Goal: Task Accomplishment & Management: Use online tool/utility

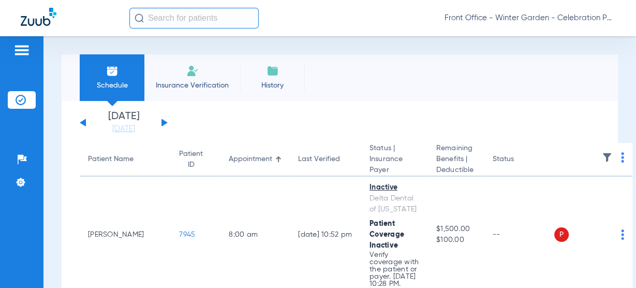
click at [162, 124] on button at bounding box center [164, 123] width 6 height 8
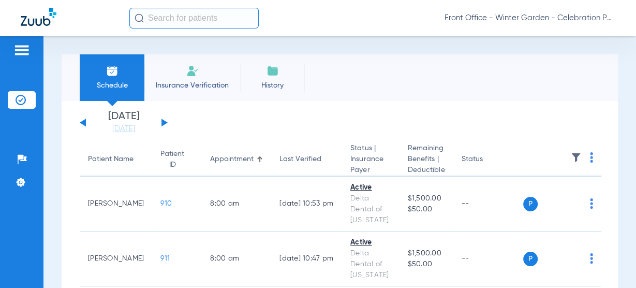
click at [162, 122] on button at bounding box center [164, 123] width 6 height 8
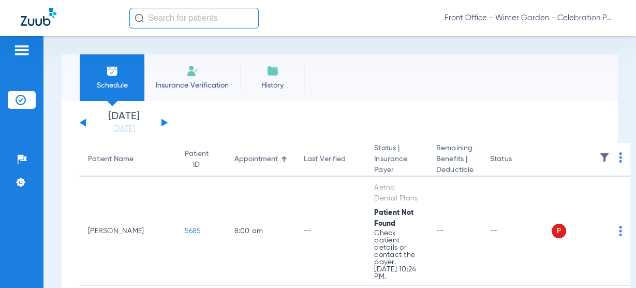
click at [84, 130] on div "[DATE] [DATE] [DATE] [DATE] [DATE] [DATE] [DATE] [DATE] [DATE] [DATE] [DATE] [D…" at bounding box center [124, 122] width 88 height 23
click at [87, 124] on div "[DATE] [DATE] [DATE] [DATE] [DATE] [DATE] [DATE] [DATE] [DATE] [DATE] [DATE] [D…" at bounding box center [124, 122] width 88 height 23
click at [82, 123] on button at bounding box center [83, 123] width 6 height 8
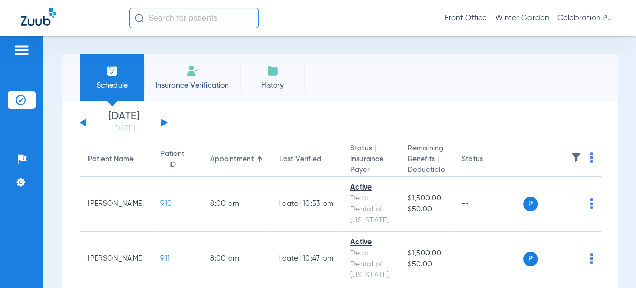
click at [84, 124] on button at bounding box center [83, 123] width 6 height 8
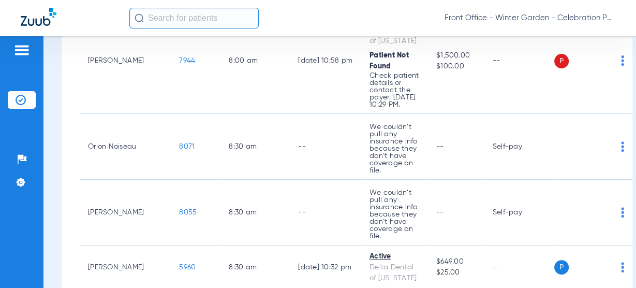
scroll to position [414, 0]
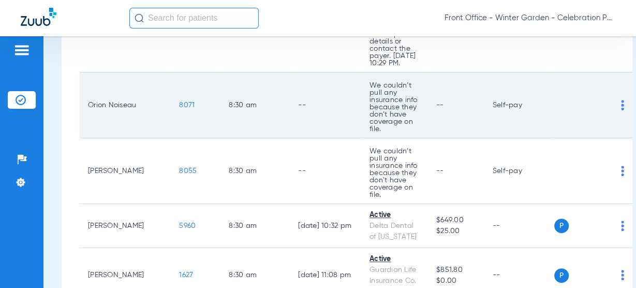
click at [179, 109] on span "8071" at bounding box center [187, 104] width 16 height 7
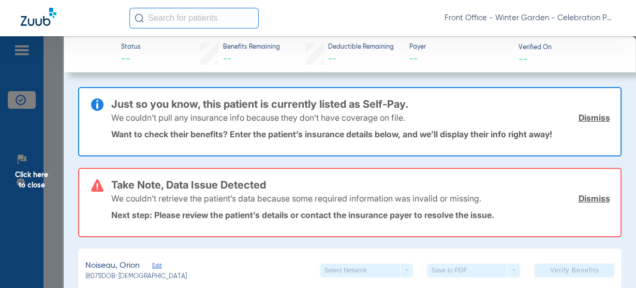
click at [580, 115] on link "Dismiss" at bounding box center [594, 117] width 32 height 10
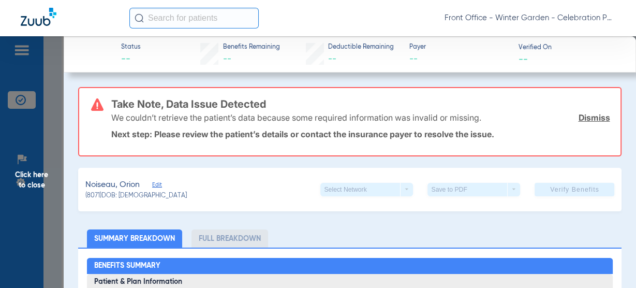
drag, startPoint x: 581, startPoint y: 123, endPoint x: 582, endPoint y: 114, distance: 8.8
click at [581, 122] on div "We couldn’t retrieve the patient’s data because some required information was i…" at bounding box center [360, 117] width 499 height 27
click at [582, 113] on link "Dismiss" at bounding box center [594, 117] width 32 height 10
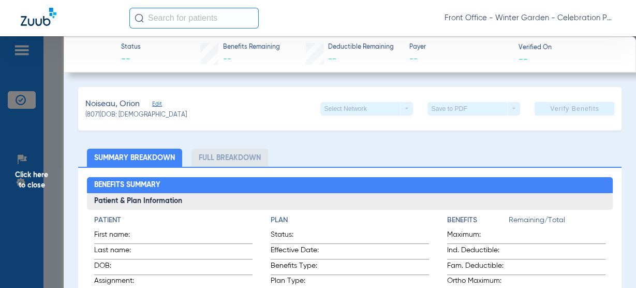
click at [156, 103] on span "Edit" at bounding box center [156, 105] width 9 height 10
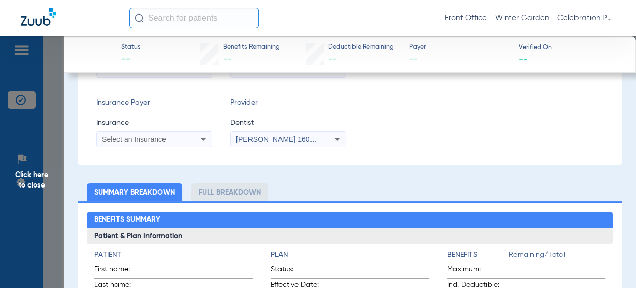
scroll to position [0, 0]
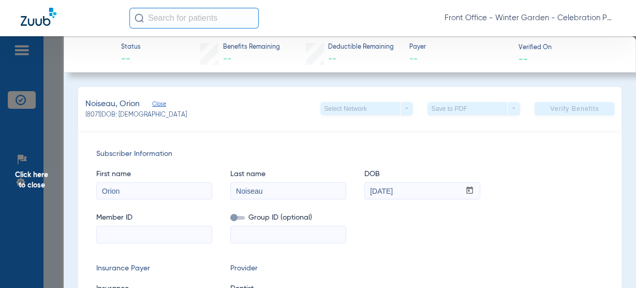
drag, startPoint x: 8, startPoint y: 181, endPoint x: 20, endPoint y: 177, distance: 12.3
click at [8, 181] on span "Click here to close" at bounding box center [32, 180] width 64 height 288
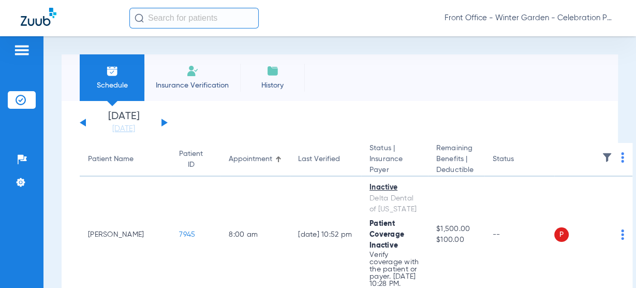
click at [184, 52] on div "Schedule Insurance Verification History Last Appt. Sync Time: Today - 08:30 AM …" at bounding box center [339, 161] width 593 height 251
click at [180, 65] on li "Insurance Verification" at bounding box center [192, 77] width 96 height 47
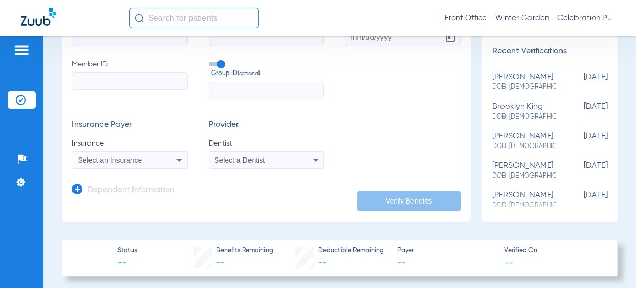
scroll to position [83, 0]
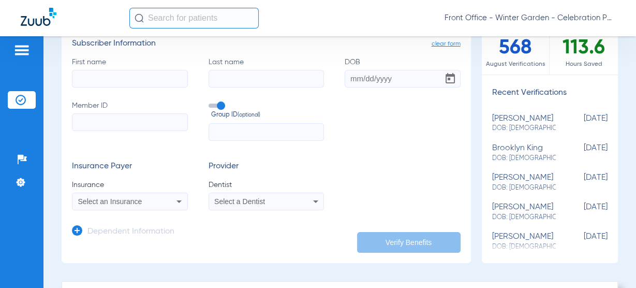
click at [70, 230] on app-manual-verification-form "clear form Subscriber Information First name Last name DOB Member ID Group ID (…" at bounding box center [266, 145] width 409 height 234
click at [75, 230] on icon at bounding box center [77, 230] width 10 height 10
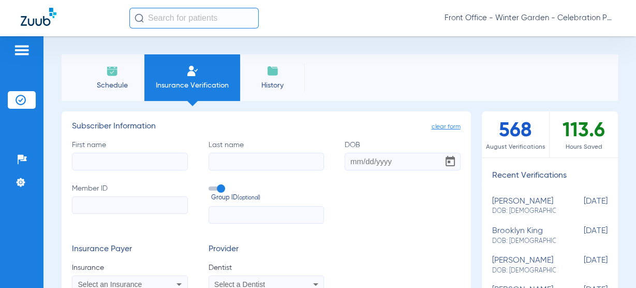
scroll to position [41, 0]
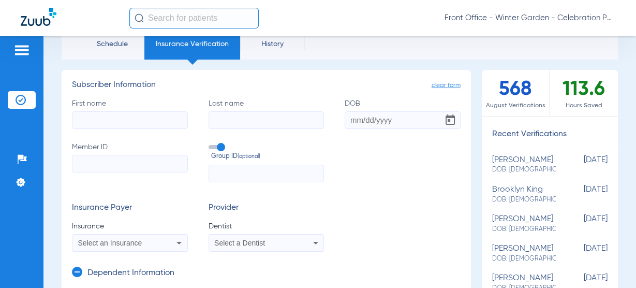
click at [168, 112] on input "First name" at bounding box center [130, 120] width 116 height 18
paste input "Britttany"
type input "Britttany"
click at [268, 119] on input "Last name" at bounding box center [267, 120] width 116 height 18
paste input "Noiseau"
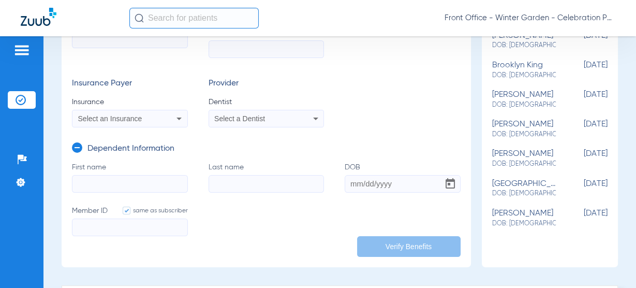
type input "Noiseau"
click at [232, 177] on input "Last name" at bounding box center [267, 184] width 116 height 18
paste input "Noiseau"
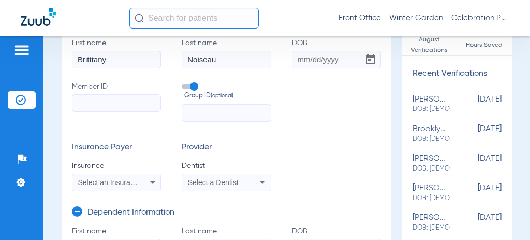
scroll to position [62, 0]
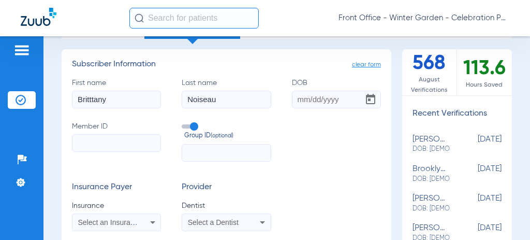
type input "Noiseau"
click at [297, 97] on input "DOB" at bounding box center [336, 100] width 89 height 18
paste input "11/14/1998"
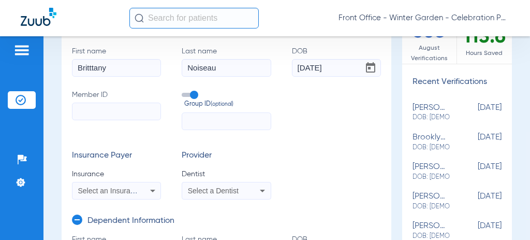
scroll to position [131, 0]
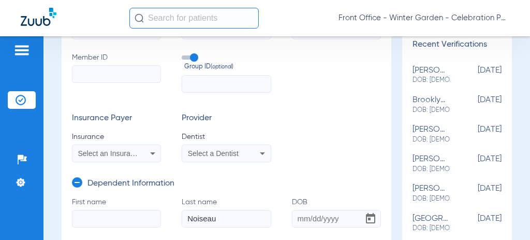
type input "11/14/1998"
click at [135, 83] on label "Member ID" at bounding box center [116, 72] width 89 height 40
click at [135, 83] on input "Member ID" at bounding box center [116, 74] width 89 height 18
click at [137, 80] on input "Member ID" at bounding box center [116, 74] width 89 height 18
paste input "591-90-6844"
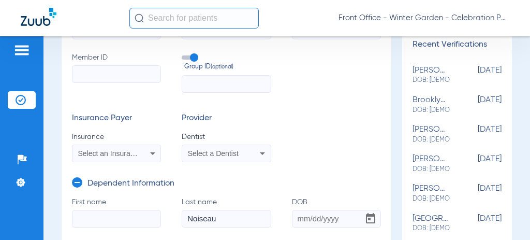
type input "591-90-6844"
click at [92, 76] on input "591-90-6844" at bounding box center [116, 74] width 89 height 18
type input "59190-6844"
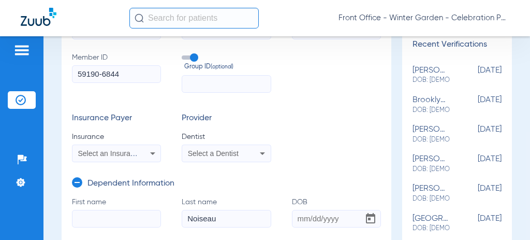
click at [101, 72] on input "59190-6844" at bounding box center [116, 74] width 89 height 18
type input "591906844"
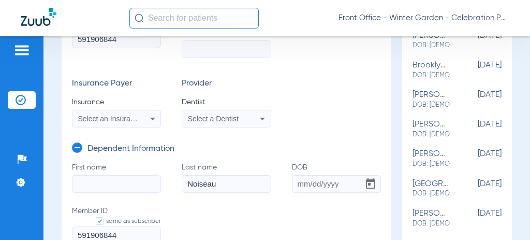
scroll to position [96, 0]
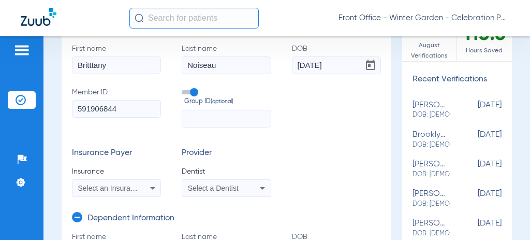
type input "591906844"
click at [100, 192] on div "Select an Insurance" at bounding box center [116, 188] width 88 height 12
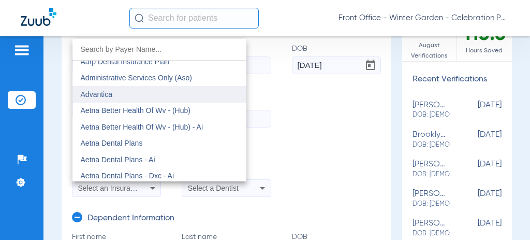
scroll to position [0, 0]
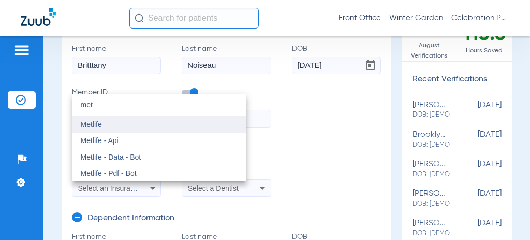
type input "met"
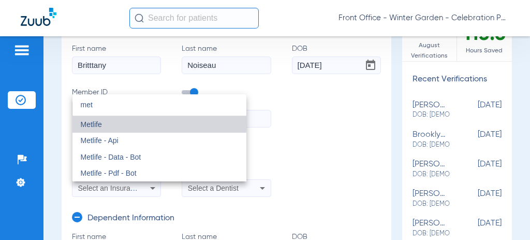
click at [135, 120] on mat-option "Metlife" at bounding box center [159, 124] width 174 height 17
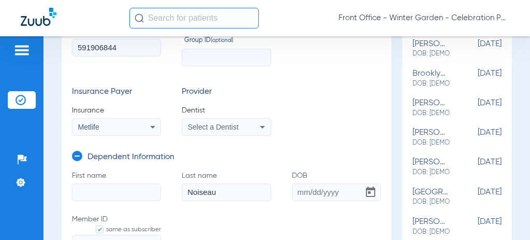
scroll to position [166, 0]
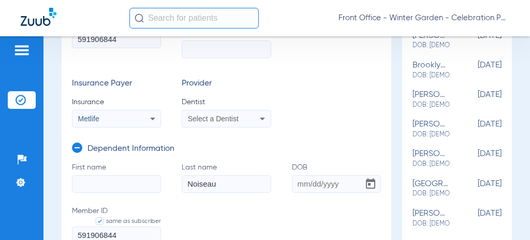
click at [251, 127] on mat-select "Select a Dentist" at bounding box center [226, 119] width 89 height 18
click at [256, 121] on icon at bounding box center [262, 118] width 12 height 12
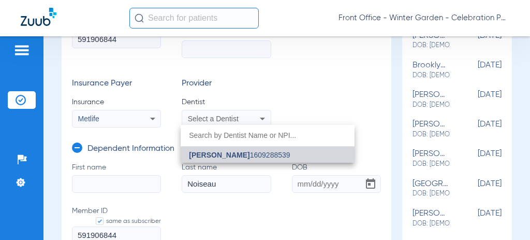
click at [230, 155] on span "Andrew Gooch" at bounding box center [219, 155] width 61 height 8
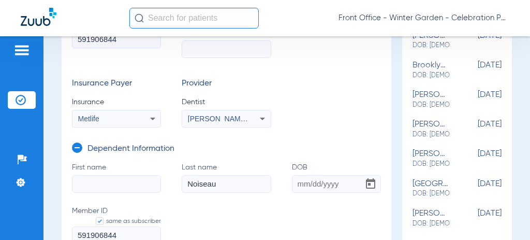
click at [147, 185] on input "First name" at bounding box center [116, 184] width 89 height 18
paste input "Orion"
type input "Orion"
click at [295, 181] on input "DOB" at bounding box center [336, 184] width 89 height 18
paste input "12/06/2016"
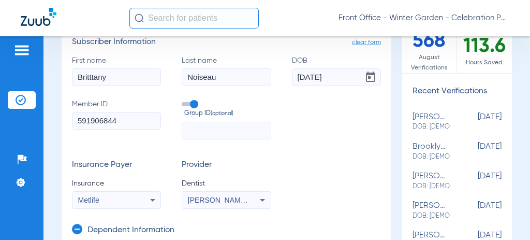
scroll to position [96, 0]
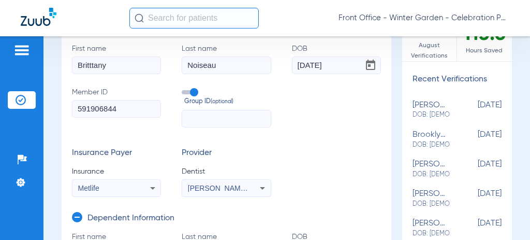
type input "12/06/2016"
click at [199, 110] on input "text" at bounding box center [226, 119] width 89 height 18
paste input "5399620"
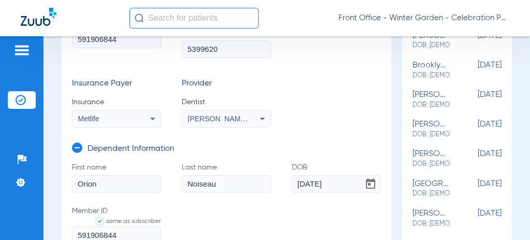
scroll to position [234, 0]
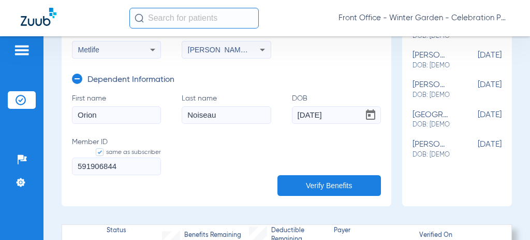
type input "5399620"
click at [358, 177] on button "Verify Benefits" at bounding box center [328, 185] width 103 height 21
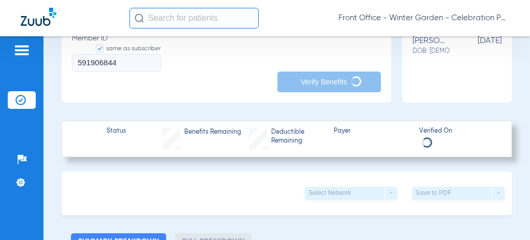
scroll to position [303, 0]
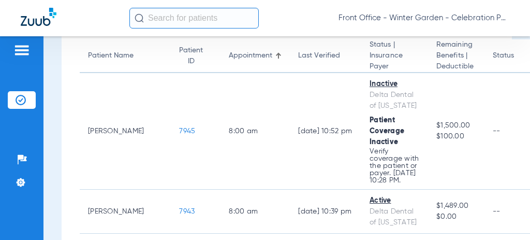
scroll to position [69, 0]
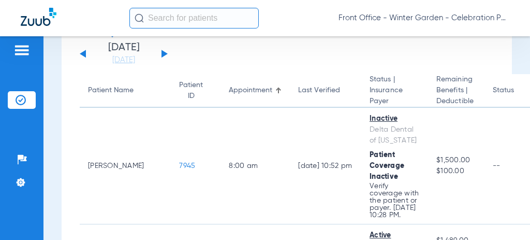
click at [161, 49] on div "[DATE] [DATE] [DATE] [DATE] [DATE] [DATE] [DATE] [DATE] [DATE] [DATE] [DATE] [D…" at bounding box center [124, 53] width 88 height 23
click at [161, 51] on div "[DATE] [DATE] [DATE] [DATE] [DATE] [DATE] [DATE] [DATE] [DATE] [DATE] [DATE] [D…" at bounding box center [124, 53] width 88 height 23
click at [165, 53] on button at bounding box center [164, 54] width 6 height 8
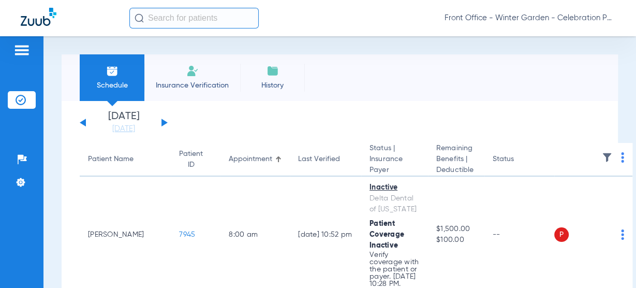
click at [160, 120] on div "Saturday 06-14-2025 Sunday 06-15-2025 Monday 06-16-2025 Tuesday 06-17-2025 Wedn…" at bounding box center [124, 122] width 88 height 23
click at [161, 121] on button at bounding box center [164, 123] width 6 height 8
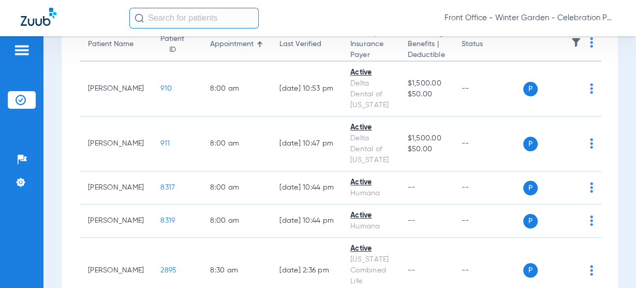
scroll to position [2, 0]
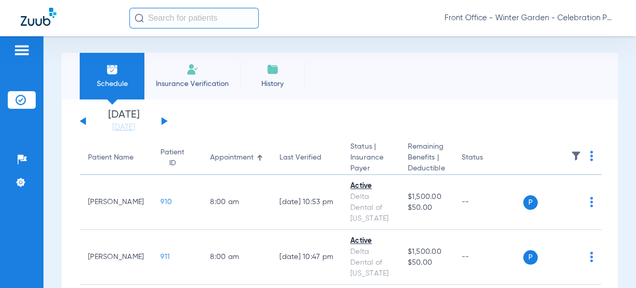
click at [162, 122] on button at bounding box center [164, 121] width 6 height 8
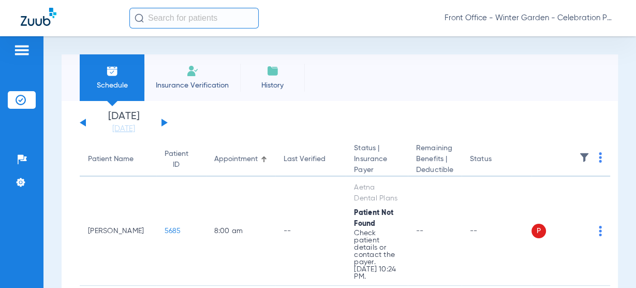
drag, startPoint x: 84, startPoint y: 122, endPoint x: 24, endPoint y: 123, distance: 60.0
click at [84, 122] on button at bounding box center [83, 123] width 6 height 8
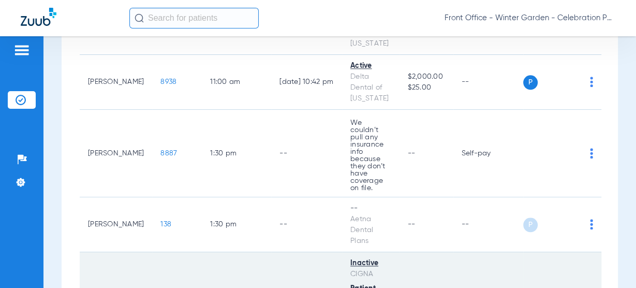
scroll to position [952, 0]
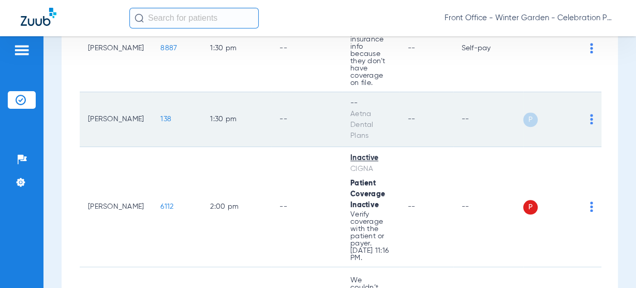
click at [160, 115] on span "138" at bounding box center [165, 118] width 11 height 7
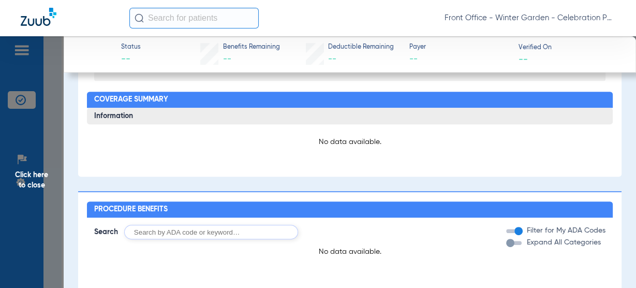
scroll to position [0, 0]
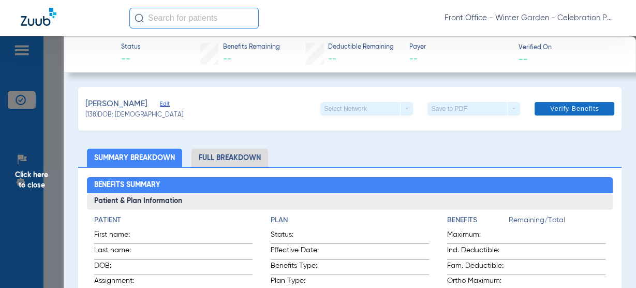
click at [529, 107] on span "Verify Benefits" at bounding box center [574, 109] width 49 height 8
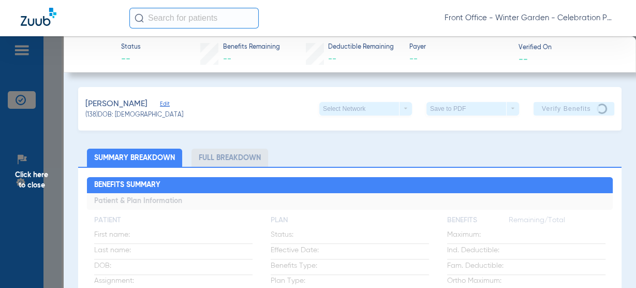
click at [156, 102] on div "Wallace, Samuel Edit" at bounding box center [134, 104] width 98 height 13
click at [159, 101] on div "Wallace, Samuel Edit" at bounding box center [134, 104] width 98 height 13
click at [161, 103] on span "Edit" at bounding box center [164, 105] width 9 height 10
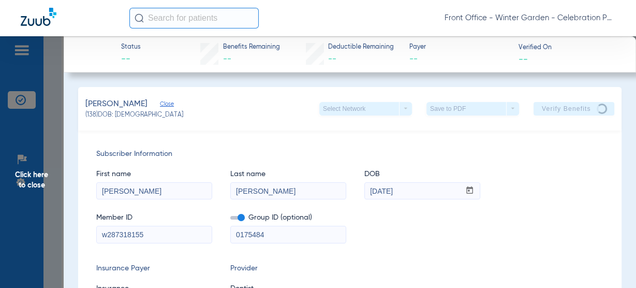
click at [169, 102] on span "Close" at bounding box center [164, 105] width 9 height 10
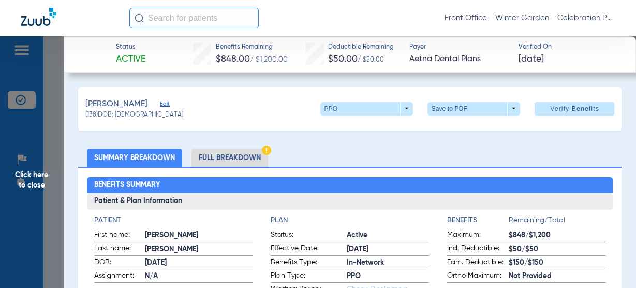
click at [40, 178] on span "Click here to close" at bounding box center [32, 180] width 64 height 288
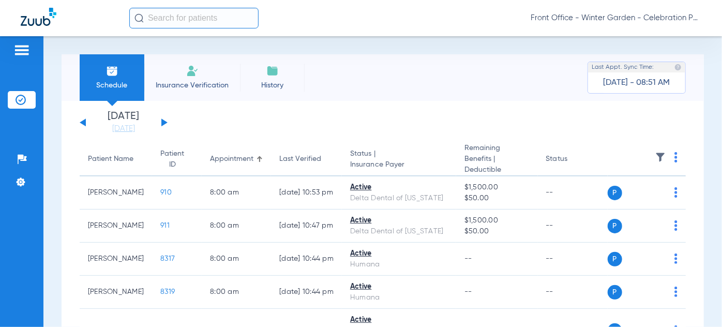
drag, startPoint x: 498, startPoint y: 0, endPoint x: 497, endPoint y: 45, distance: 44.5
click at [497, 45] on div "Schedule Insurance Verification History Last Appt. Sync Time: Today - 08:51 AM …" at bounding box center [382, 181] width 679 height 291
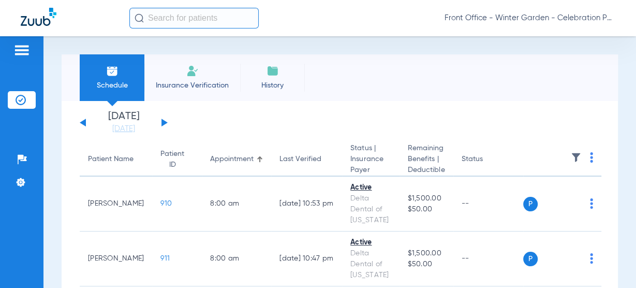
drag, startPoint x: 659, startPoint y: 2, endPoint x: 435, endPoint y: 108, distance: 247.9
click at [174, 89] on span "Insurance Verification" at bounding box center [192, 85] width 80 height 10
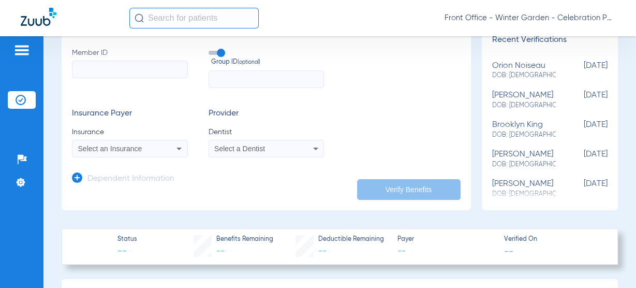
scroll to position [166, 0]
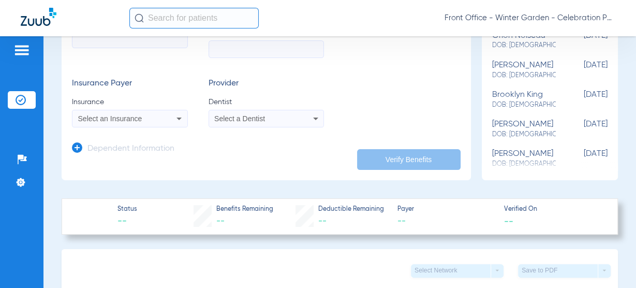
click at [90, 150] on h3 "Dependent Information" at bounding box center [130, 149] width 87 height 10
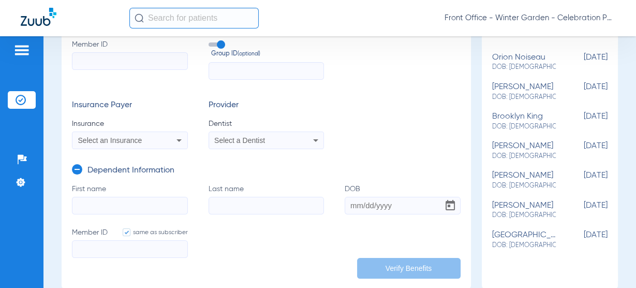
scroll to position [124, 0]
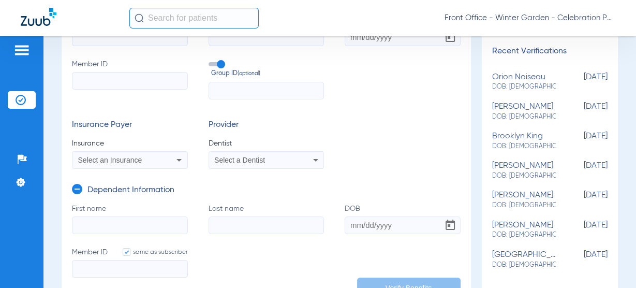
click at [149, 157] on div "Select an Insurance" at bounding box center [119, 159] width 83 height 7
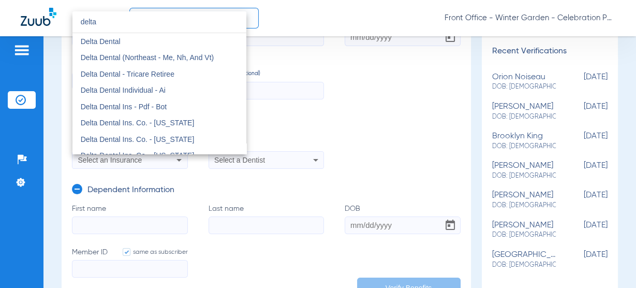
type input "delta"
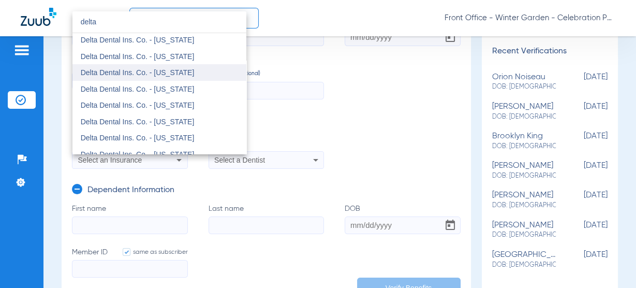
click at [215, 75] on mat-option "Delta Dental Ins. Co. - [US_STATE]" at bounding box center [159, 72] width 174 height 17
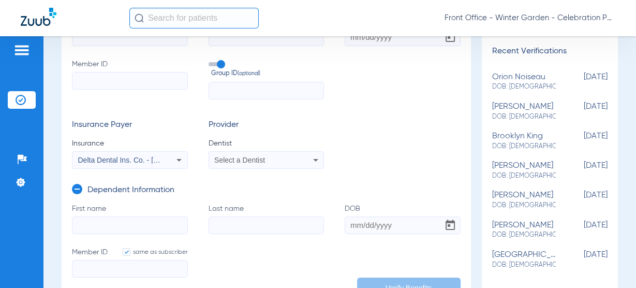
click at [222, 163] on span "Select a Dentist" at bounding box center [239, 160] width 51 height 8
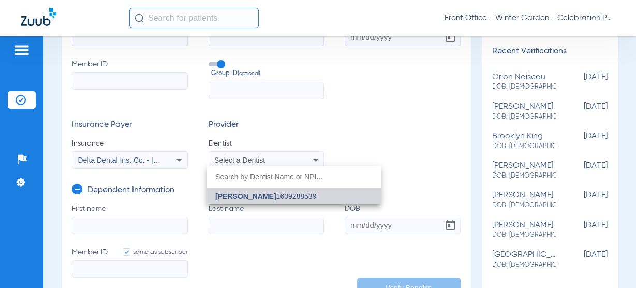
click at [230, 197] on span "Andrew Gooch" at bounding box center [245, 196] width 61 height 8
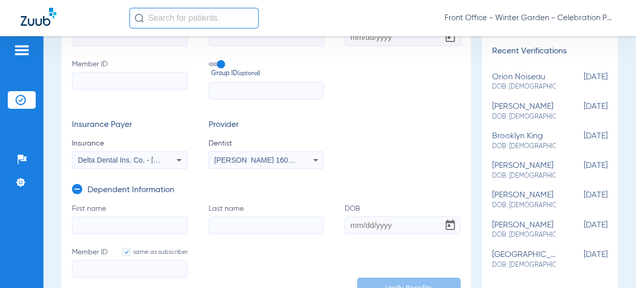
drag, startPoint x: 135, startPoint y: 231, endPoint x: 106, endPoint y: 229, distance: 28.6
click at [135, 231] on input "First name" at bounding box center [130, 225] width 116 height 18
paste input "Kai"
type input "Kai"
click at [270, 220] on input "Last name" at bounding box center [267, 225] width 116 height 18
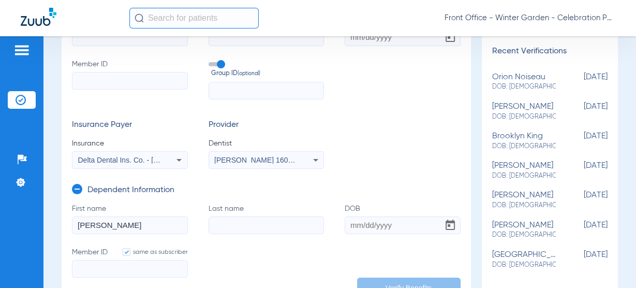
paste input "Mora"
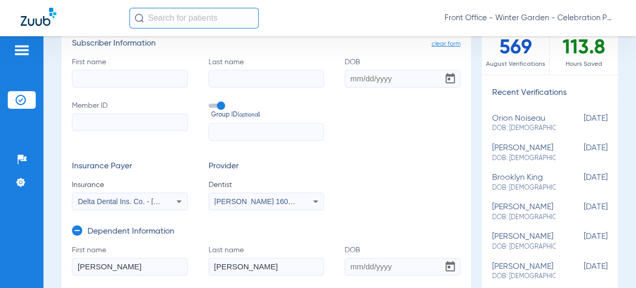
type input "Mora"
click at [283, 75] on input "Last name" at bounding box center [267, 79] width 116 height 18
paste input "Mora"
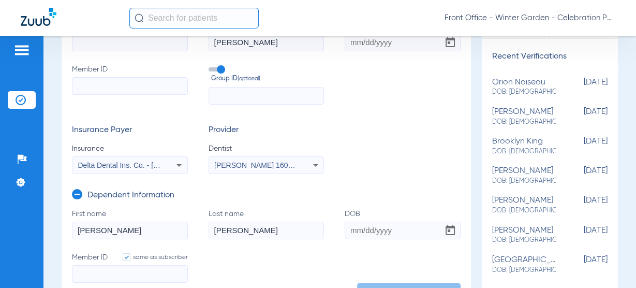
scroll to position [166, 0]
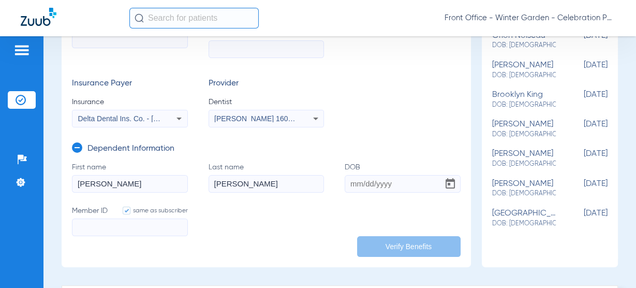
type input "Mora"
click at [360, 191] on input "DOB" at bounding box center [403, 184] width 116 height 18
paste input "06/16/2023"
type input "06/16/2023"
click at [134, 221] on input "Member ID same as subscriber" at bounding box center [130, 227] width 116 height 18
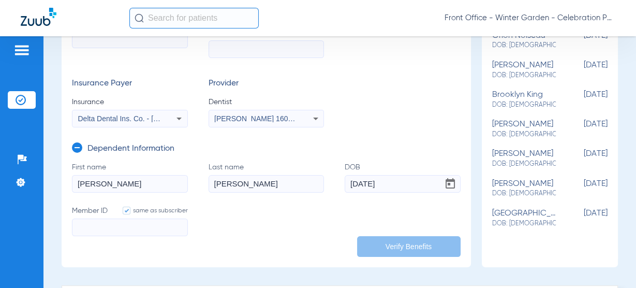
paste input "119375271401"
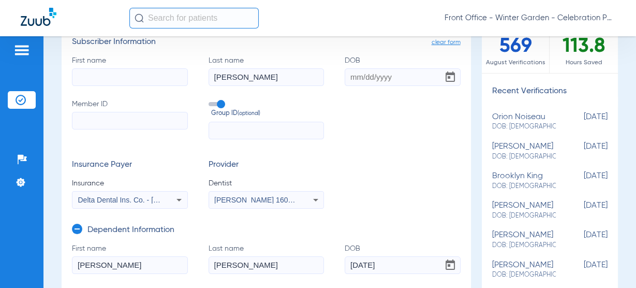
scroll to position [83, 0]
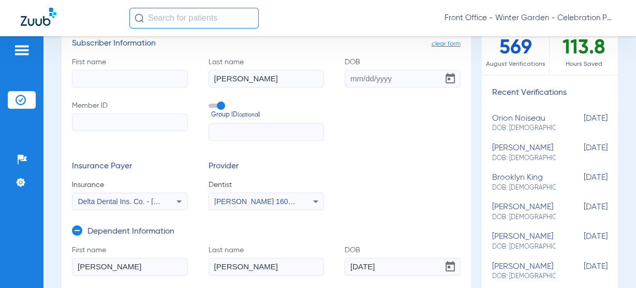
type input "119375271401"
click at [171, 120] on input "Member ID" at bounding box center [130, 122] width 116 height 18
paste input "119375271401"
type input "119375271401"
drag, startPoint x: 242, startPoint y: 129, endPoint x: 219, endPoint y: 134, distance: 23.2
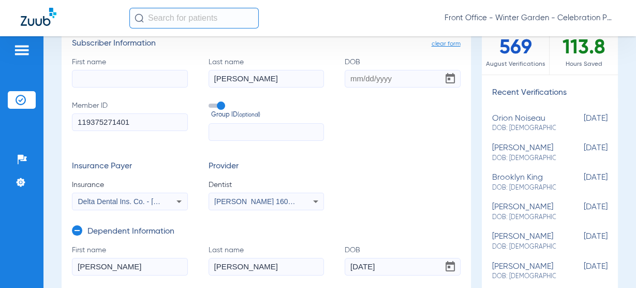
click at [242, 129] on input "text" at bounding box center [267, 132] width 116 height 18
paste input "01493-00202"
type input "01493-00202"
click at [85, 84] on input "First name" at bounding box center [130, 79] width 116 height 18
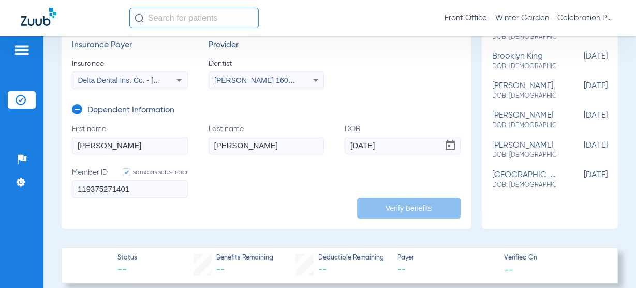
scroll to position [207, 0]
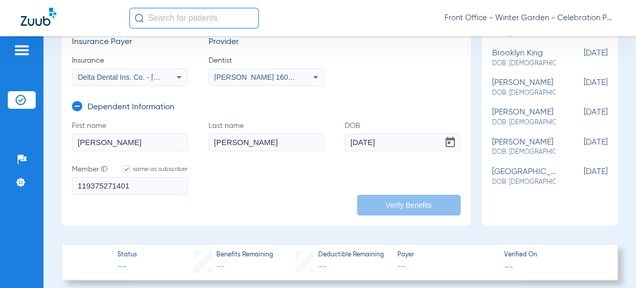
type input "Tyler"
click at [248, 136] on input "Mora" at bounding box center [267, 143] width 116 height 18
click at [131, 137] on input "Kai" at bounding box center [130, 143] width 116 height 18
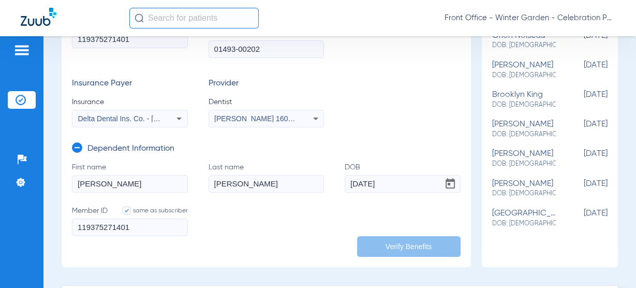
scroll to position [83, 0]
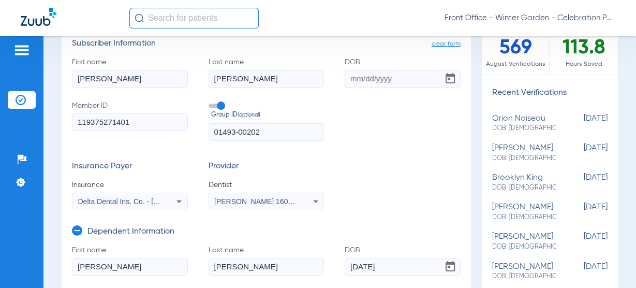
click at [375, 85] on input "DOB" at bounding box center [403, 79] width 116 height 18
click at [377, 88] on div "First name Tyler Last name Mora DOB Required Member ID 119375271401 Group ID (o…" at bounding box center [266, 99] width 389 height 84
click at [393, 82] on input "DOB Required" at bounding box center [403, 79] width 116 height 18
paste input "08/06/1991"
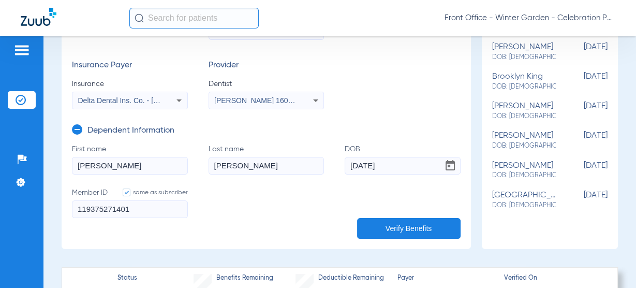
scroll to position [248, 0]
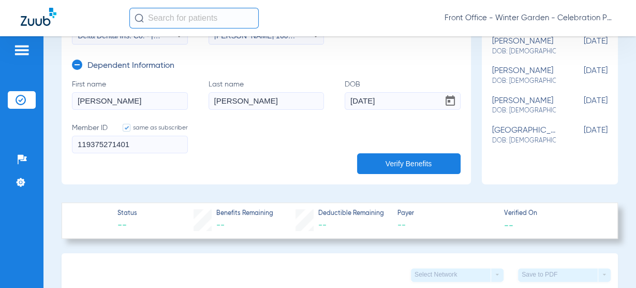
type input "08/06/1991"
click at [380, 147] on form "First name Kai Last name Mora DOB 06/16/2023 Member ID same as subscriber 11937…" at bounding box center [266, 122] width 389 height 87
click at [379, 157] on button "Verify Benefits" at bounding box center [408, 163] width 103 height 21
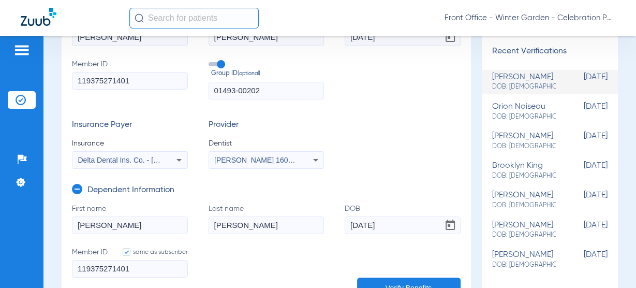
scroll to position [0, 0]
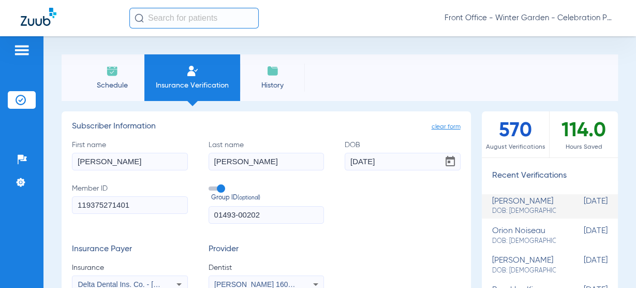
click at [23, 47] on img at bounding box center [21, 50] width 17 height 12
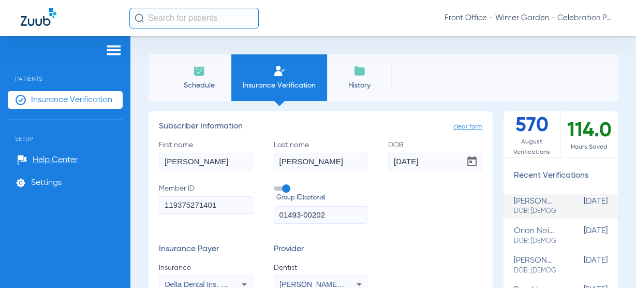
click at [71, 106] on li "Insurance Verification" at bounding box center [65, 100] width 115 height 18
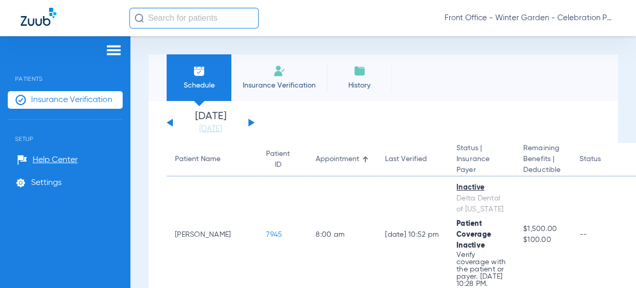
click at [279, 111] on app-single-date-navigator "Saturday 06-14-2025 Sunday 06-15-2025 Monday 06-16-2025 Tuesday 06-17-2025 Wedn…" at bounding box center [383, 122] width 433 height 23
click at [251, 124] on button at bounding box center [251, 123] width 6 height 8
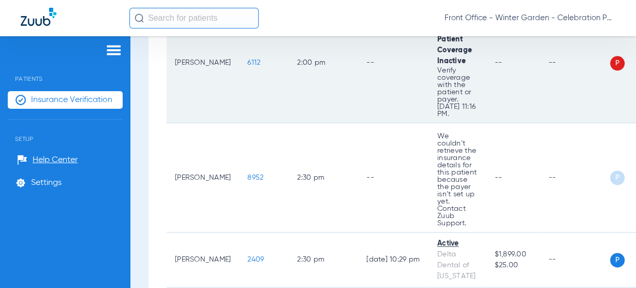
scroll to position [1035, 0]
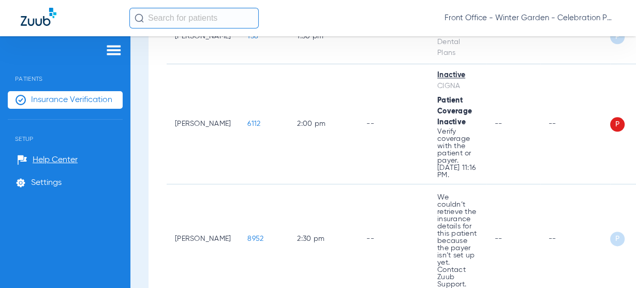
click at [120, 55] on img at bounding box center [114, 50] width 17 height 12
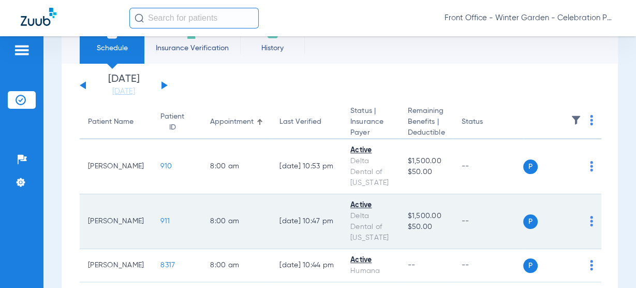
scroll to position [0, 0]
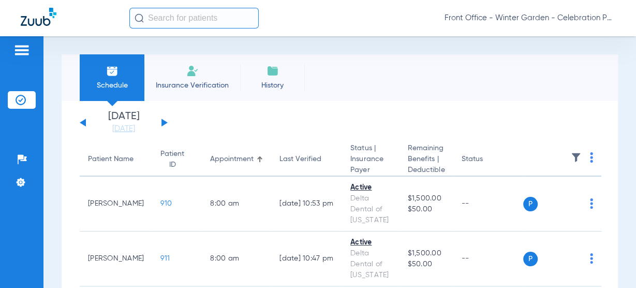
click at [161, 122] on button at bounding box center [164, 123] width 6 height 8
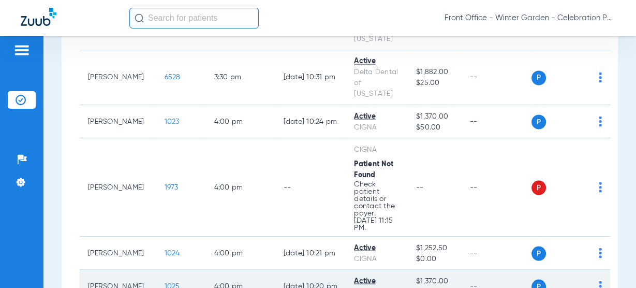
scroll to position [1483, 0]
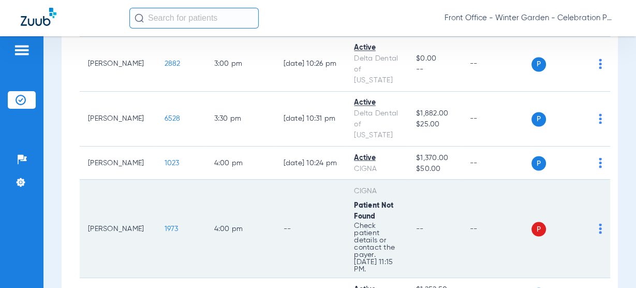
click at [157, 180] on td "1973" at bounding box center [181, 229] width 50 height 98
click at [165, 225] on span "1973" at bounding box center [172, 228] width 14 height 7
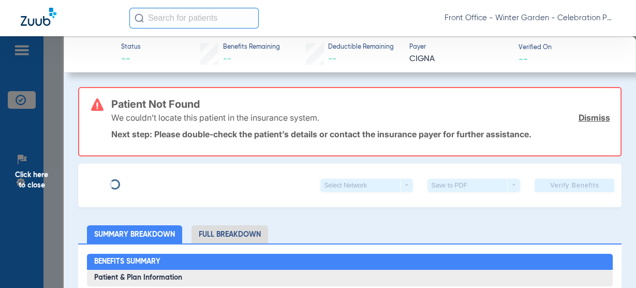
type input "David"
type input "Good"
type input "04/04/1984"
type input "EAY837344540"
type input "0635651"
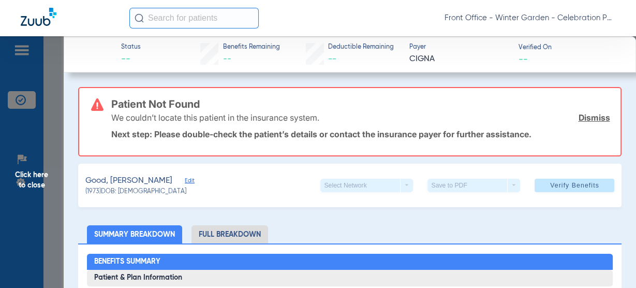
click at [162, 180] on div "Good, Ruthie Edit (1973) DOB: 04/17/2018 Select Network arrow_drop_down Save to…" at bounding box center [350, 185] width 544 height 43
click at [157, 180] on div "Good, Ruthie Edit (1973) DOB: 04/17/2018 Select Network arrow_drop_down Save to…" at bounding box center [350, 185] width 544 height 43
click at [185, 184] on span "Edit" at bounding box center [189, 182] width 9 height 10
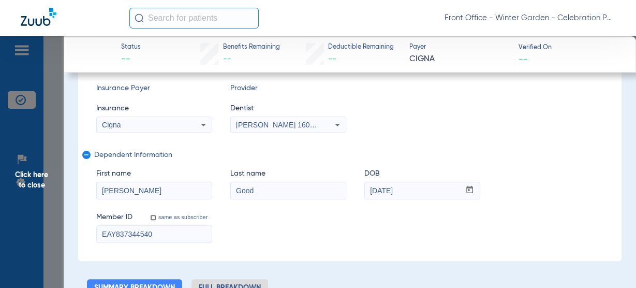
scroll to position [207, 0]
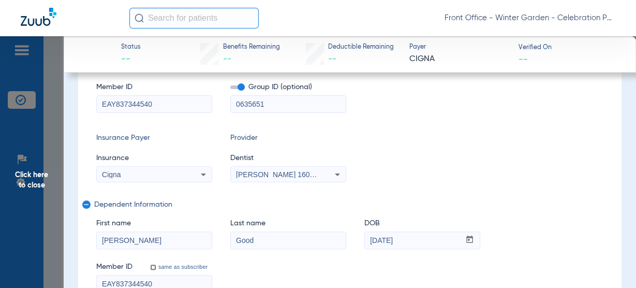
drag, startPoint x: 197, startPoint y: 105, endPoint x: -109, endPoint y: 97, distance: 305.4
click at [0, 97] on html "Front Office - Winter Garden - Celebration Pediatric Dentistry Patients Insuran…" at bounding box center [318, 144] width 636 height 288
paste input "u9572159501"
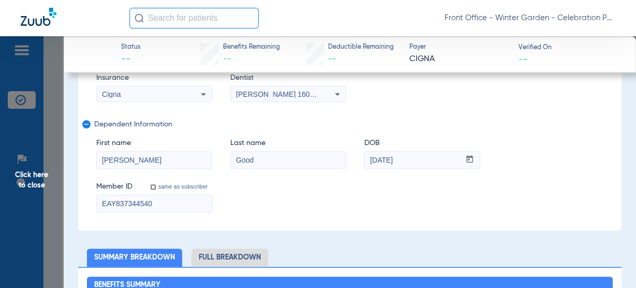
scroll to position [290, 0]
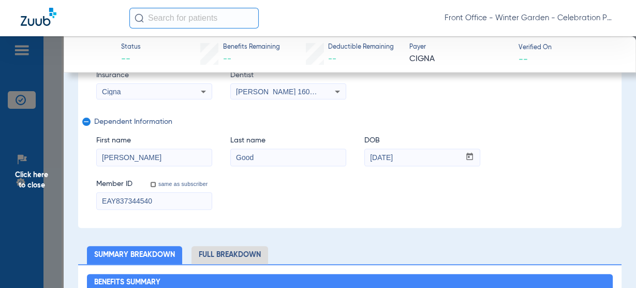
type input "u9572159501"
drag, startPoint x: 192, startPoint y: 191, endPoint x: -6, endPoint y: 191, distance: 197.7
click at [0, 191] on html "Front Office - Winter Garden - Celebration Pediatric Dentistry Patients Insuran…" at bounding box center [318, 144] width 636 height 288
paste input "u9572159501"
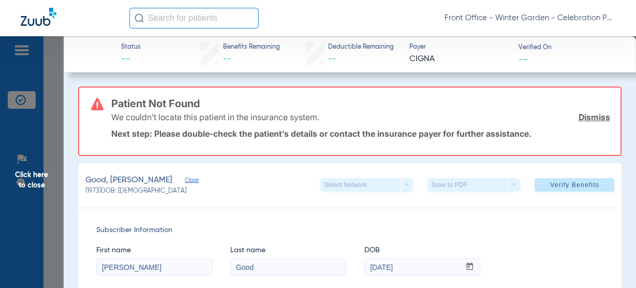
scroll to position [0, 0]
type input "u9572159501"
click at [529, 180] on span at bounding box center [575, 185] width 80 height 25
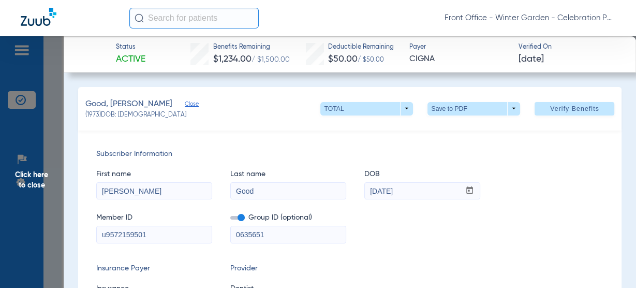
click at [39, 168] on span "Click here to close" at bounding box center [32, 180] width 64 height 288
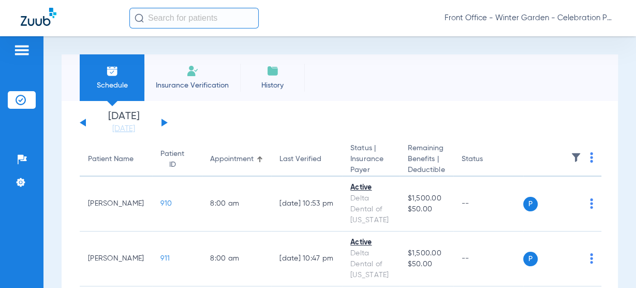
click at [159, 123] on div "[DATE] [DATE] [DATE] [DATE] [DATE] [DATE] [DATE] [DATE] [DATE] [DATE] [DATE] [D…" at bounding box center [124, 122] width 88 height 23
click at [161, 123] on div "[DATE] [DATE] [DATE] [DATE] [DATE] [DATE] [DATE] [DATE] [DATE] [DATE] [DATE] [D…" at bounding box center [124, 122] width 88 height 23
click at [162, 122] on button at bounding box center [164, 123] width 6 height 8
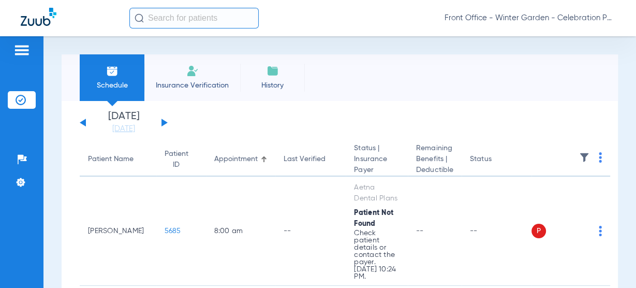
click at [164, 122] on button at bounding box center [164, 123] width 6 height 8
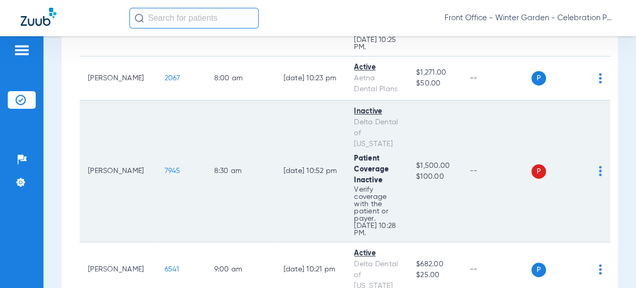
scroll to position [455, 0]
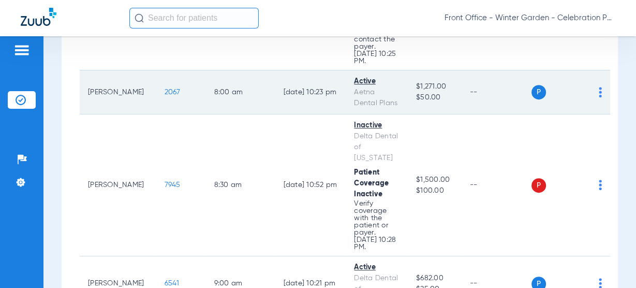
click at [156, 86] on td "2067" at bounding box center [181, 92] width 50 height 44
click at [165, 92] on span "2067" at bounding box center [173, 91] width 16 height 7
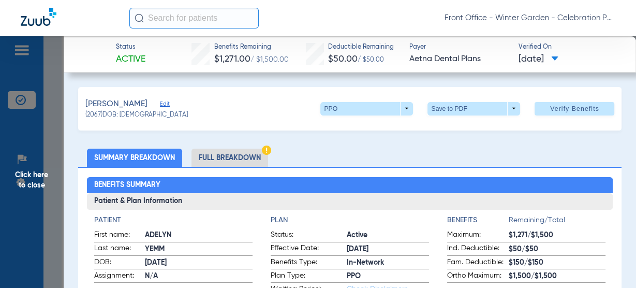
click at [32, 178] on span "Click here to close" at bounding box center [32, 180] width 64 height 288
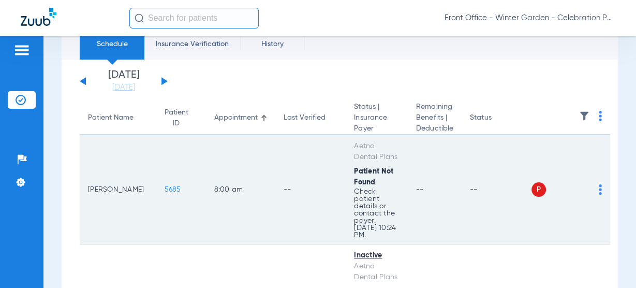
scroll to position [83, 0]
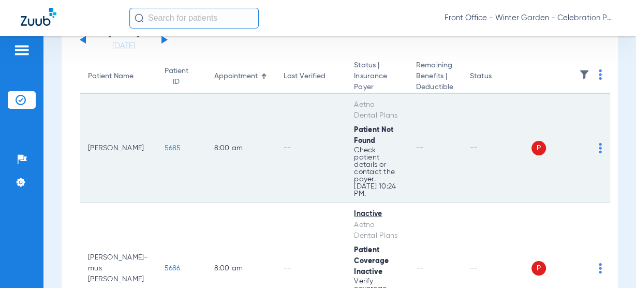
click at [165, 145] on span "5685" at bounding box center [173, 147] width 17 height 7
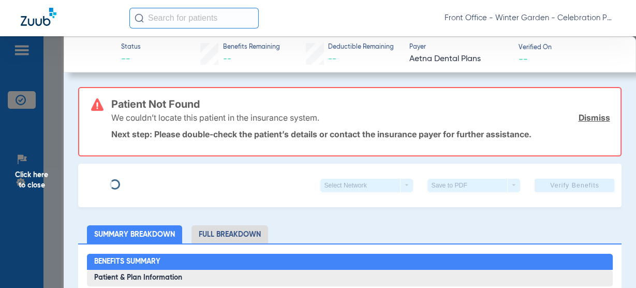
type input "Tatiana"
type input "Mullaney"
type input "06/07/1980"
type input "W281612253"
type input "0779409"
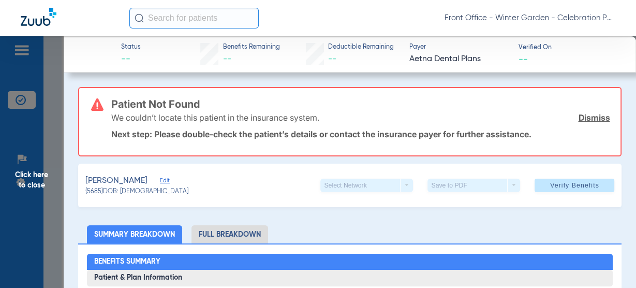
click at [162, 181] on span "Edit" at bounding box center [164, 182] width 9 height 10
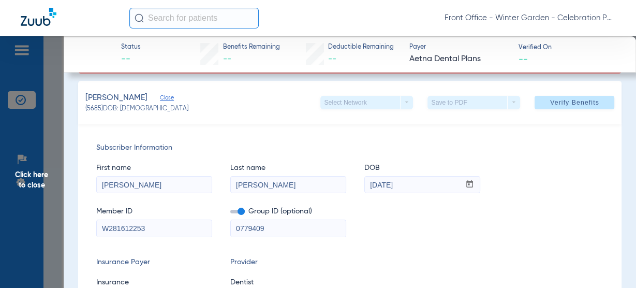
drag, startPoint x: 188, startPoint y: 185, endPoint x: 2, endPoint y: 162, distance: 188.2
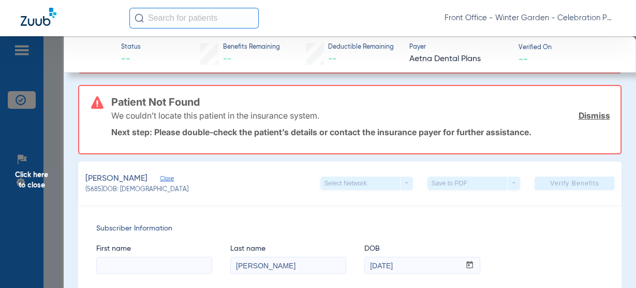
scroll to position [163, 0]
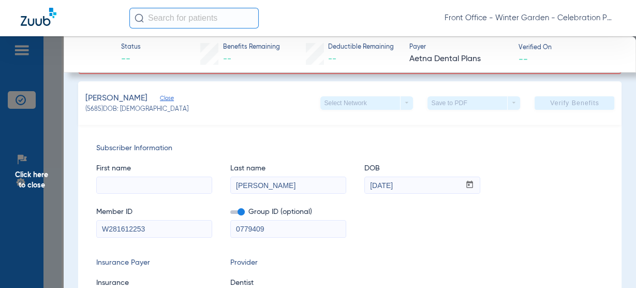
drag, startPoint x: 187, startPoint y: 186, endPoint x: 172, endPoint y: 190, distance: 16.2
click at [169, 186] on div "First name Last name Mullaney DOB mm / dd / yyyy 06/07/1980" at bounding box center [350, 174] width 508 height 40
drag, startPoint x: 146, startPoint y: 223, endPoint x: 69, endPoint y: 225, distance: 76.6
click at [117, 182] on input at bounding box center [154, 185] width 115 height 17
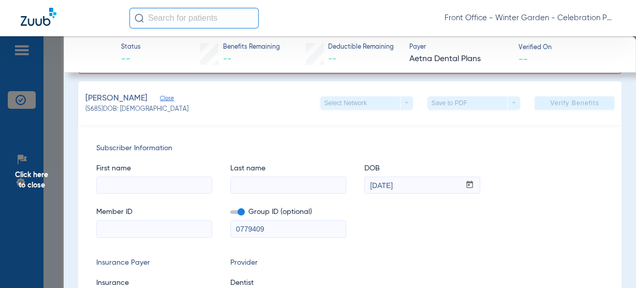
paste input "[PERSON_NAME]"
type input "[PERSON_NAME]"
click at [307, 177] on input at bounding box center [288, 185] width 115 height 17
paste input "[PERSON_NAME]"
type input "[PERSON_NAME]"
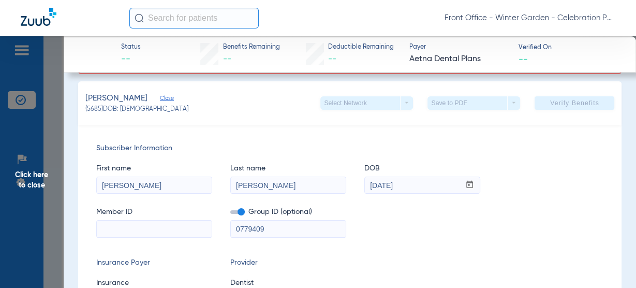
drag, startPoint x: 162, startPoint y: 223, endPoint x: 155, endPoint y: 224, distance: 6.7
click at [162, 223] on input at bounding box center [154, 228] width 115 height 17
paste input "10/04/1977"
type input "10/04/1977"
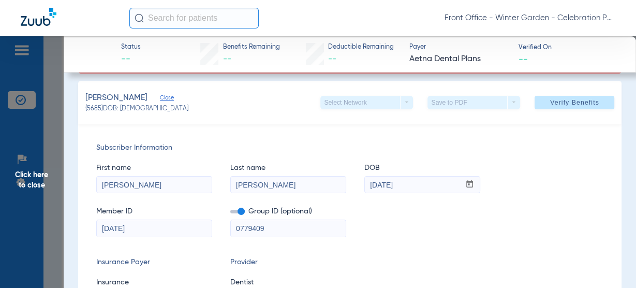
drag, startPoint x: 266, startPoint y: 233, endPoint x: 144, endPoint y: 235, distance: 122.1
click at [144, 235] on div "Member ID 10/04/1977 Group ID (optional) 0779409" at bounding box center [350, 217] width 508 height 40
paste input "1493-00202"
type input "01493-00202"
drag, startPoint x: 379, startPoint y: 190, endPoint x: 213, endPoint y: 202, distance: 166.5
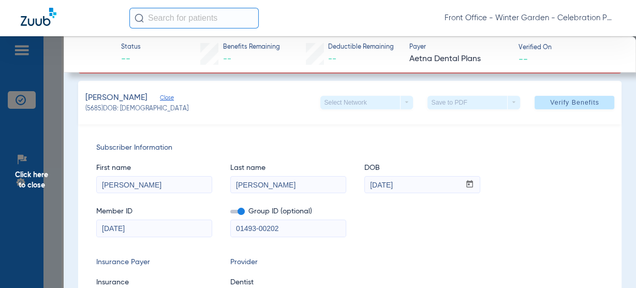
click at [229, 203] on div "First name Matthew Last name Mullaney DOB mm / dd / yyyy 06/07/1980 Member ID 1…" at bounding box center [350, 195] width 508 height 84
paste input "10/04/1977"
type input "10/04/1977"
drag, startPoint x: 131, startPoint y: 224, endPoint x: -16, endPoint y: 224, distance: 147.0
click at [0, 224] on html "Front Office - Winter Garden - Celebration Pediatric Dentistry Patients Insuran…" at bounding box center [318, 144] width 636 height 288
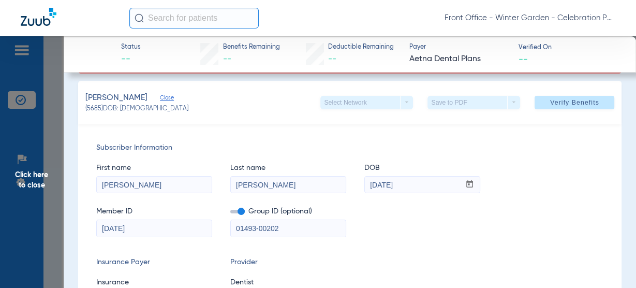
paste input "26260668101"
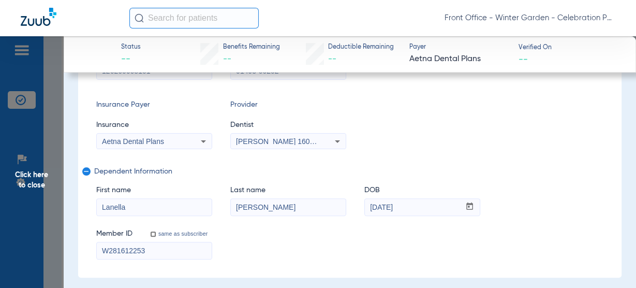
scroll to position [248, 0]
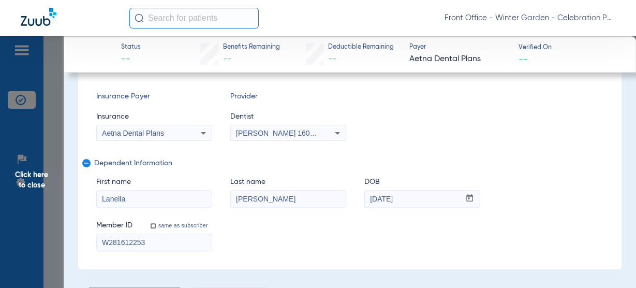
type input "126260668101"
click at [205, 139] on mat-select "Aetna Dental Plans" at bounding box center [154, 133] width 116 height 17
click at [200, 136] on icon at bounding box center [203, 133] width 12 height 12
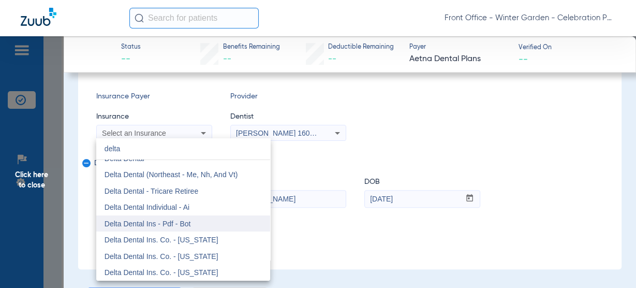
scroll to position [93, 0]
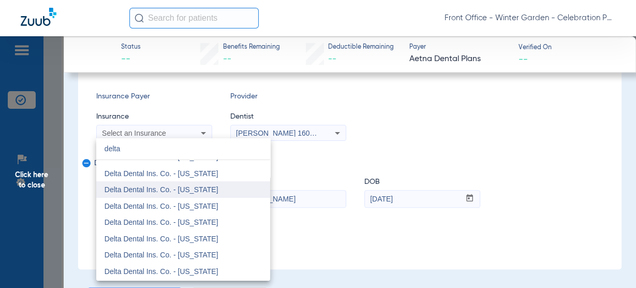
type input "delta"
click at [224, 186] on mat-option "Delta Dental Ins. Co. - [US_STATE]" at bounding box center [183, 189] width 174 height 17
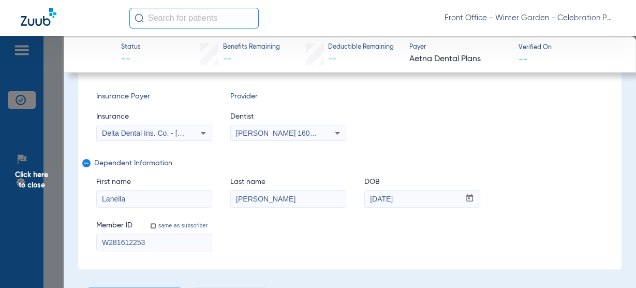
drag, startPoint x: 172, startPoint y: 250, endPoint x: 147, endPoint y: 247, distance: 25.0
click at [147, 247] on div "Subscriber Information First name Matthew Last name Mullaney DOB mm / dd / yyyy…" at bounding box center [350, 114] width 544 height 310
drag, startPoint x: 158, startPoint y: 243, endPoint x: 132, endPoint y: 243, distance: 25.9
click at [132, 243] on input "W281612253" at bounding box center [154, 242] width 115 height 17
click at [164, 218] on div "same as subscriber" at bounding box center [181, 223] width 64 height 11
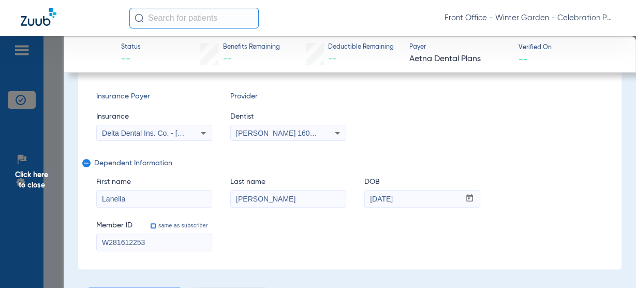
click at [160, 229] on input "same as subscriber" at bounding box center [159, 231] width 21 height 21
click at [172, 228] on div "Member ID same as subscriber" at bounding box center [154, 221] width 116 height 20
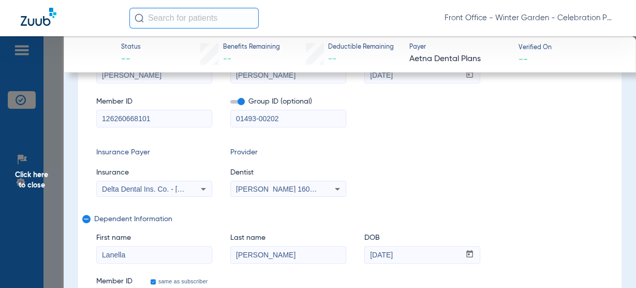
scroll to position [207, 0]
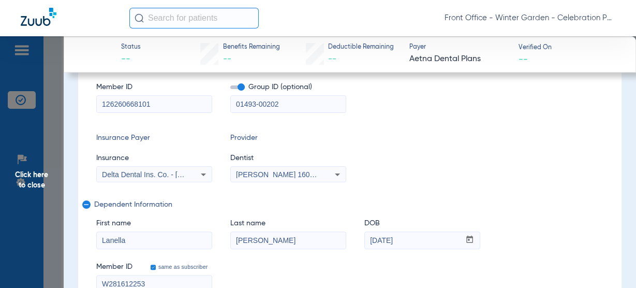
click at [167, 266] on input "same as subscriber" at bounding box center [159, 272] width 21 height 21
checkbox input "false"
drag, startPoint x: 173, startPoint y: 101, endPoint x: -68, endPoint y: 98, distance: 241.2
click at [0, 98] on html "Front Office - Winter Garden - Celebration Pediatric Dentistry Patients Insuran…" at bounding box center [318, 144] width 636 height 288
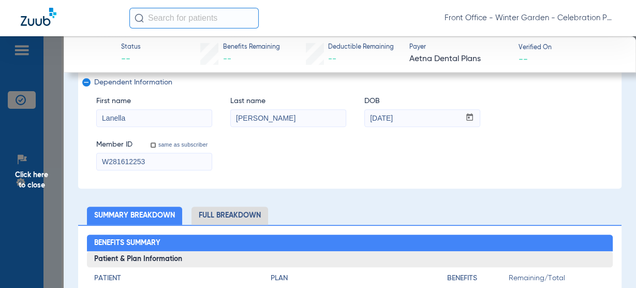
scroll to position [331, 0]
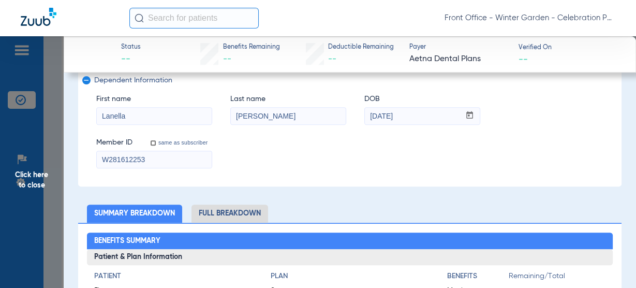
drag, startPoint x: 160, startPoint y: 168, endPoint x: 113, endPoint y: 151, distance: 50.4
click at [167, 159] on input "W281612253" at bounding box center [154, 159] width 115 height 17
drag, startPoint x: 178, startPoint y: 162, endPoint x: 13, endPoint y: 164, distance: 164.6
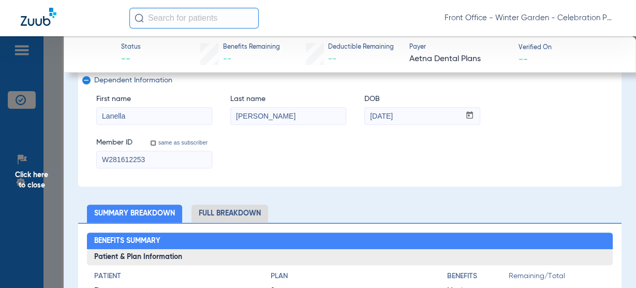
paste input "126260668101"
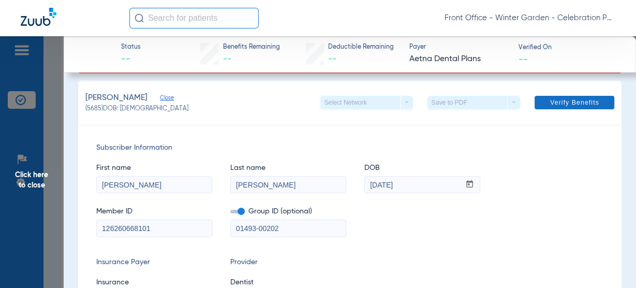
type input "126260668101"
click at [538, 99] on span at bounding box center [575, 102] width 80 height 25
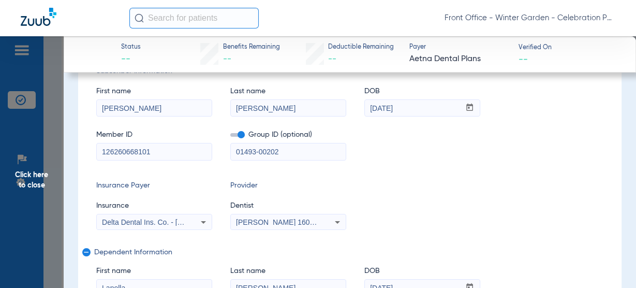
scroll to position [0, 0]
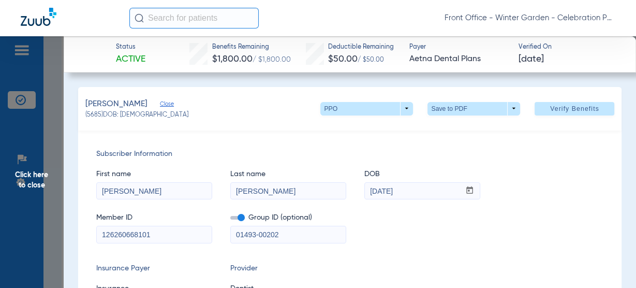
click at [47, 178] on span "Click here to close" at bounding box center [32, 180] width 64 height 288
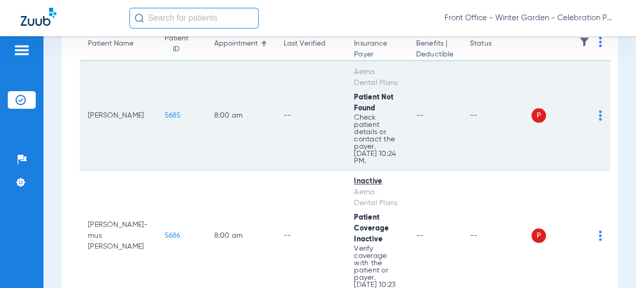
scroll to position [166, 0]
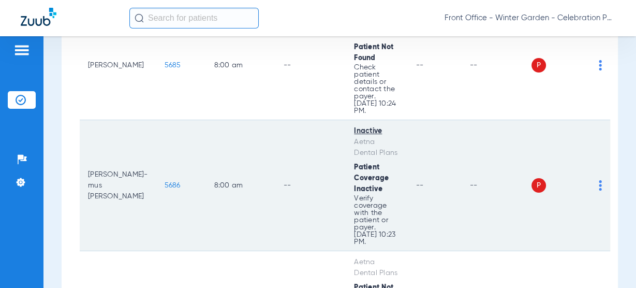
click at [165, 182] on span "5686" at bounding box center [173, 185] width 16 height 7
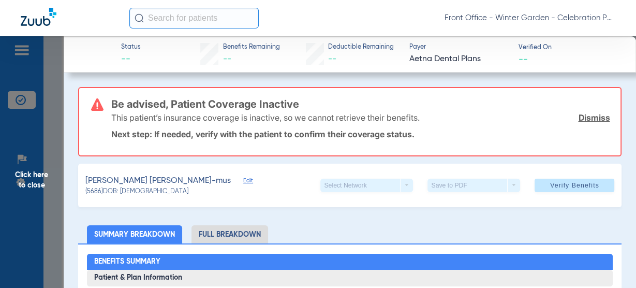
click at [48, 194] on span "Click here to close" at bounding box center [32, 180] width 64 height 288
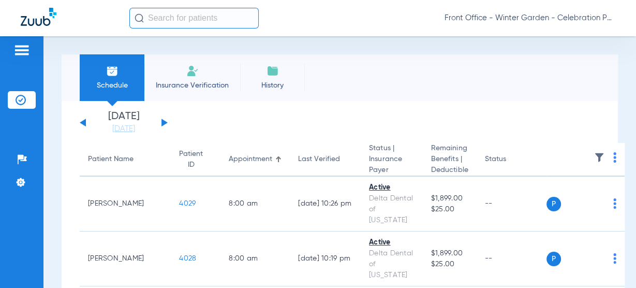
click at [82, 125] on div "[DATE] [DATE] [DATE] [DATE] [DATE] [DATE] [DATE] [DATE] [DATE] [DATE] [DATE] [D…" at bounding box center [124, 122] width 88 height 23
click at [88, 120] on div "[DATE] [DATE] [DATE] [DATE] [DATE] [DATE] [DATE] [DATE] [DATE] [DATE] [DATE] [D…" at bounding box center [124, 122] width 88 height 23
click at [80, 123] on button at bounding box center [83, 123] width 6 height 8
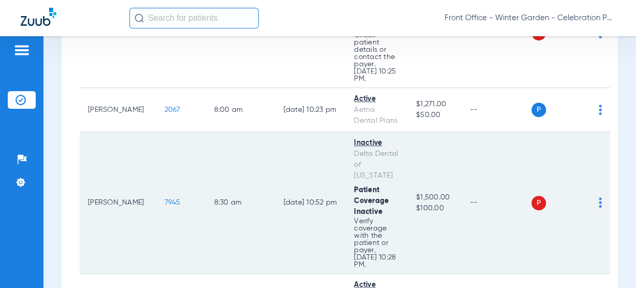
scroll to position [497, 0]
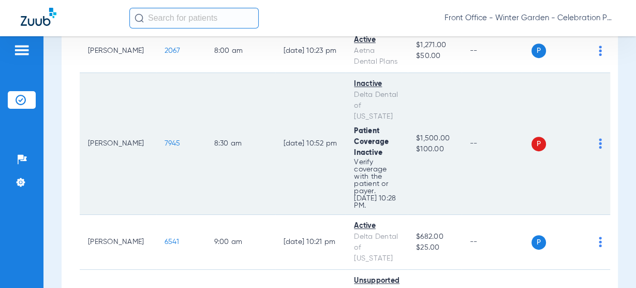
click at [165, 143] on span "7945" at bounding box center [173, 143] width 16 height 7
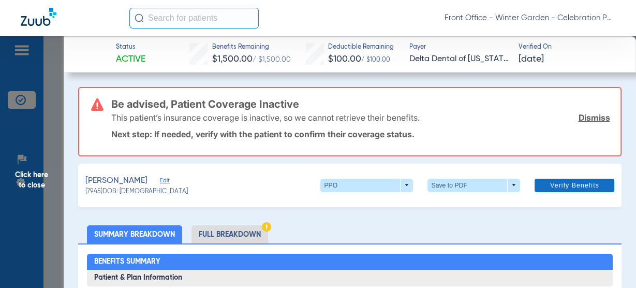
click at [588, 115] on link "Dismiss" at bounding box center [594, 117] width 32 height 10
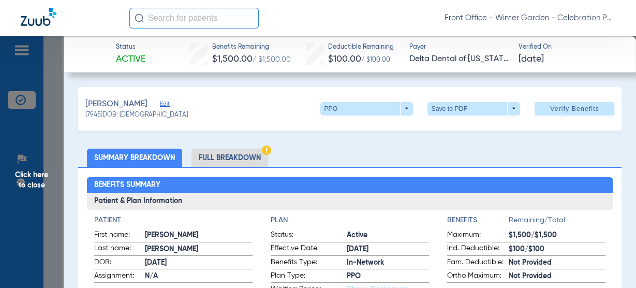
click at [13, 189] on span "Click here to close" at bounding box center [32, 180] width 64 height 288
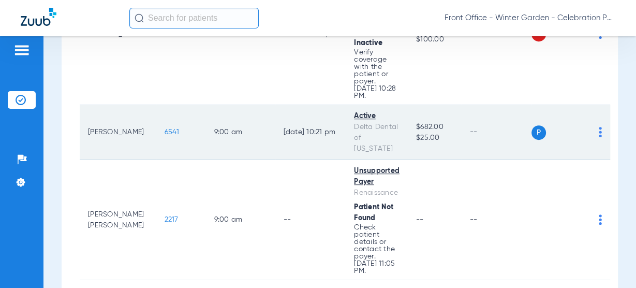
scroll to position [621, 0]
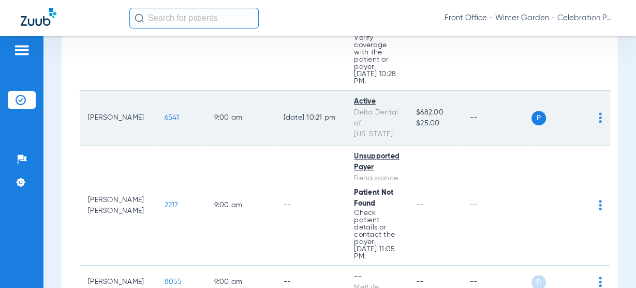
click at [165, 114] on span "6541" at bounding box center [172, 117] width 15 height 7
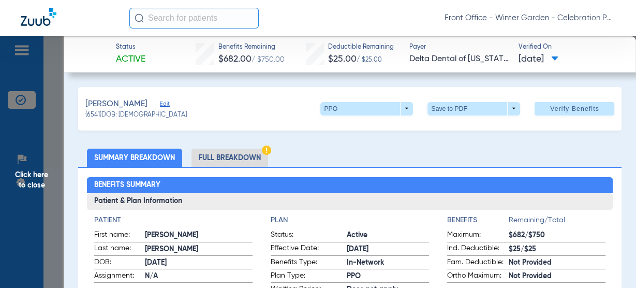
scroll to position [588, 0]
drag, startPoint x: 22, startPoint y: 177, endPoint x: 140, endPoint y: 172, distance: 117.6
click at [23, 176] on span "Click here to close" at bounding box center [32, 180] width 64 height 288
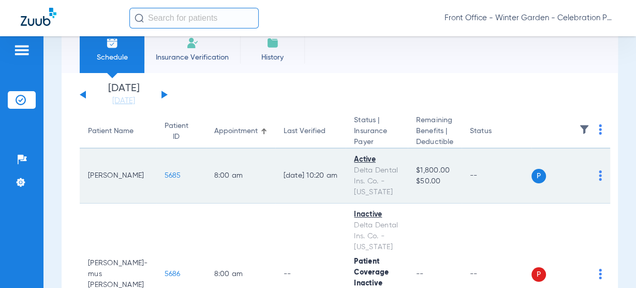
scroll to position [0, 0]
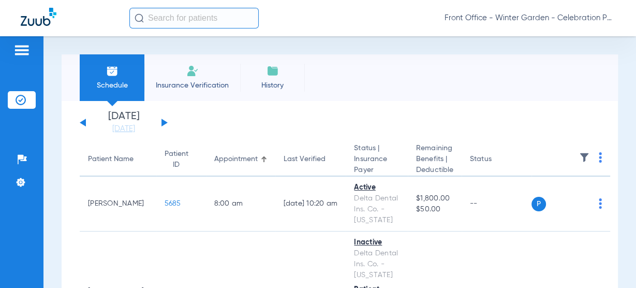
click at [204, 93] on li "Insurance Verification" at bounding box center [192, 77] width 96 height 47
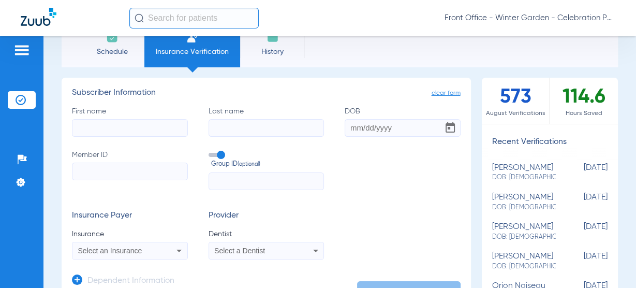
scroll to position [83, 0]
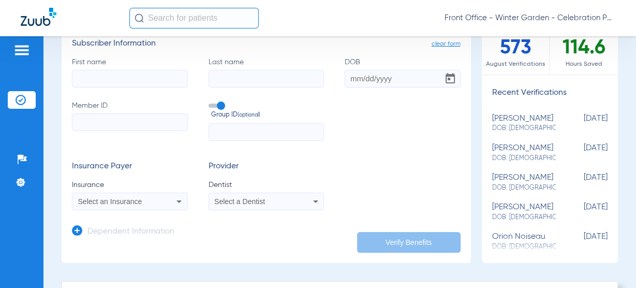
click at [136, 228] on h3 "Dependent Information" at bounding box center [130, 232] width 87 height 10
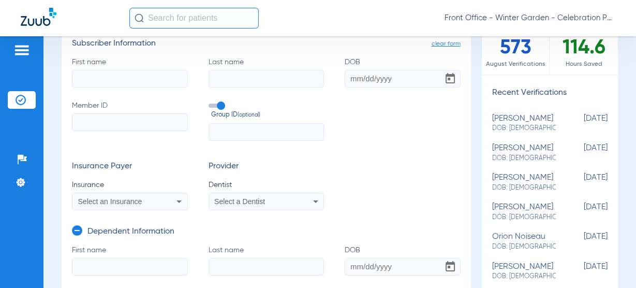
click at [137, 122] on input "Member ID" at bounding box center [130, 122] width 116 height 18
paste input "240156778"
type input "240156778"
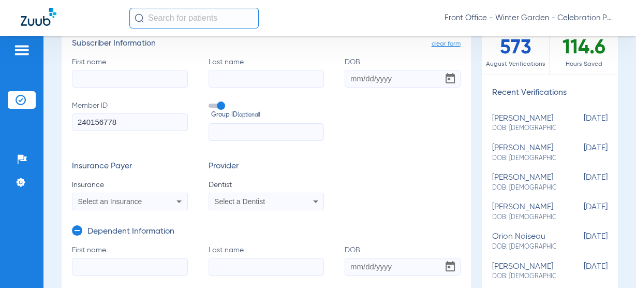
click at [290, 132] on input "text" at bounding box center [267, 132] width 116 height 18
click at [297, 139] on input "text" at bounding box center [267, 132] width 116 height 18
paste input "2504-56881"
type input "2504-56881"
click at [153, 88] on div "First name Last name DOB Member ID 240156778 Group ID (optional) 2504-56881" at bounding box center [266, 99] width 389 height 84
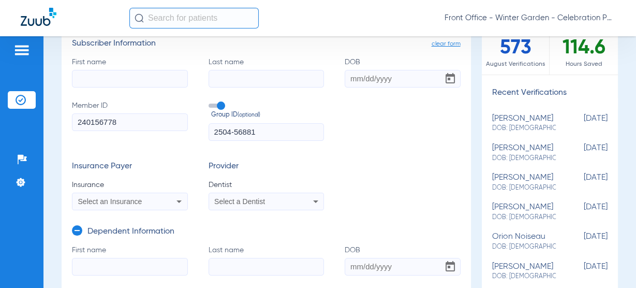
click at [155, 88] on div "First name Last name DOB Member ID 240156778 Group ID (optional) 2504-56881" at bounding box center [266, 99] width 389 height 84
click at [158, 84] on input "First name" at bounding box center [130, 79] width 116 height 18
type input "Carolina"
type input "Urrego"
click at [194, 162] on div "Insurance Payer Insurance Select an Insurance Provider Dentist Select a Dentist" at bounding box center [266, 185] width 389 height 49
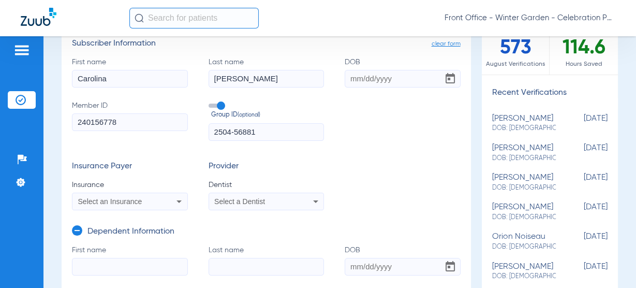
click at [164, 191] on app-form-autocomplete "Insurance Select an Insurance" at bounding box center [130, 195] width 116 height 31
click at [158, 198] on div "Select an Insurance" at bounding box center [119, 201] width 83 height 7
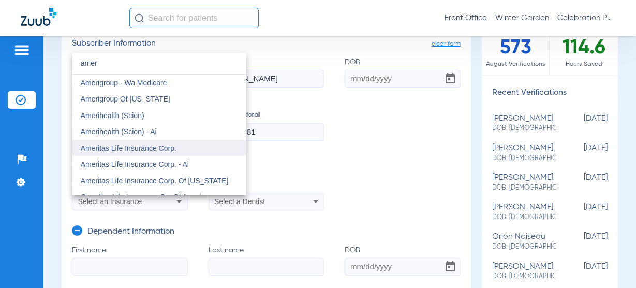
type input "amer"
click at [139, 149] on span "Ameritas Life Insurance Corp." at bounding box center [129, 148] width 96 height 8
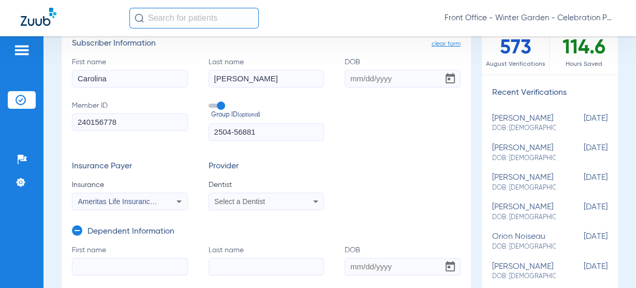
click at [238, 202] on span "Select a Dentist" at bounding box center [239, 201] width 51 height 8
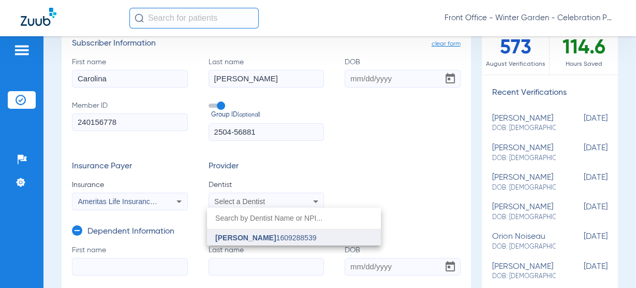
click at [233, 233] on span "Andrew Gooch" at bounding box center [245, 237] width 61 height 8
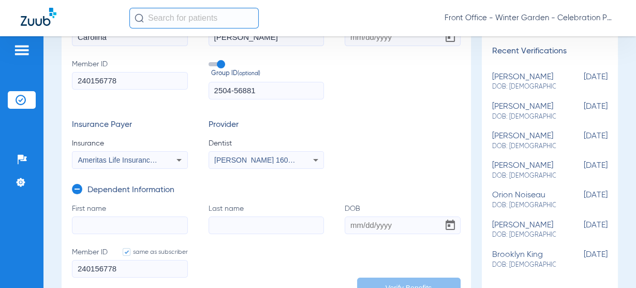
scroll to position [207, 0]
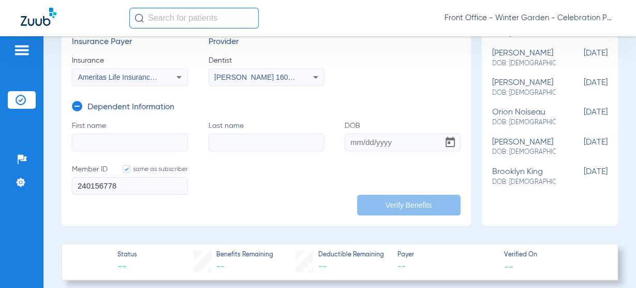
click at [159, 143] on input "First name" at bounding box center [130, 143] width 116 height 18
paste input "Luke"
type input "Luke"
click at [239, 134] on input "Last name" at bounding box center [267, 143] width 116 height 18
paste input "Martinez"
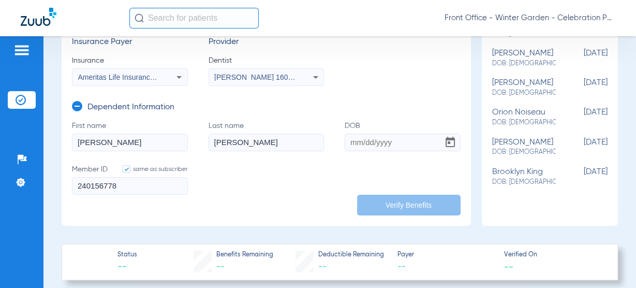
type input "Martinez"
click at [410, 149] on input "DOB" at bounding box center [403, 143] width 116 height 18
type input "09/17/2023"
click at [180, 144] on input "Luke" at bounding box center [130, 143] width 116 height 18
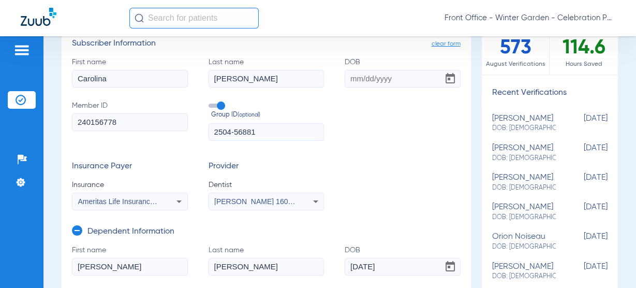
scroll to position [83, 0]
click at [346, 80] on input "DOB" at bounding box center [403, 79] width 116 height 18
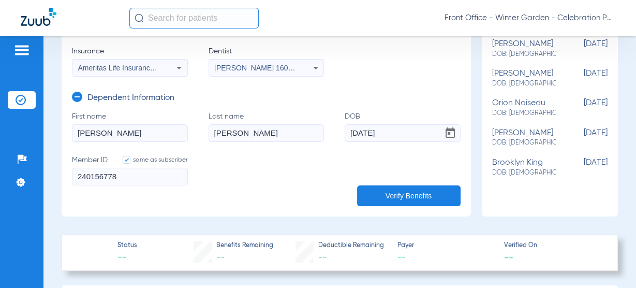
scroll to position [248, 0]
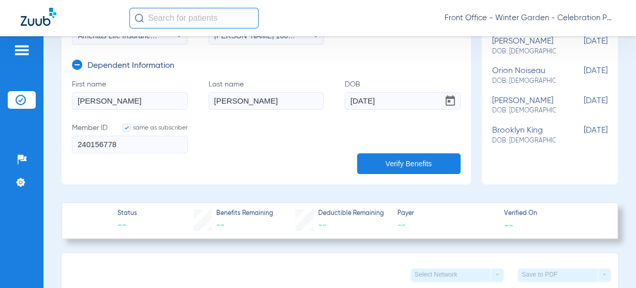
type input "08/22/1986"
click at [410, 155] on button "Verify Benefits" at bounding box center [408, 163] width 103 height 21
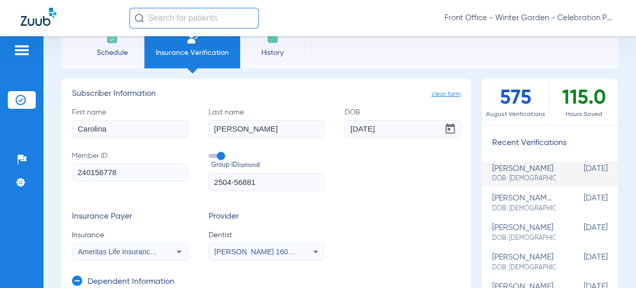
scroll to position [0, 0]
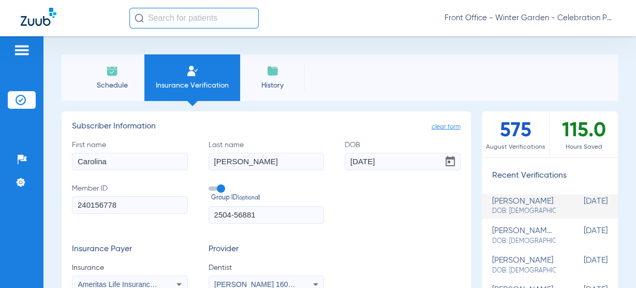
drag, startPoint x: 98, startPoint y: 72, endPoint x: 112, endPoint y: 81, distance: 16.1
click at [99, 72] on li "Schedule" at bounding box center [112, 77] width 65 height 47
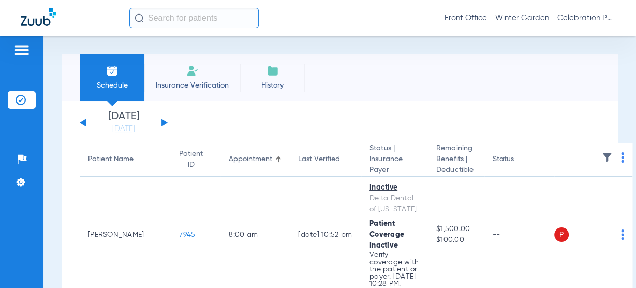
click at [161, 123] on div "Saturday 06-14-2025 Sunday 06-15-2025 Monday 06-16-2025 Tuesday 06-17-2025 Wedn…" at bounding box center [124, 122] width 88 height 23
click at [162, 122] on button at bounding box center [164, 123] width 6 height 8
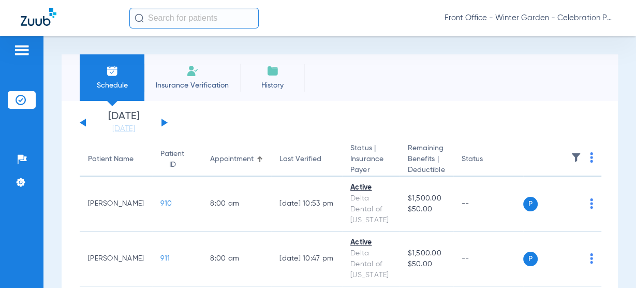
click at [162, 122] on button at bounding box center [164, 123] width 6 height 8
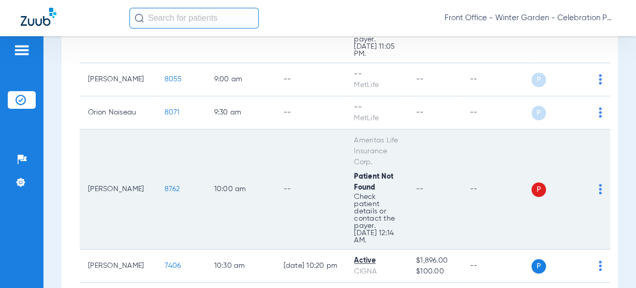
scroll to position [745, 0]
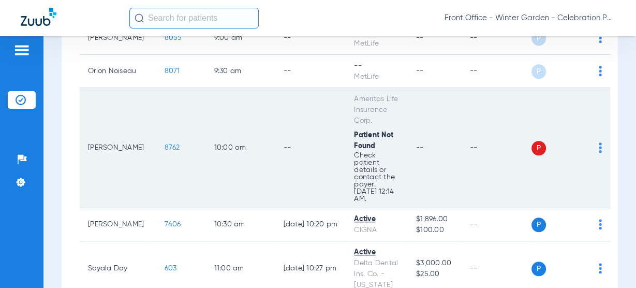
click at [165, 144] on span "8762" at bounding box center [173, 147] width 16 height 7
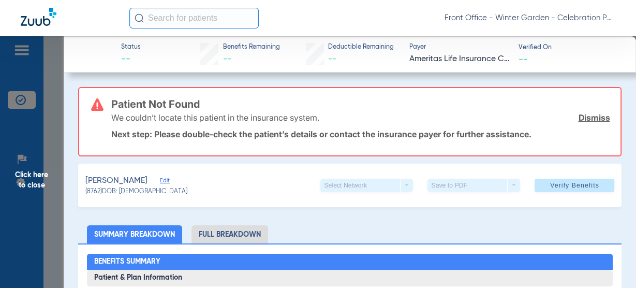
click at [583, 123] on div "We couldn’t locate this patient in the insurance system. Dismiss" at bounding box center [360, 117] width 499 height 27
click at [591, 111] on div "We couldn’t locate this patient in the insurance system. Dismiss" at bounding box center [360, 117] width 499 height 27
click at [578, 115] on link "Dismiss" at bounding box center [594, 117] width 32 height 10
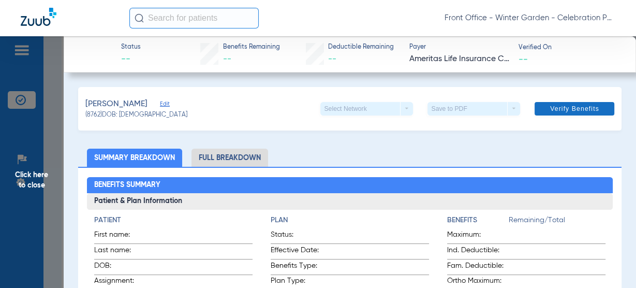
click at [577, 117] on span at bounding box center [575, 108] width 80 height 25
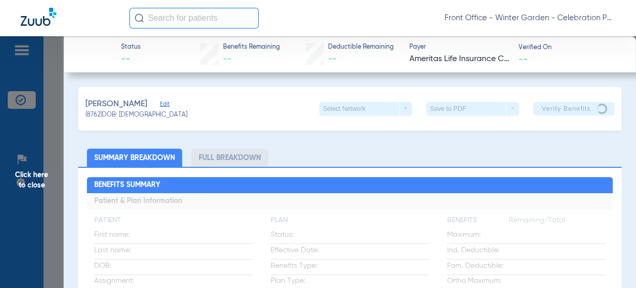
scroll to position [680, 0]
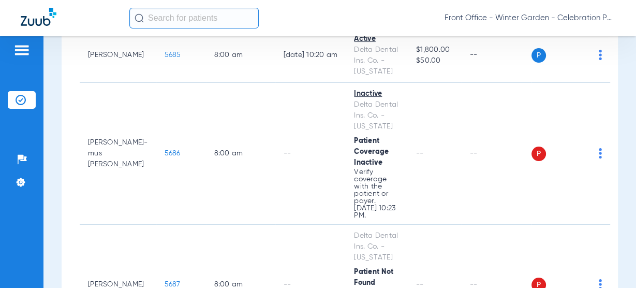
scroll to position [124, 0]
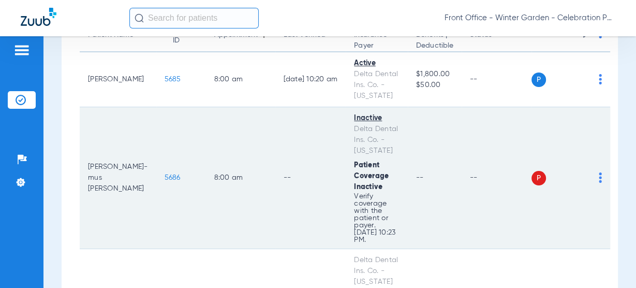
click at [165, 177] on span "5686" at bounding box center [173, 177] width 16 height 7
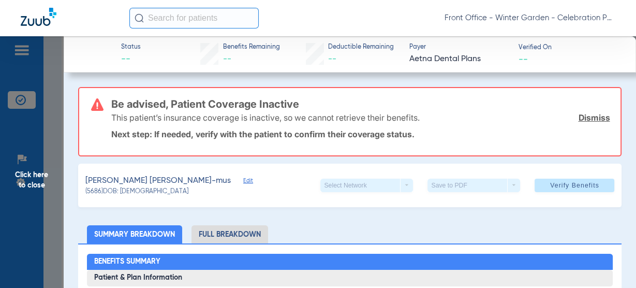
type input "[PERSON_NAME]"
type input "[DATE]"
type input "126260668101"
type input "0149300202"
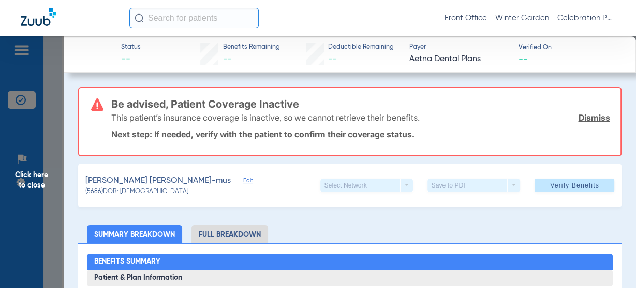
scroll to position [41, 0]
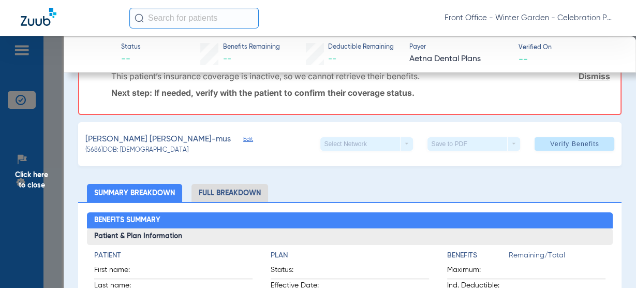
click at [201, 144] on div "[PERSON_NAME] [PERSON_NAME]-mus Edit" at bounding box center [168, 139] width 167 height 13
click at [243, 143] on span "Edit" at bounding box center [247, 141] width 9 height 10
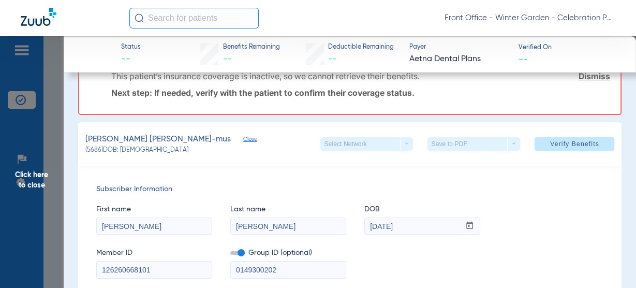
scroll to position [0, 0]
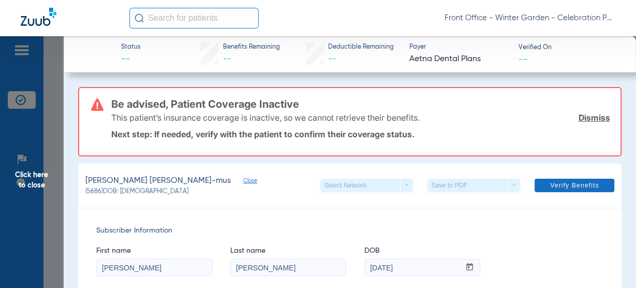
click at [565, 183] on span "Verify Benefits" at bounding box center [574, 185] width 49 height 8
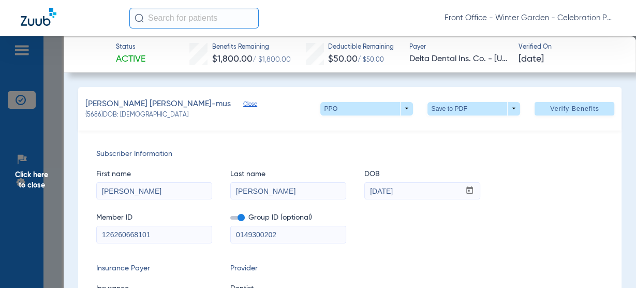
click at [29, 168] on span "Click here to close" at bounding box center [32, 180] width 64 height 288
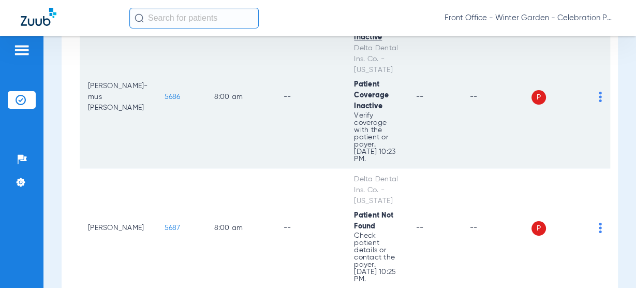
scroll to position [207, 0]
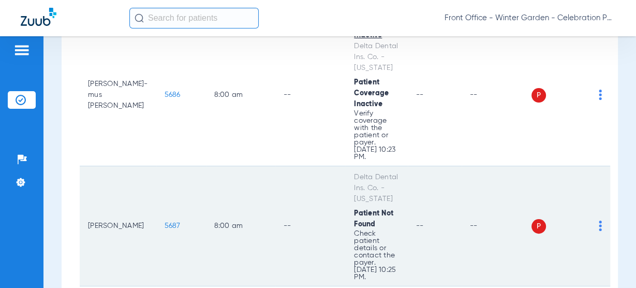
click at [165, 224] on span "5687" at bounding box center [173, 225] width 16 height 7
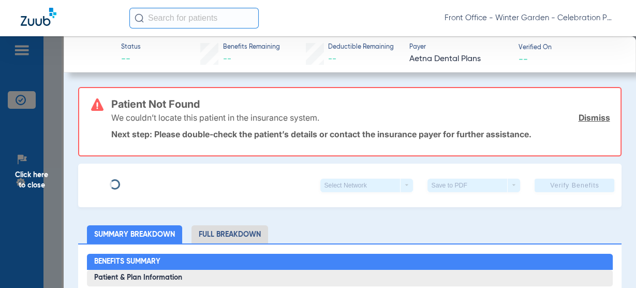
type input "[PERSON_NAME]"
type input "10/04/1977"
type input "126260668101"
type input "0149300202"
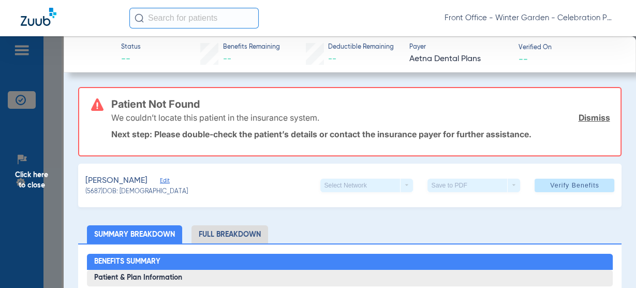
click at [160, 177] on span "Edit" at bounding box center [164, 182] width 9 height 10
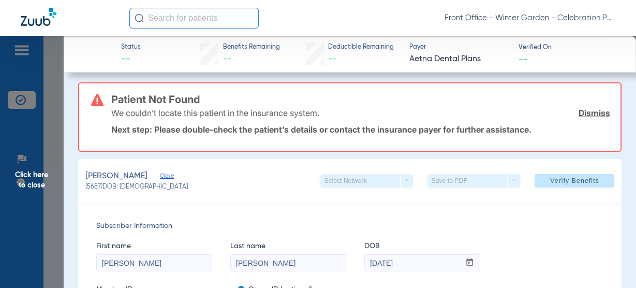
scroll to position [0, 0]
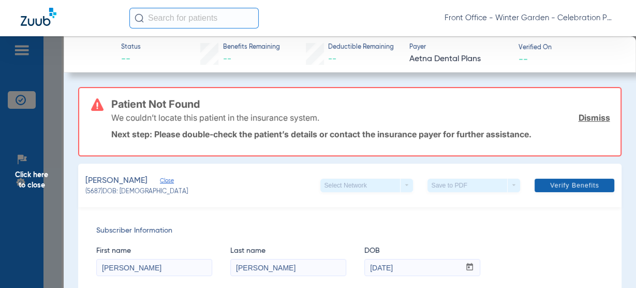
click at [541, 186] on span at bounding box center [575, 185] width 80 height 25
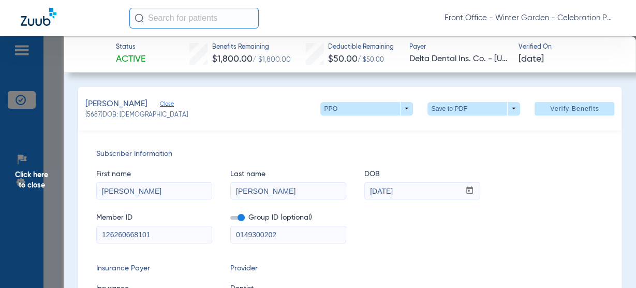
click at [43, 184] on span "Click here to close" at bounding box center [32, 180] width 64 height 288
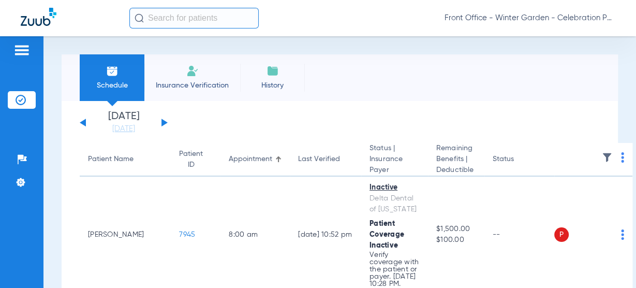
click at [168, 117] on app-single-date-navigator "[DATE] [DATE] [DATE] [DATE] [DATE] [DATE] [DATE] [DATE] [DATE] [DATE] [DATE] [D…" at bounding box center [340, 122] width 520 height 23
click at [166, 125] on div "[DATE] [DATE] [DATE] [DATE] [DATE] [DATE] [DATE] [DATE] [DATE] [DATE] [DATE] [D…" at bounding box center [124, 122] width 88 height 23
click at [165, 125] on div "[DATE] [DATE] [DATE] [DATE] [DATE] [DATE] [DATE] [DATE] [DATE] [DATE] [DATE] [D…" at bounding box center [124, 122] width 88 height 23
click at [166, 123] on button at bounding box center [164, 123] width 6 height 8
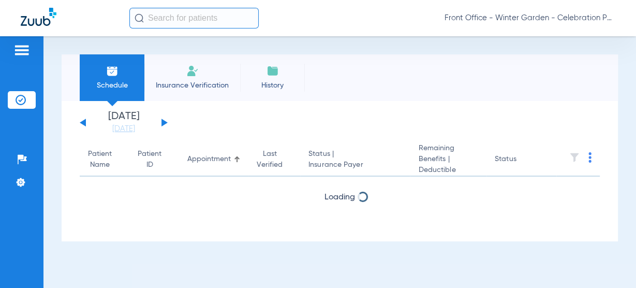
click at [166, 123] on button at bounding box center [164, 123] width 6 height 8
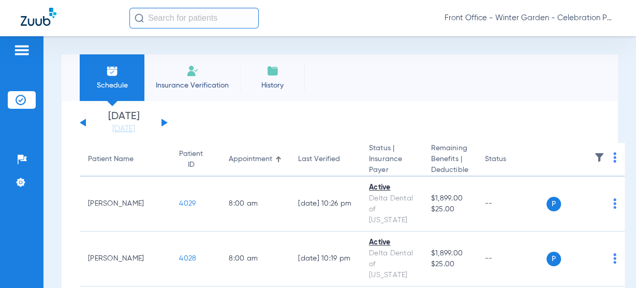
click at [83, 124] on button at bounding box center [83, 123] width 6 height 8
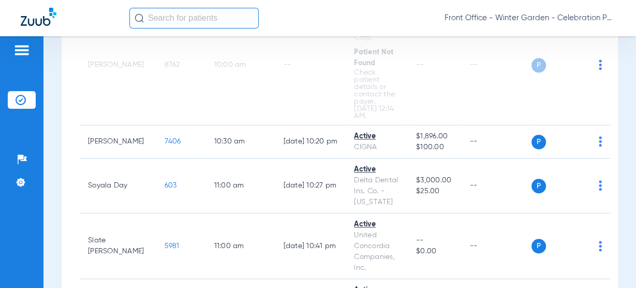
scroll to position [869, 0]
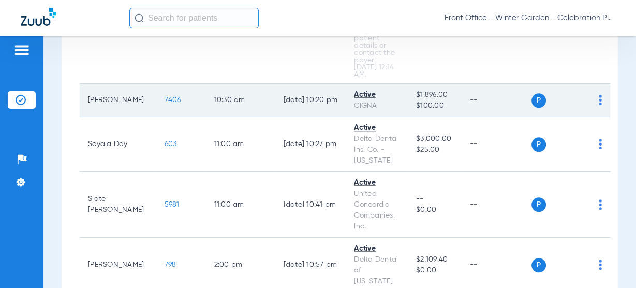
click at [156, 93] on td "7406" at bounding box center [181, 100] width 50 height 33
click at [165, 96] on span "7406" at bounding box center [173, 99] width 17 height 7
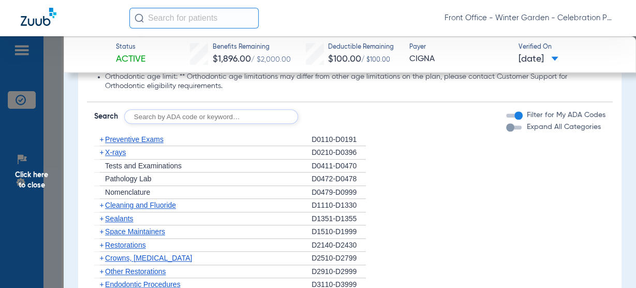
scroll to position [745, 0]
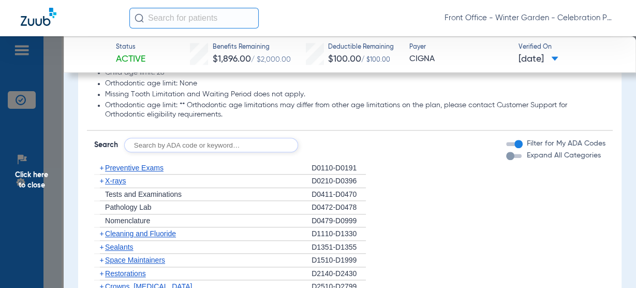
click at [140, 165] on span "Preventive Exams" at bounding box center [134, 168] width 58 height 8
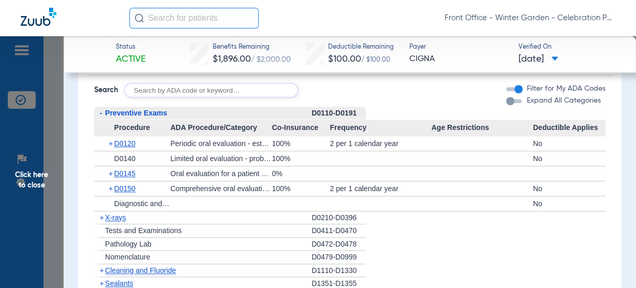
scroll to position [787, 0]
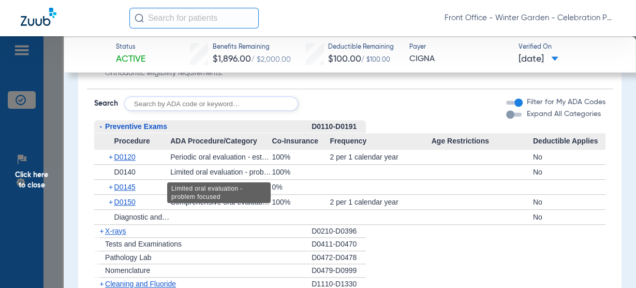
drag, startPoint x: 155, startPoint y: 170, endPoint x: 204, endPoint y: 171, distance: 48.7
click at [204, 171] on div "+ D0140 Limited oral evaluation - problem focused 100% No" at bounding box center [349, 172] width 511 height 14
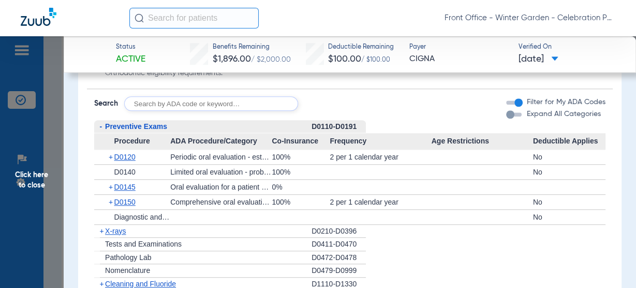
click at [209, 177] on div "Limited oral evaluation - problem focused" at bounding box center [220, 172] width 101 height 14
click at [127, 124] on span "Preventive Exams" at bounding box center [136, 126] width 62 height 8
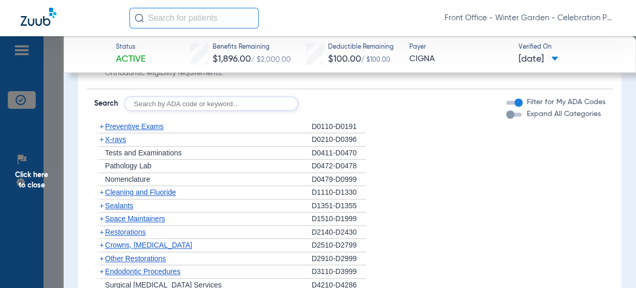
click at [116, 138] on span "X-rays" at bounding box center [115, 139] width 21 height 8
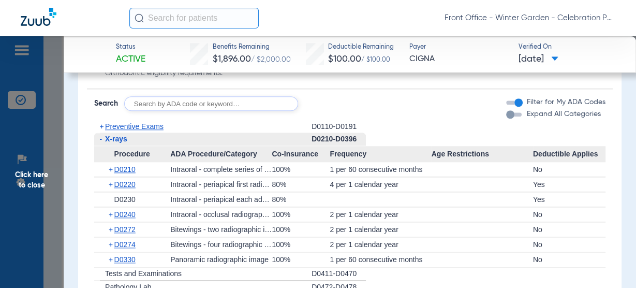
scroll to position [828, 0]
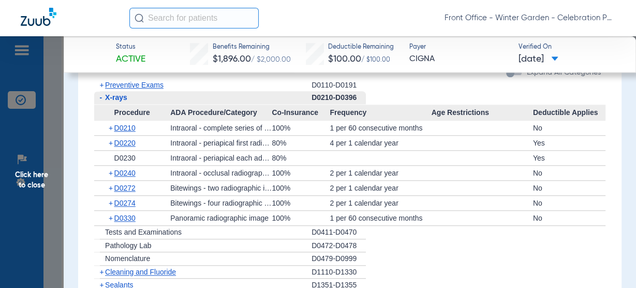
click at [118, 97] on span "X-rays" at bounding box center [116, 97] width 22 height 8
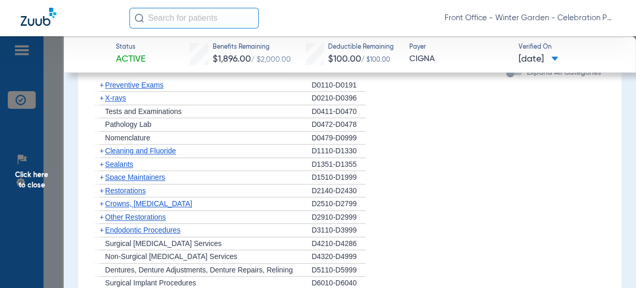
click at [128, 149] on span "Cleaning and Fluoride" at bounding box center [140, 150] width 71 height 8
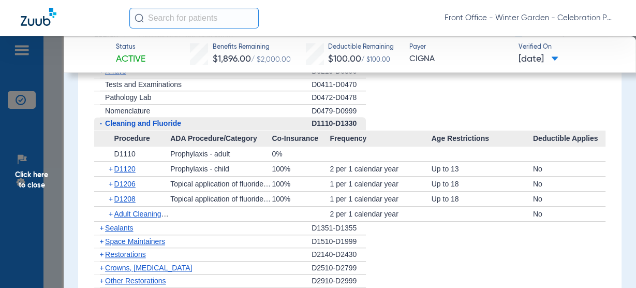
scroll to position [869, 0]
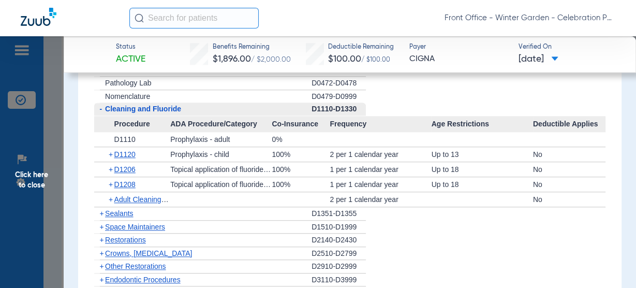
drag, startPoint x: 321, startPoint y: 184, endPoint x: 398, endPoint y: 187, distance: 77.7
click at [398, 187] on div "+ D1208 Topical application of fluoride - excluding varnish 100% 1 per 1 calend…" at bounding box center [349, 184] width 511 height 14
click at [135, 184] on span "D1208" at bounding box center [124, 184] width 21 height 8
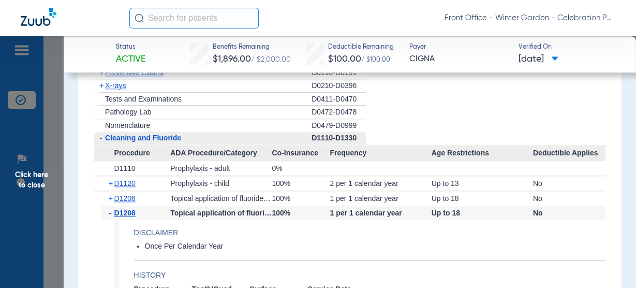
scroll to position [828, 0]
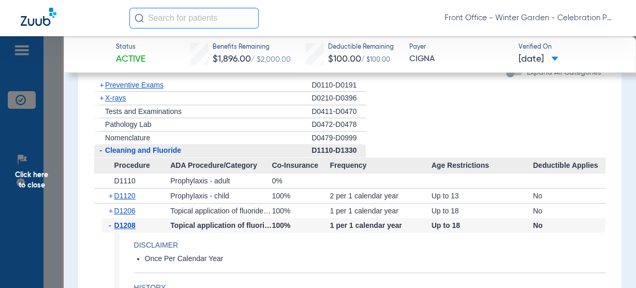
click at [111, 92] on div "+ X-rays" at bounding box center [202, 98] width 217 height 13
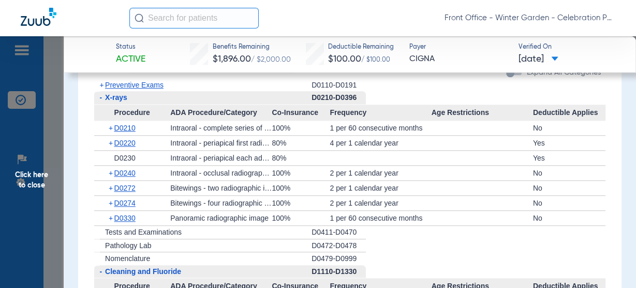
click at [33, 172] on span "Click here to close" at bounding box center [32, 180] width 64 height 288
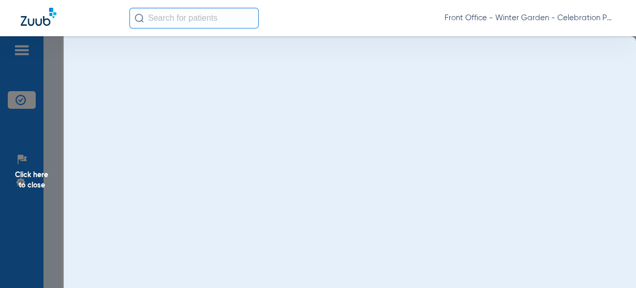
scroll to position [0, 0]
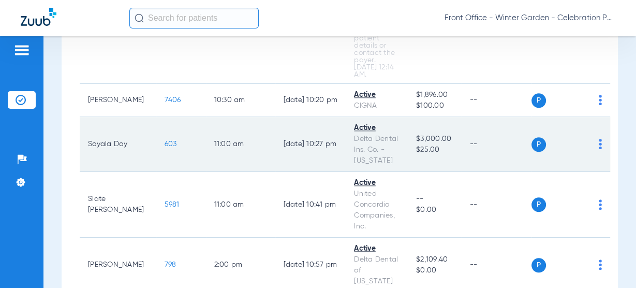
click at [165, 140] on span "603" at bounding box center [171, 143] width 12 height 7
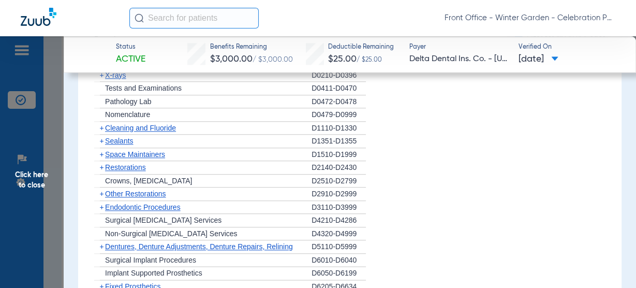
scroll to position [911, 0]
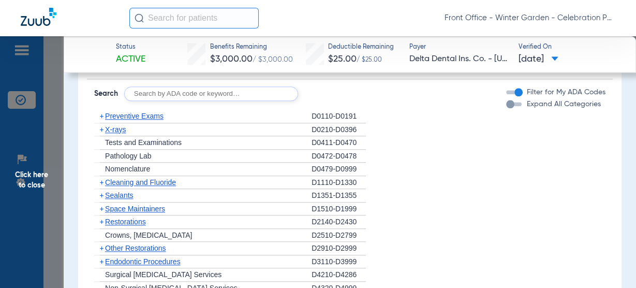
click at [145, 120] on span "Preventive Exams" at bounding box center [134, 116] width 58 height 8
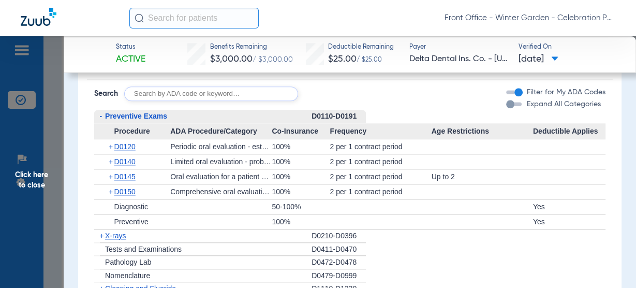
click at [139, 120] on span "Preventive Exams" at bounding box center [136, 116] width 62 height 8
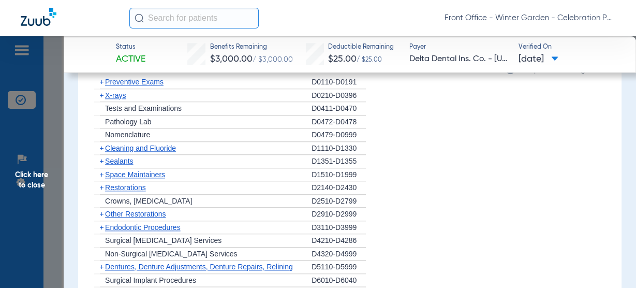
scroll to position [952, 0]
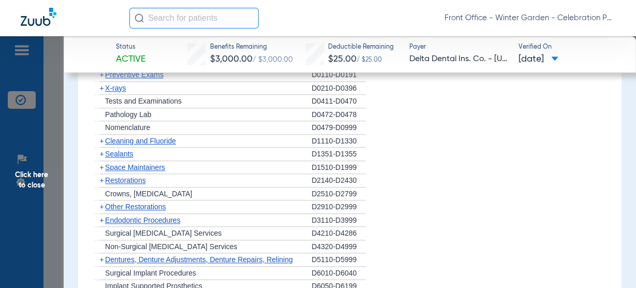
click at [131, 158] on span "Sealants" at bounding box center [119, 154] width 28 height 8
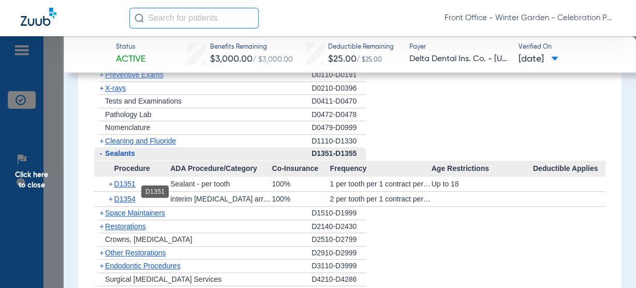
click at [129, 188] on span "D1351" at bounding box center [124, 184] width 21 height 8
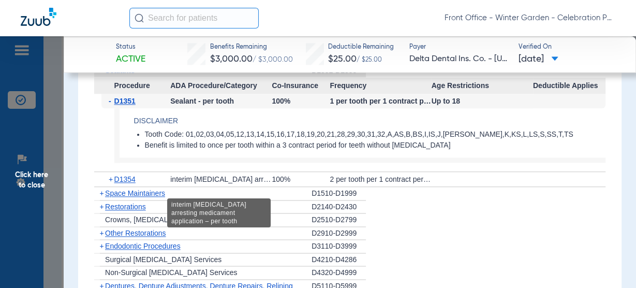
scroll to position [994, 0]
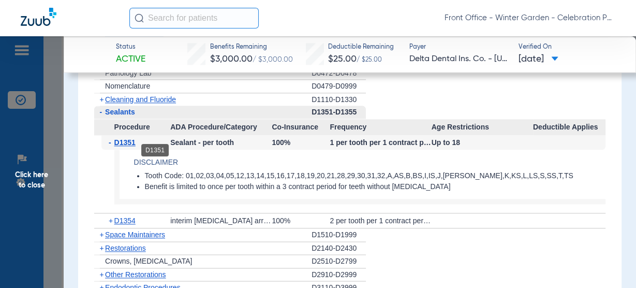
click at [132, 146] on span "D1351" at bounding box center [124, 142] width 21 height 8
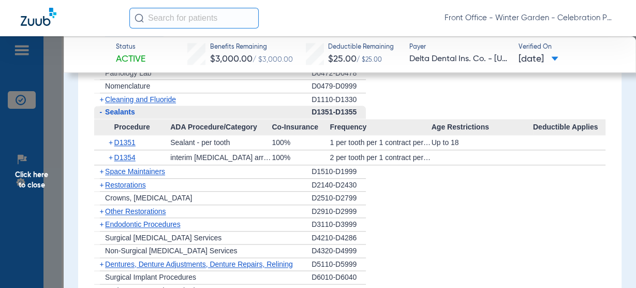
drag, startPoint x: 29, startPoint y: 180, endPoint x: 36, endPoint y: 179, distance: 6.7
click at [29, 180] on span "Click here to close" at bounding box center [32, 180] width 64 height 288
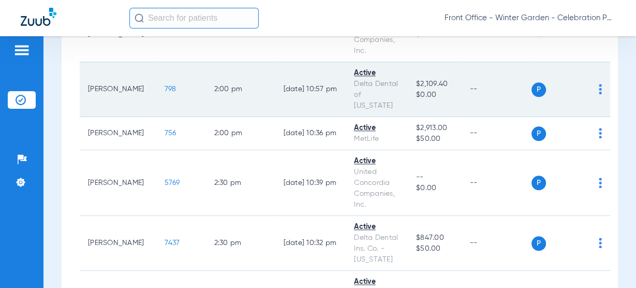
scroll to position [928, 0]
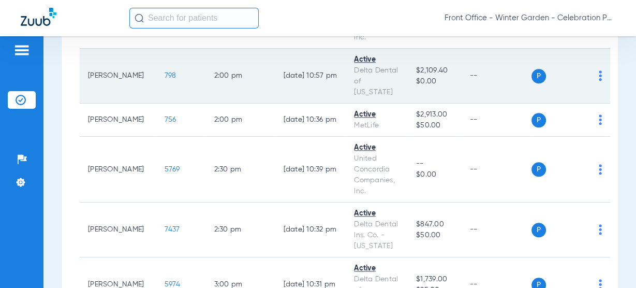
click at [165, 72] on span "798" at bounding box center [171, 75] width 12 height 7
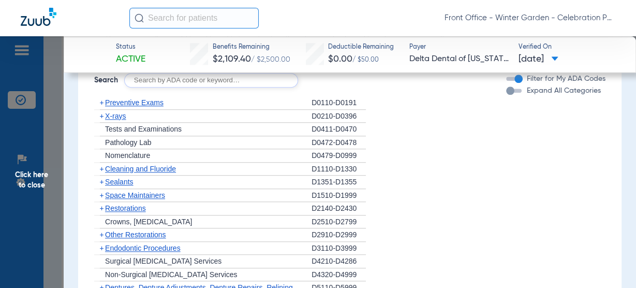
scroll to position [911, 0]
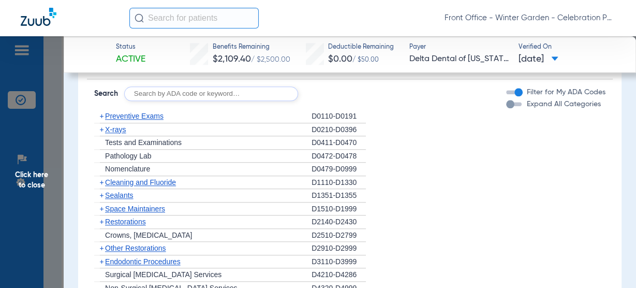
click at [156, 119] on span "Preventive Exams" at bounding box center [134, 116] width 58 height 8
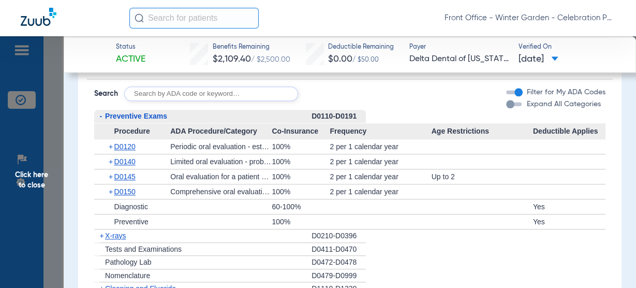
click at [160, 117] on span "Preventive Exams" at bounding box center [136, 116] width 62 height 8
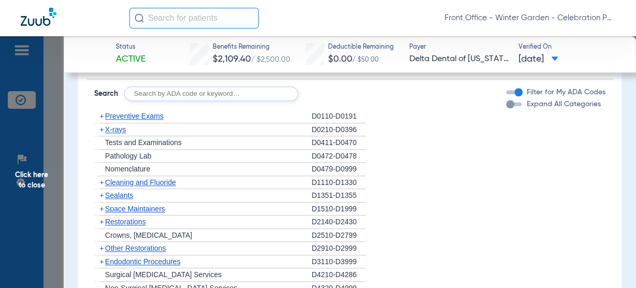
click at [120, 128] on span "X-rays" at bounding box center [115, 129] width 21 height 8
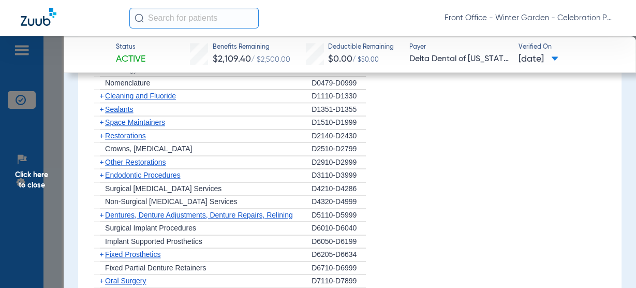
scroll to position [1076, 0]
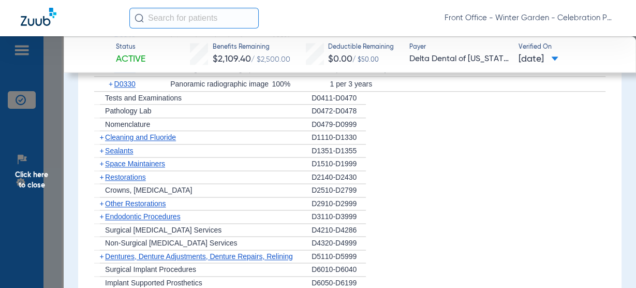
click at [171, 138] on span "Cleaning and Fluoride" at bounding box center [140, 137] width 71 height 8
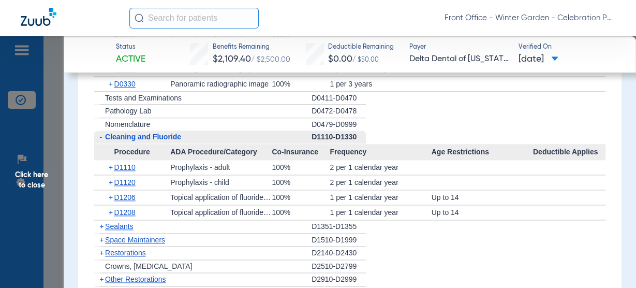
click at [172, 138] on span "Cleaning and Fluoride" at bounding box center [143, 136] width 76 height 8
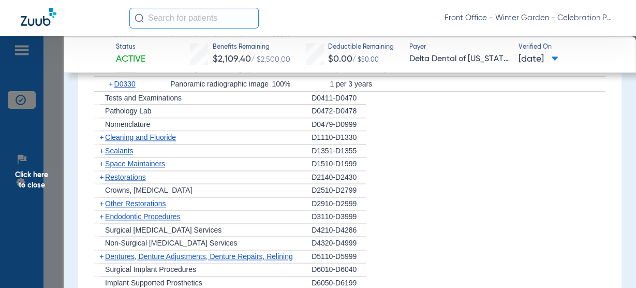
click at [161, 133] on span "Cleaning and Fluoride" at bounding box center [140, 137] width 71 height 8
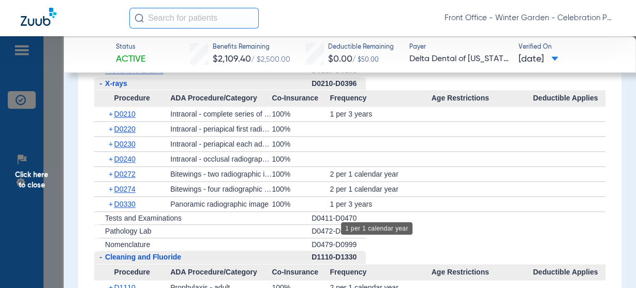
scroll to position [952, 0]
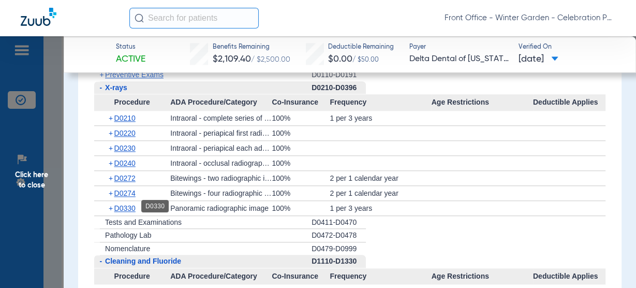
click at [124, 209] on span "D0330" at bounding box center [124, 208] width 21 height 8
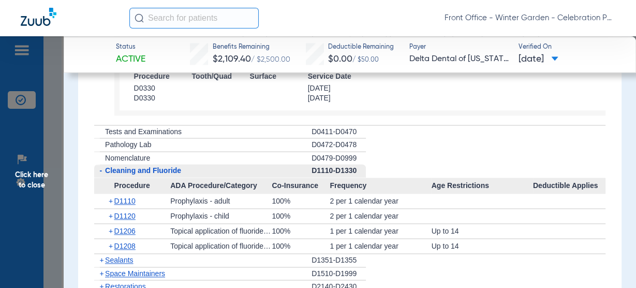
scroll to position [1283, 0]
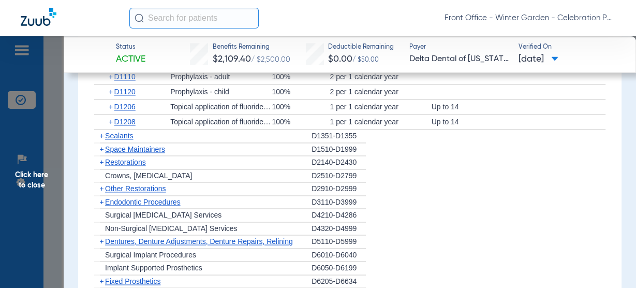
click at [131, 134] on span "Sealants" at bounding box center [119, 135] width 28 height 8
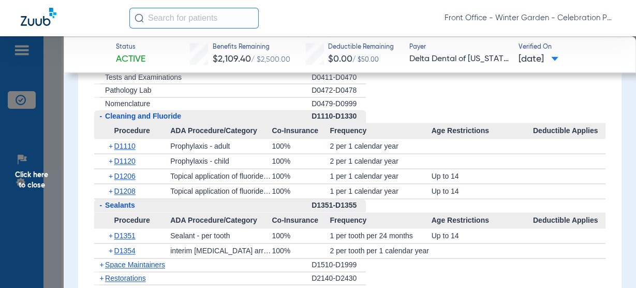
scroll to position [1201, 0]
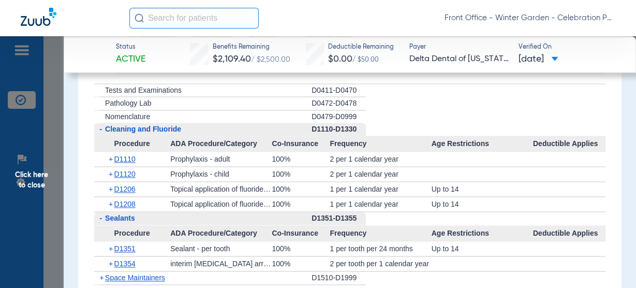
click at [47, 170] on span "Click here to close" at bounding box center [32, 180] width 64 height 288
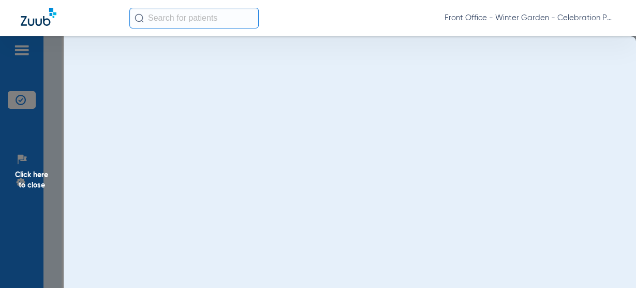
scroll to position [0, 0]
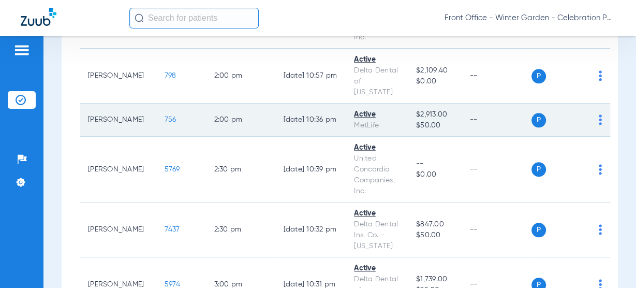
click at [165, 116] on span "756" at bounding box center [171, 119] width 12 height 7
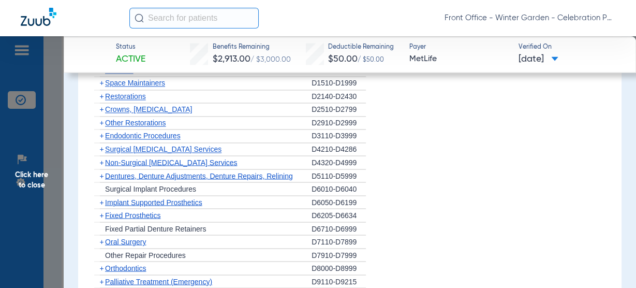
scroll to position [1332, 0]
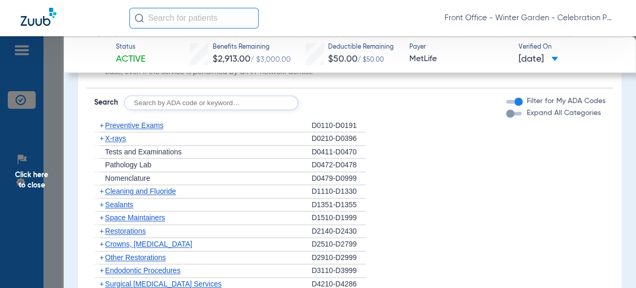
click at [116, 134] on span "X-rays" at bounding box center [115, 138] width 21 height 8
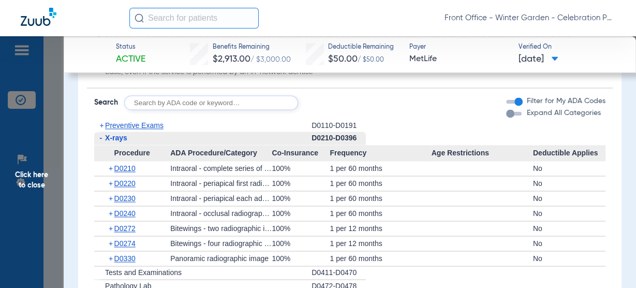
click at [141, 121] on span "Preventive Exams" at bounding box center [134, 125] width 58 height 8
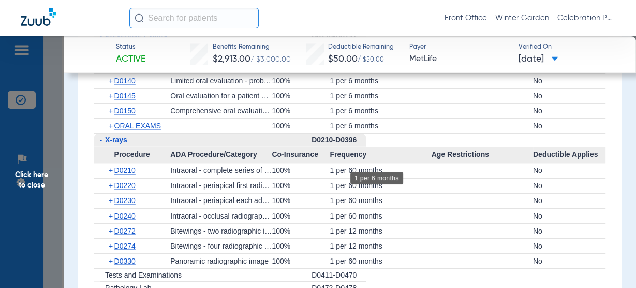
scroll to position [1415, 0]
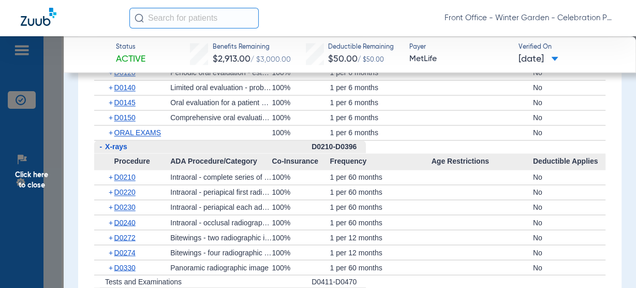
click at [37, 186] on span "Click here to close" at bounding box center [32, 180] width 64 height 288
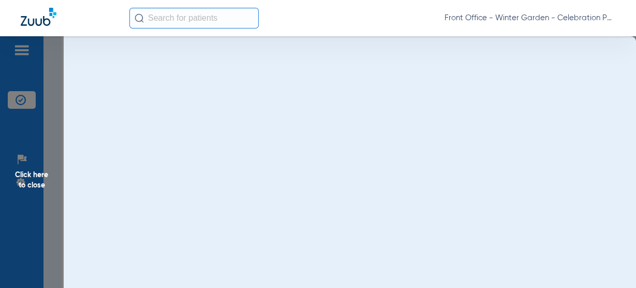
scroll to position [0, 0]
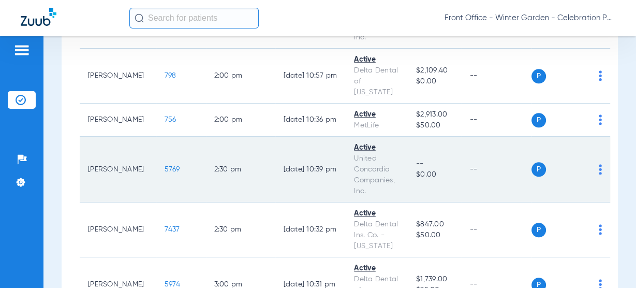
click at [165, 166] on span "5769" at bounding box center [173, 169] width 16 height 7
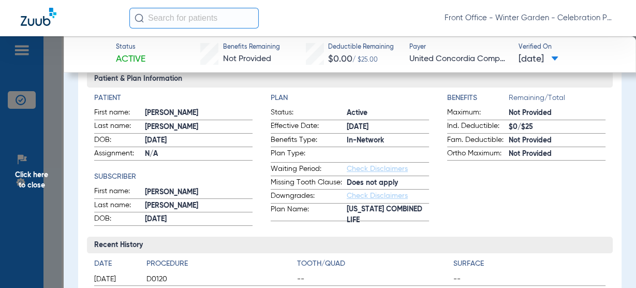
scroll to position [124, 0]
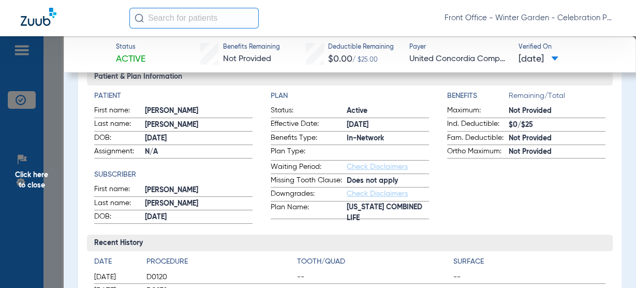
click at [45, 229] on span "Click here to close" at bounding box center [32, 180] width 64 height 288
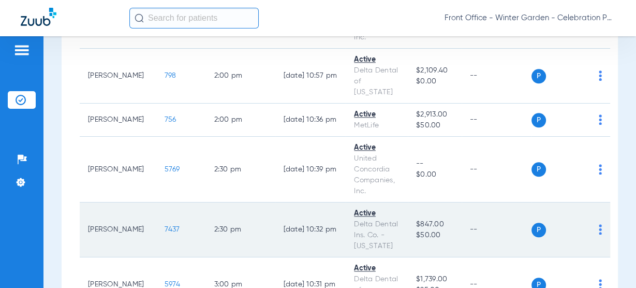
click at [165, 226] on span "7437" at bounding box center [173, 229] width 16 height 7
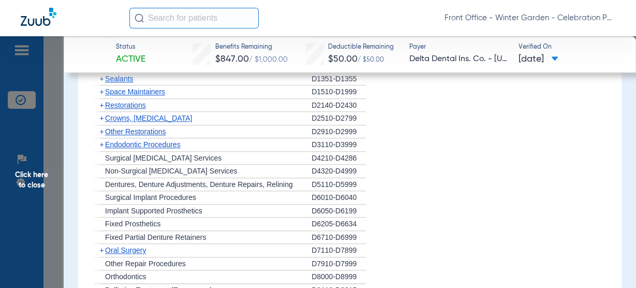
scroll to position [869, 0]
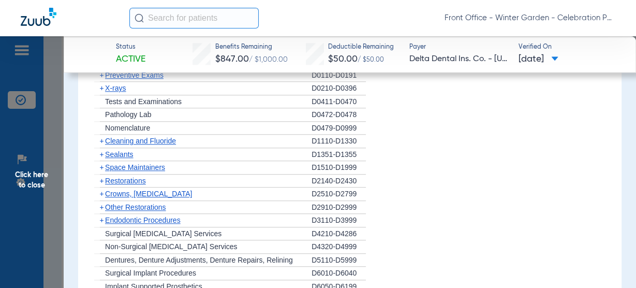
click at [115, 138] on span "Cleaning and Fluoride" at bounding box center [140, 141] width 71 height 8
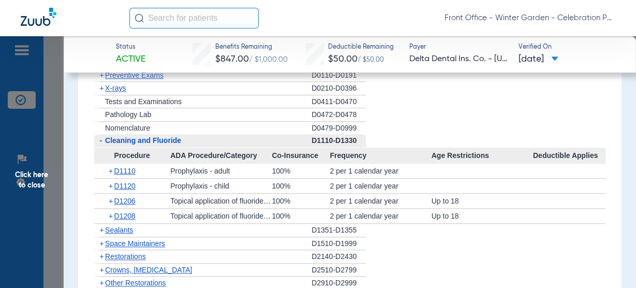
click at [115, 138] on span "Cleaning and Fluoride" at bounding box center [143, 140] width 76 height 8
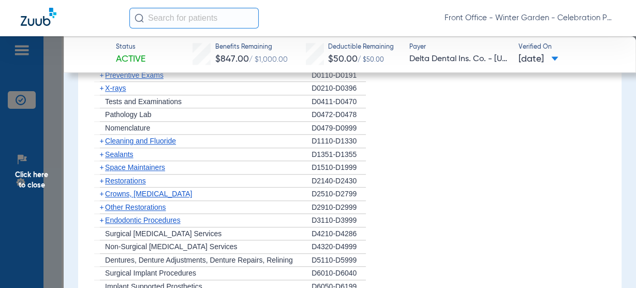
click at [126, 90] on span "X-rays" at bounding box center [115, 88] width 21 height 8
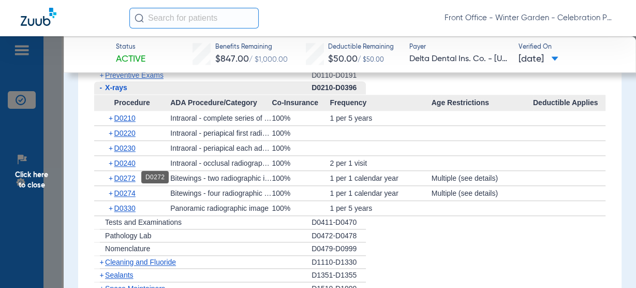
click at [132, 180] on span "D0272" at bounding box center [124, 178] width 21 height 8
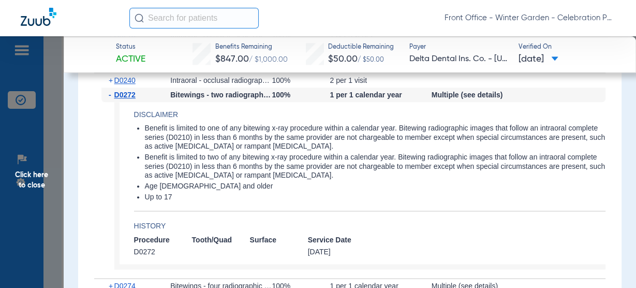
scroll to position [994, 0]
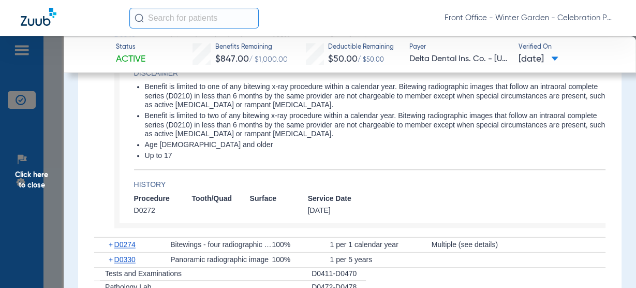
drag, startPoint x: 141, startPoint y: 114, endPoint x: 518, endPoint y: 111, distance: 376.7
click at [518, 111] on ul "Benefit is limited to one of any bitewing x-ray procedure within a calendar yea…" at bounding box center [369, 121] width 471 height 78
click at [522, 114] on li "Benefit is limited to two of any bitewing x-ray procedure within a calendar yea…" at bounding box center [375, 124] width 461 height 27
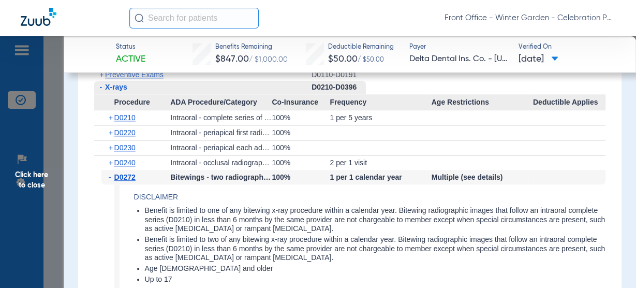
scroll to position [869, 0]
click at [116, 176] on span "D0272" at bounding box center [124, 177] width 21 height 8
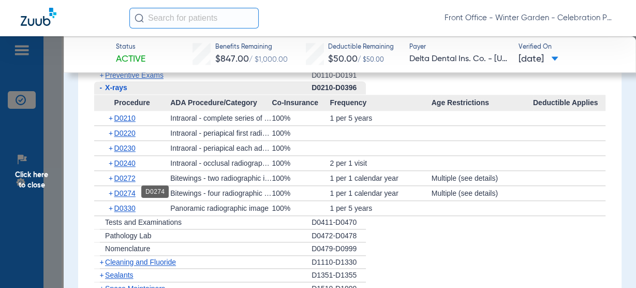
click at [128, 191] on span "D0274" at bounding box center [124, 193] width 21 height 8
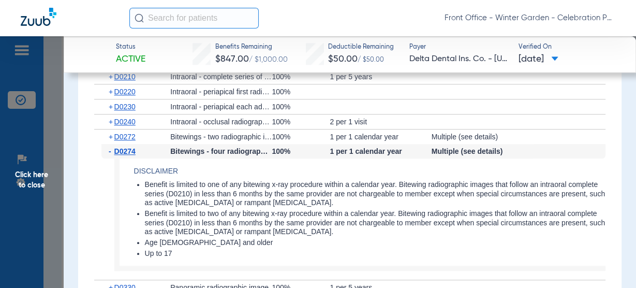
scroll to position [828, 0]
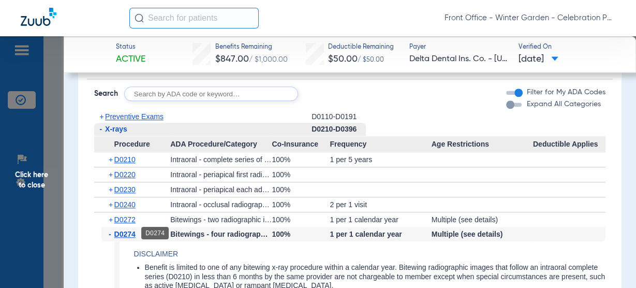
click at [124, 230] on span "D0274" at bounding box center [124, 234] width 21 height 8
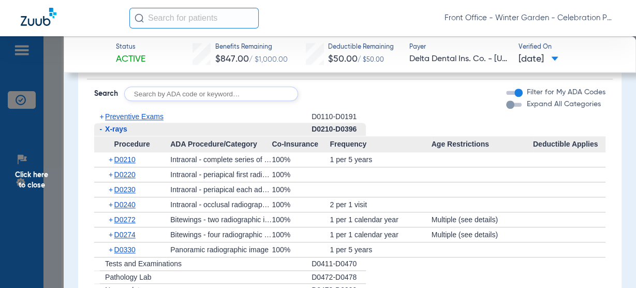
drag, startPoint x: 33, startPoint y: 154, endPoint x: 38, endPoint y: 153, distance: 5.3
click at [33, 154] on span "Click here to close" at bounding box center [32, 180] width 64 height 288
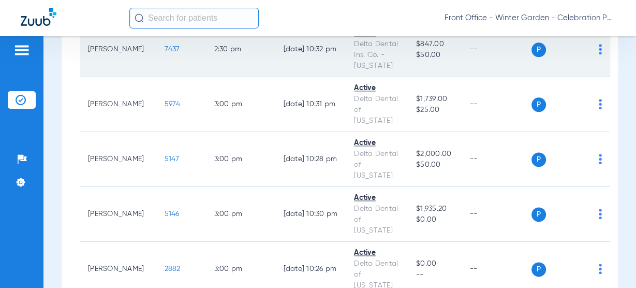
scroll to position [1093, 0]
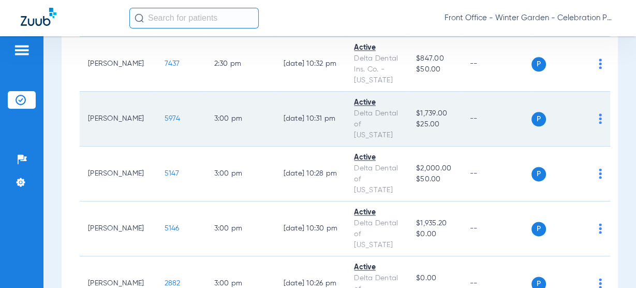
click at [165, 115] on span "5974" at bounding box center [173, 118] width 16 height 7
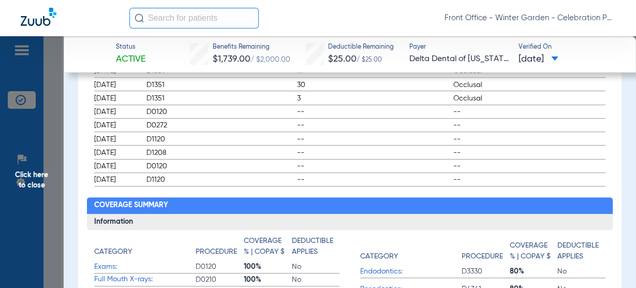
scroll to position [455, 0]
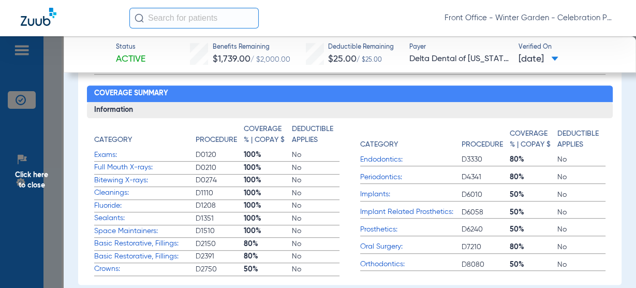
click at [51, 172] on span "Click here to close" at bounding box center [32, 180] width 64 height 288
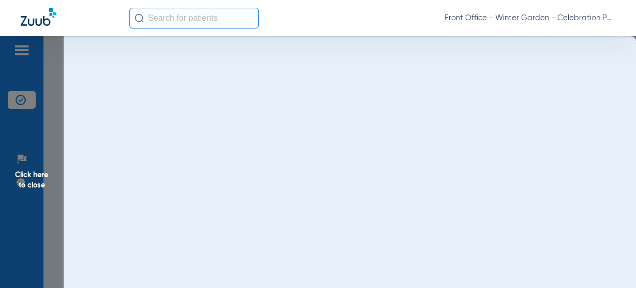
scroll to position [0, 0]
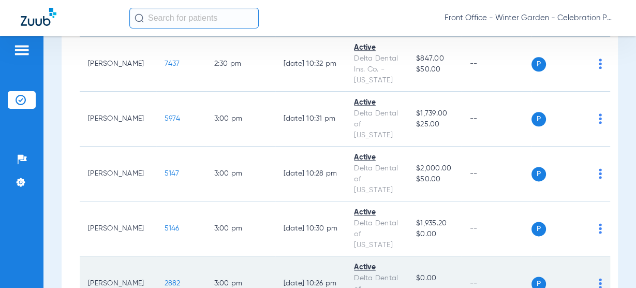
click at [165, 279] on span "2882" at bounding box center [173, 282] width 16 height 7
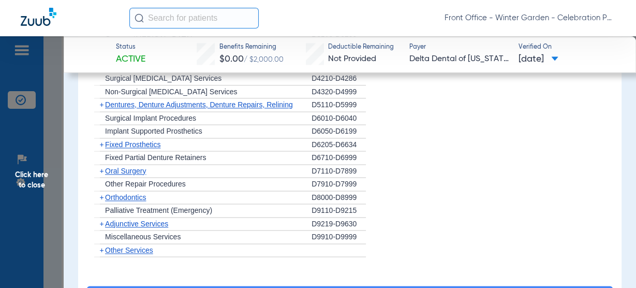
scroll to position [911, 0]
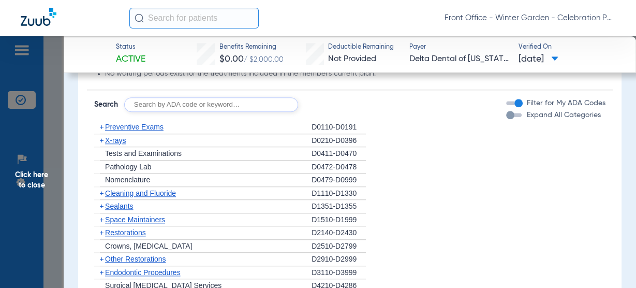
click at [107, 144] on span "X-rays" at bounding box center [115, 140] width 21 height 8
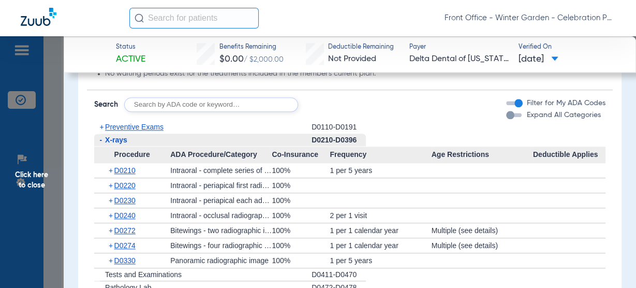
click at [107, 144] on span "X-rays" at bounding box center [116, 140] width 22 height 8
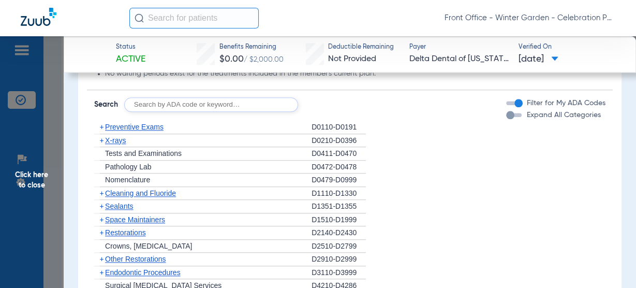
click at [154, 131] on span "Preventive Exams" at bounding box center [134, 127] width 58 height 8
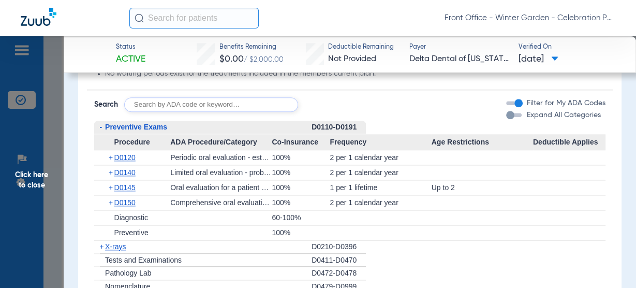
click at [154, 131] on span "Preventive Exams" at bounding box center [136, 127] width 62 height 8
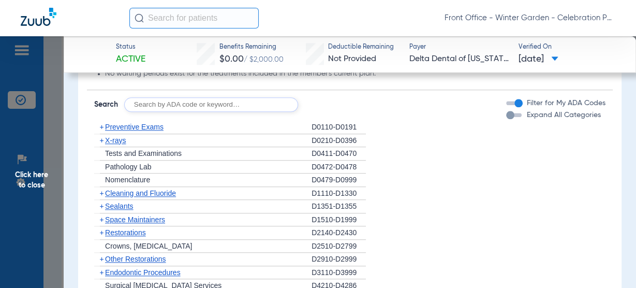
click at [110, 197] on span "Cleaning and Fluoride" at bounding box center [140, 193] width 71 height 8
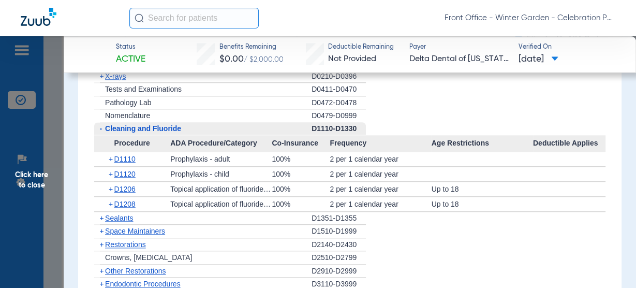
scroll to position [994, 0]
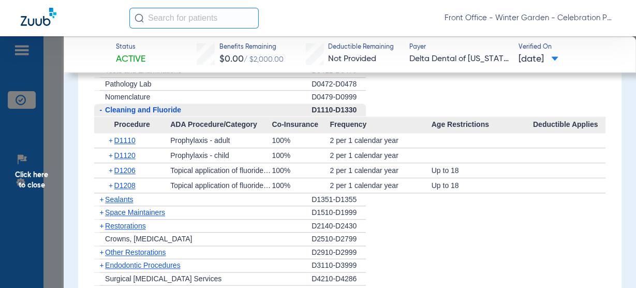
click at [168, 114] on span "Cleaning and Fluoride" at bounding box center [143, 110] width 76 height 8
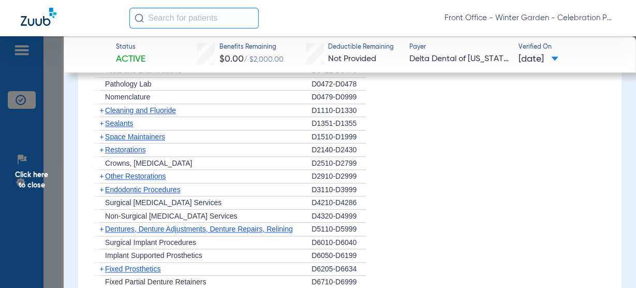
click at [158, 112] on div "+ Cleaning and Fluoride" at bounding box center [202, 110] width 217 height 13
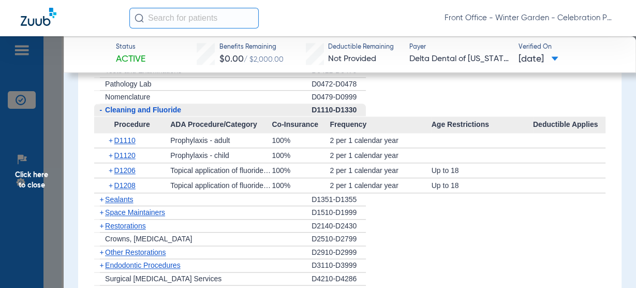
click at [156, 114] on span "Cleaning and Fluoride" at bounding box center [143, 110] width 76 height 8
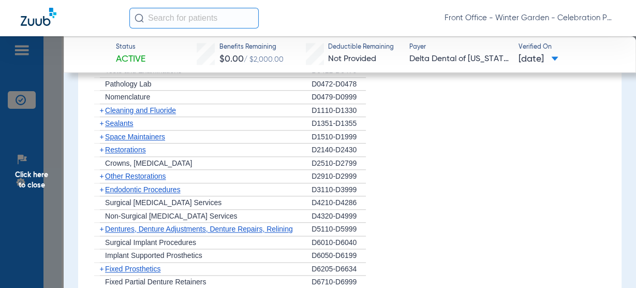
click at [156, 114] on span "Cleaning and Fluoride" at bounding box center [140, 110] width 71 height 8
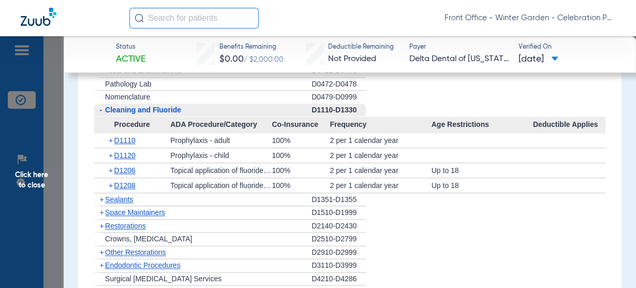
click at [117, 203] on span "Sealants" at bounding box center [119, 199] width 28 height 8
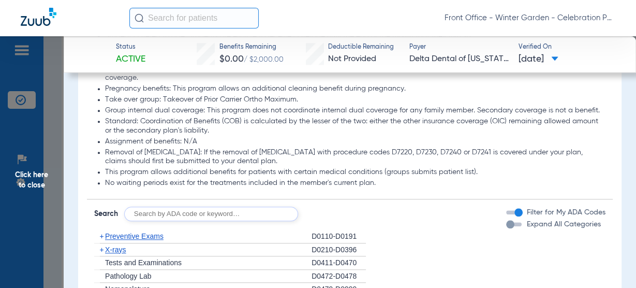
scroll to position [911, 0]
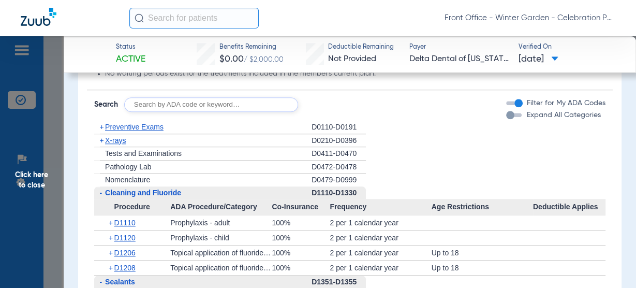
click at [128, 146] on div "+ X-rays" at bounding box center [202, 140] width 217 height 13
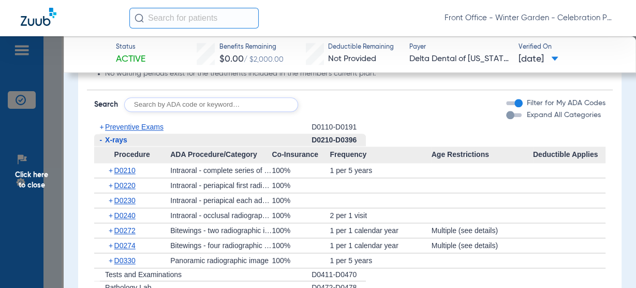
click at [122, 144] on span "X-rays" at bounding box center [116, 140] width 22 height 8
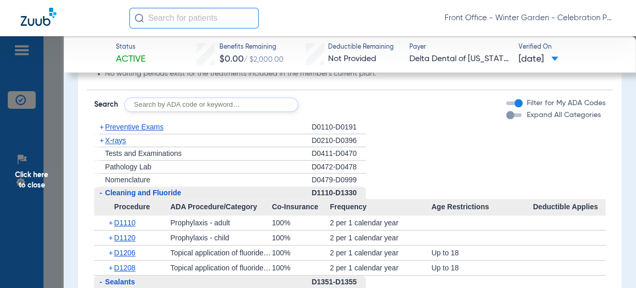
click at [122, 144] on span "X-rays" at bounding box center [115, 140] width 21 height 8
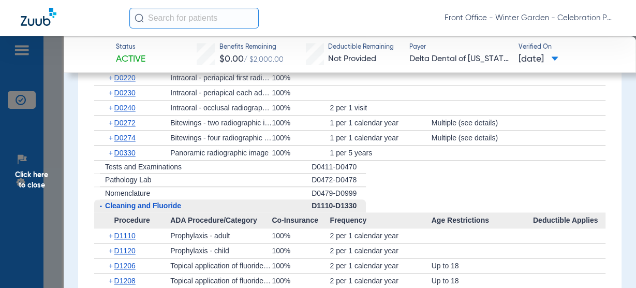
scroll to position [994, 0]
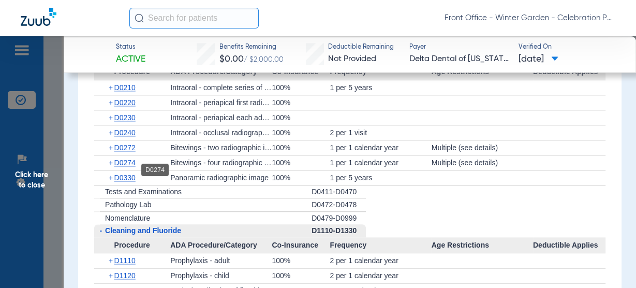
click at [125, 167] on span "D0274" at bounding box center [124, 162] width 21 height 8
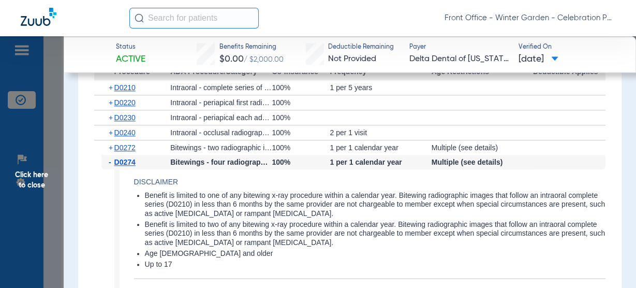
click at [125, 166] on span "D0274" at bounding box center [124, 162] width 21 height 8
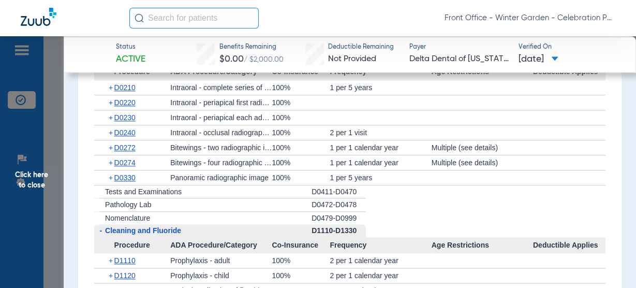
click at [128, 179] on div "+ D0330" at bounding box center [135, 177] width 69 height 14
click at [128, 181] on span "D0330" at bounding box center [124, 177] width 21 height 8
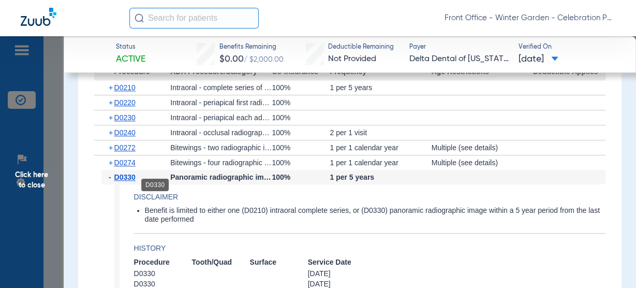
click at [128, 181] on span "D0330" at bounding box center [124, 177] width 21 height 8
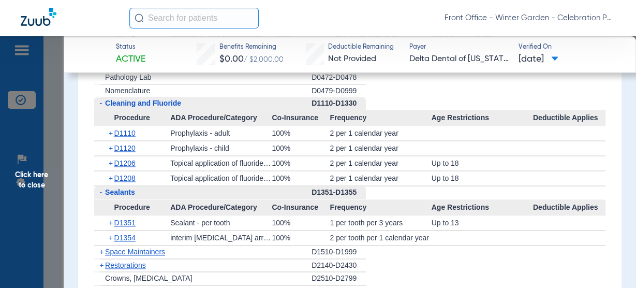
scroll to position [1118, 0]
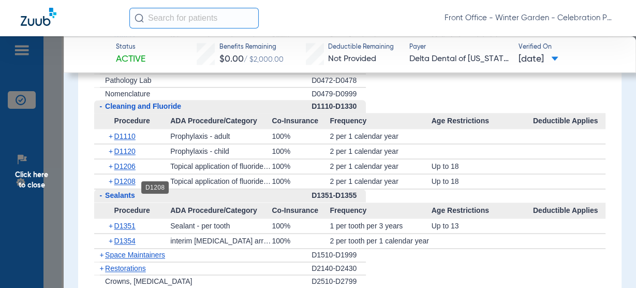
click at [117, 185] on span "D1208" at bounding box center [124, 181] width 21 height 8
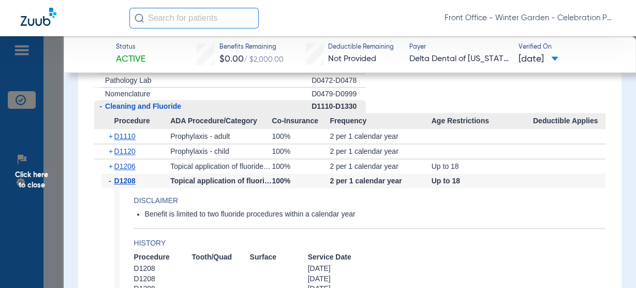
click at [117, 185] on span "D1208" at bounding box center [124, 180] width 21 height 8
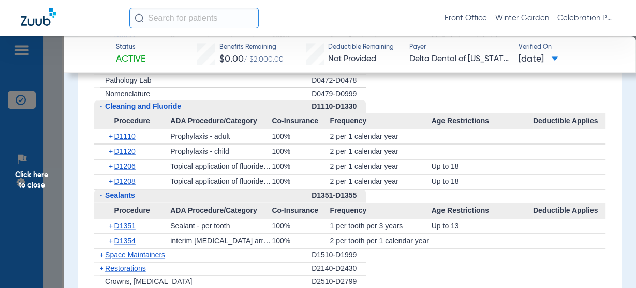
click at [61, 147] on span "Click here to close" at bounding box center [32, 180] width 64 height 288
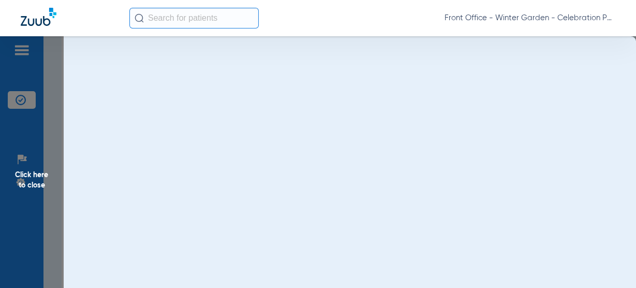
scroll to position [0, 0]
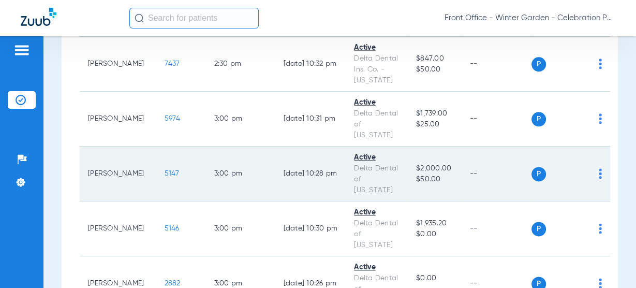
click at [165, 170] on span "5147" at bounding box center [172, 173] width 15 height 7
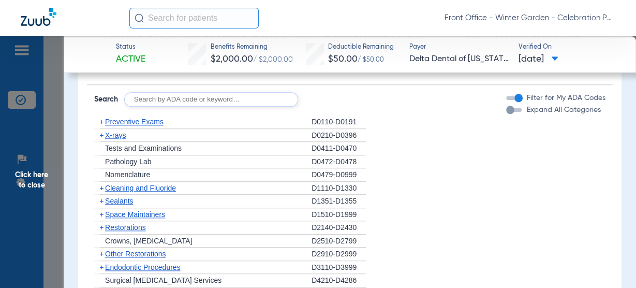
scroll to position [911, 0]
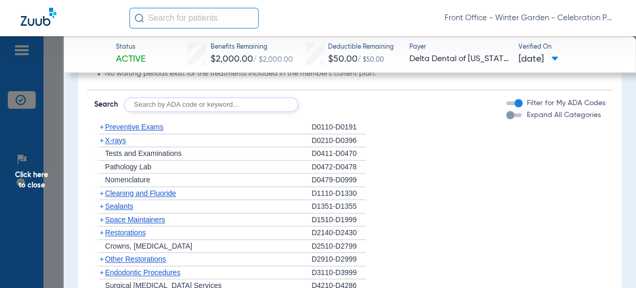
click at [125, 132] on div "+ Preventive Exams" at bounding box center [202, 127] width 217 height 13
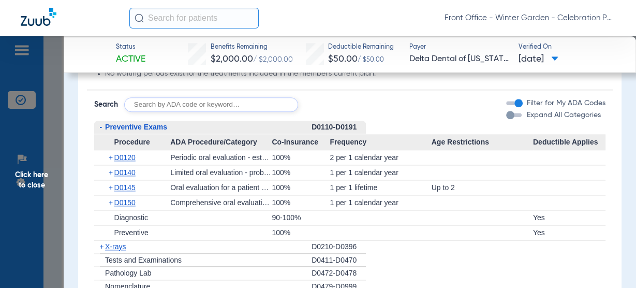
click at [115, 134] on span "Procedure" at bounding box center [132, 142] width 76 height 17
click at [148, 132] on div "- Preventive Exams" at bounding box center [202, 127] width 217 height 13
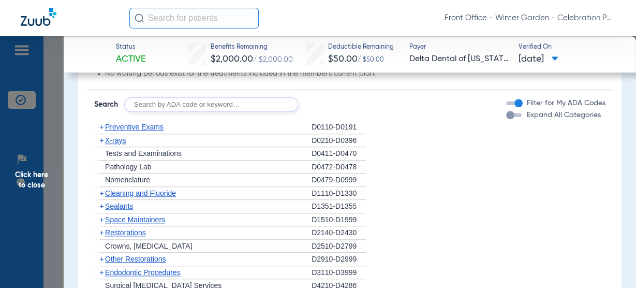
click at [166, 132] on div "+ Preventive Exams" at bounding box center [202, 127] width 217 height 13
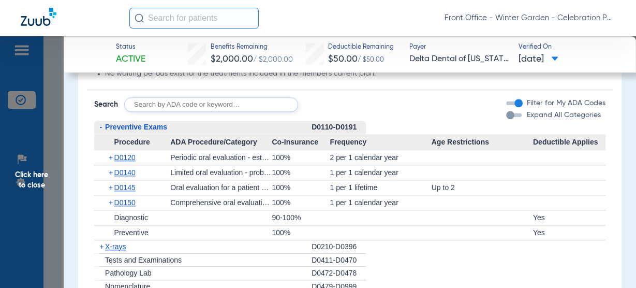
click at [159, 132] on div "- Preventive Exams" at bounding box center [202, 127] width 217 height 13
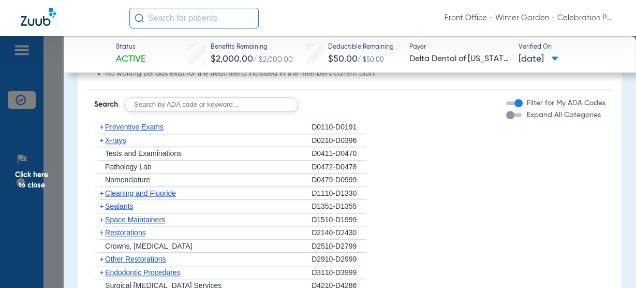
click at [130, 140] on div "+ X-rays" at bounding box center [202, 140] width 217 height 13
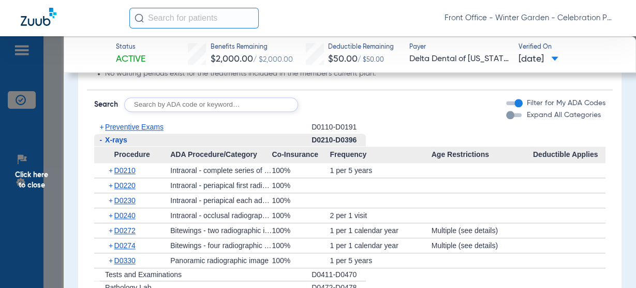
click at [127, 140] on span "X-rays" at bounding box center [116, 140] width 22 height 8
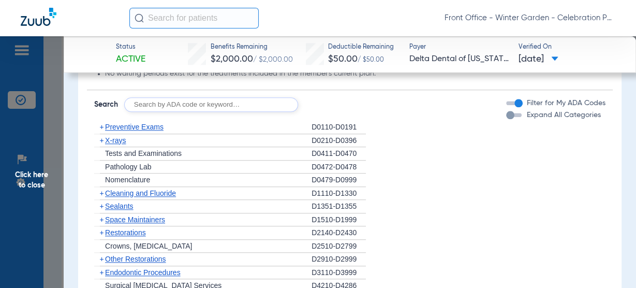
click at [126, 140] on span "X-rays" at bounding box center [115, 140] width 21 height 8
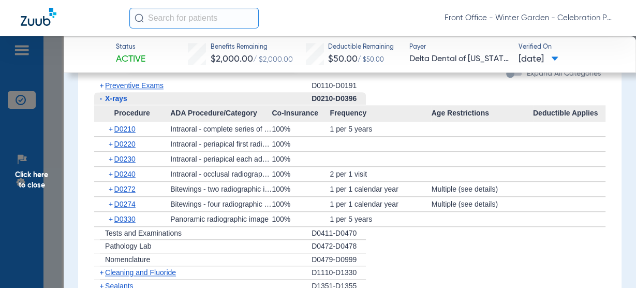
scroll to position [994, 0]
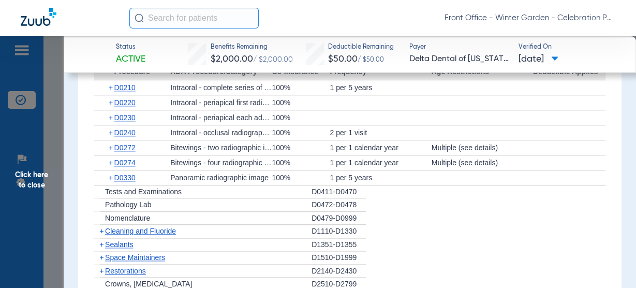
click at [147, 219] on div "+ Nomenclature" at bounding box center [202, 218] width 217 height 13
click at [143, 227] on span "Cleaning and Fluoride" at bounding box center [140, 231] width 71 height 8
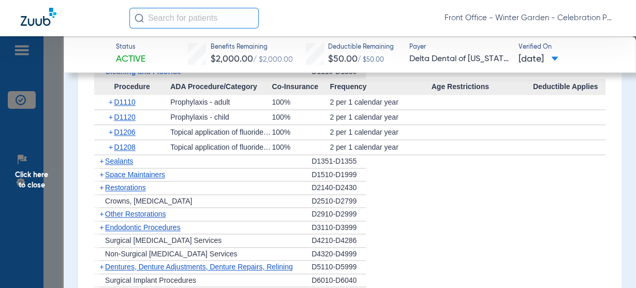
scroll to position [1159, 0]
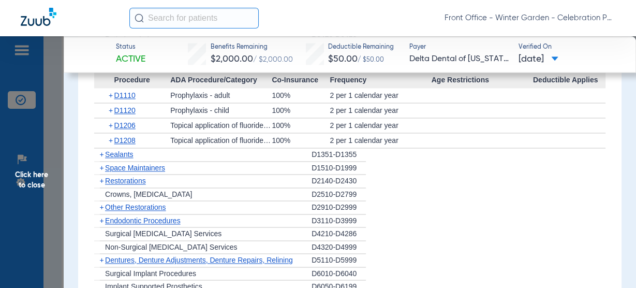
drag, startPoint x: 130, startPoint y: 155, endPoint x: 130, endPoint y: 150, distance: 5.7
click at [130, 155] on div "+ Sealants" at bounding box center [202, 154] width 217 height 13
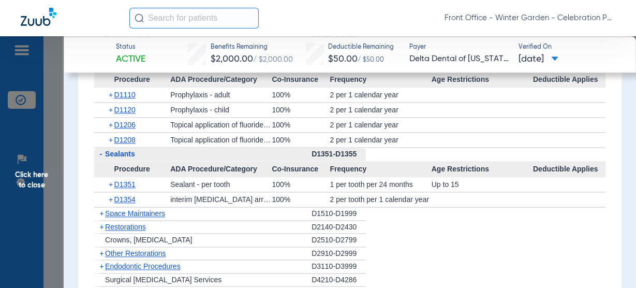
click at [130, 150] on span "Sealants" at bounding box center [120, 154] width 30 height 8
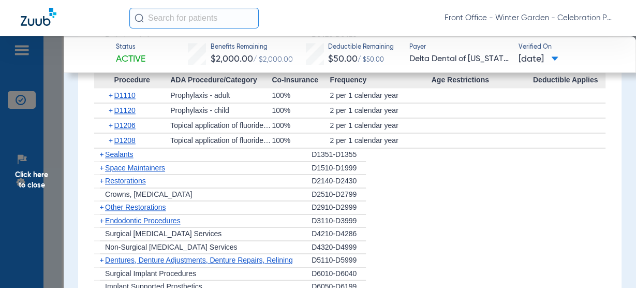
click at [130, 150] on span "Sealants" at bounding box center [119, 154] width 28 height 8
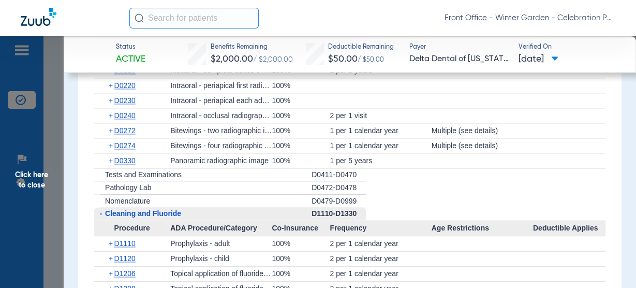
scroll to position [994, 0]
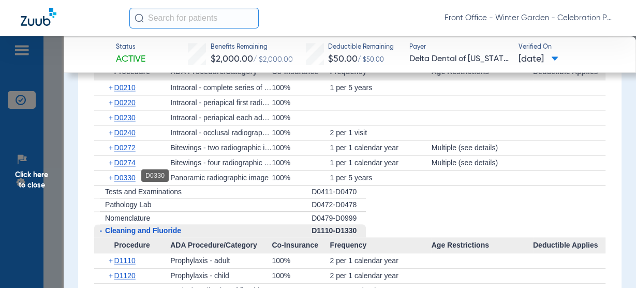
click at [126, 176] on span "D0330" at bounding box center [124, 177] width 21 height 8
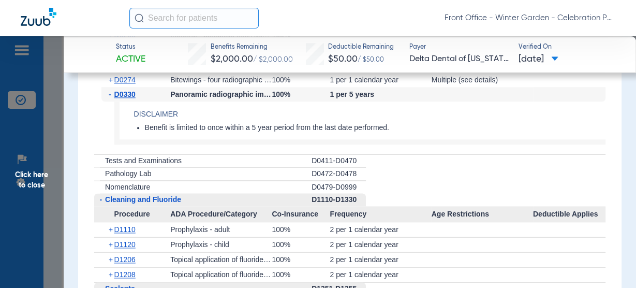
scroll to position [1035, 0]
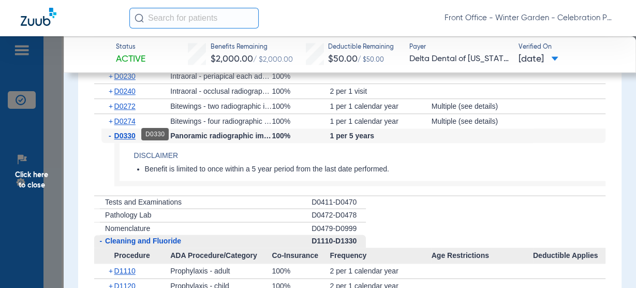
click at [117, 132] on span "D0330" at bounding box center [124, 135] width 21 height 8
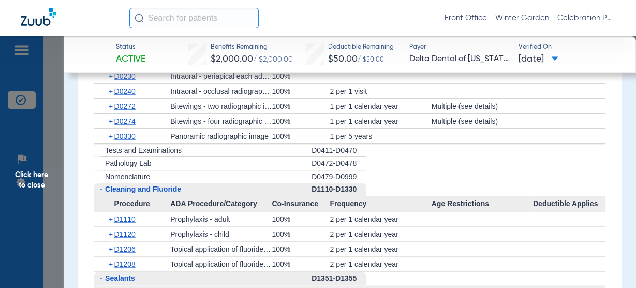
click at [32, 178] on span "Click here to close" at bounding box center [32, 180] width 64 height 288
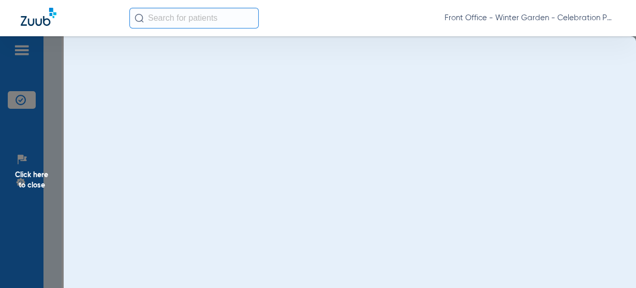
scroll to position [0, 0]
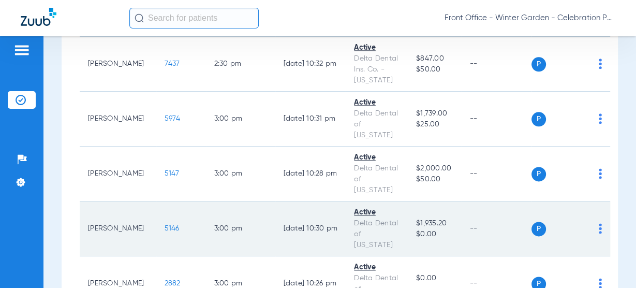
click at [165, 225] on span "5146" at bounding box center [172, 228] width 15 height 7
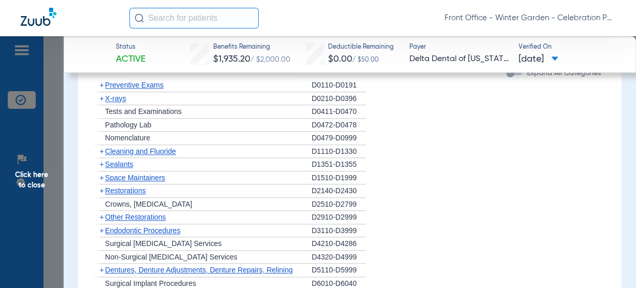
scroll to position [911, 0]
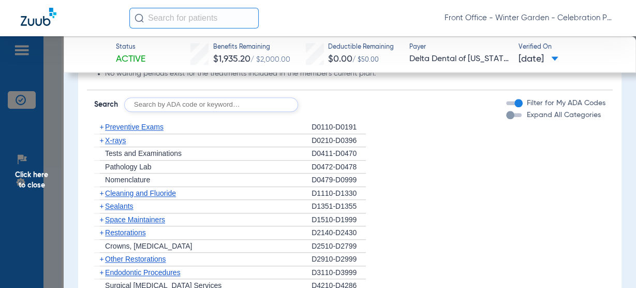
click at [126, 140] on span "X-rays" at bounding box center [115, 140] width 21 height 8
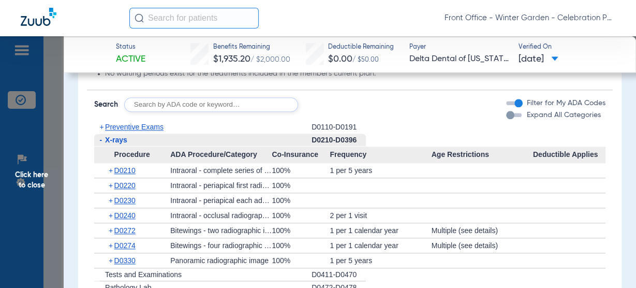
click at [198, 142] on div "- X-rays" at bounding box center [202, 140] width 217 height 13
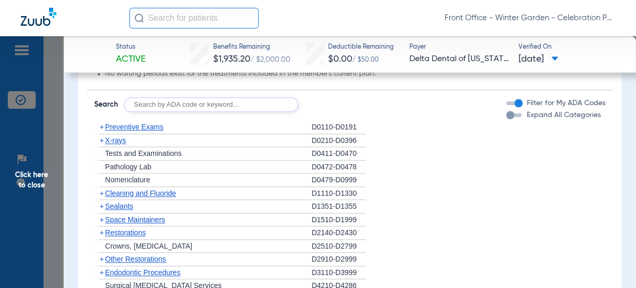
click at [126, 137] on span "X-rays" at bounding box center [115, 140] width 21 height 8
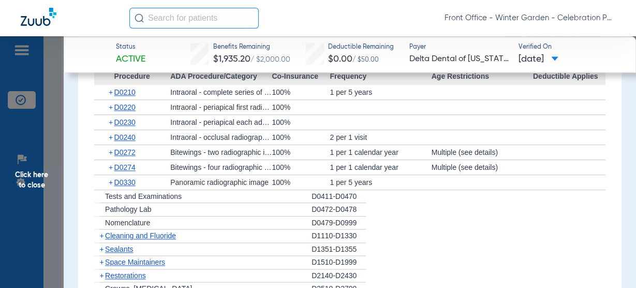
scroll to position [994, 0]
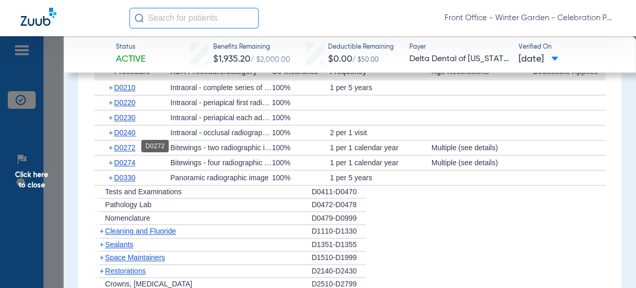
click at [120, 144] on span "D0272" at bounding box center [124, 147] width 21 height 8
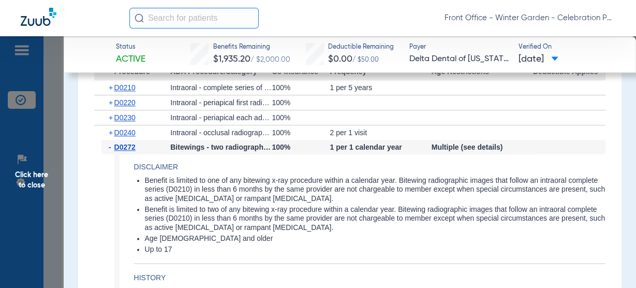
click at [131, 141] on div "- D0272" at bounding box center [135, 147] width 69 height 14
click at [130, 143] on span "D0272" at bounding box center [124, 147] width 21 height 8
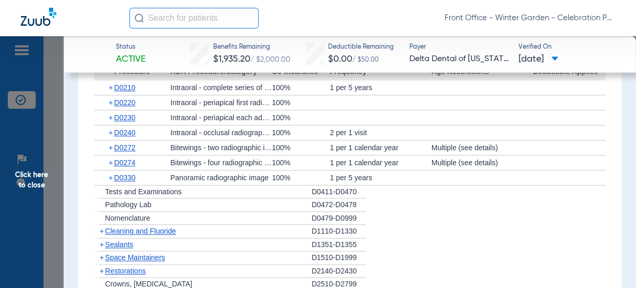
scroll to position [1035, 0]
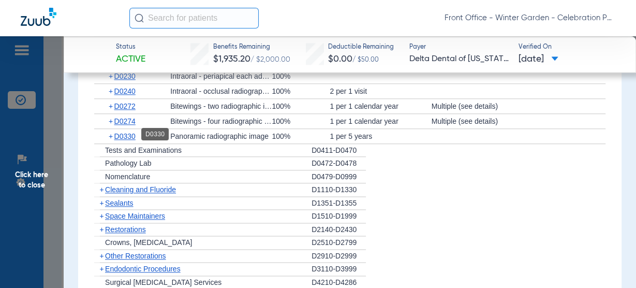
click at [128, 132] on span "D0330" at bounding box center [124, 136] width 21 height 8
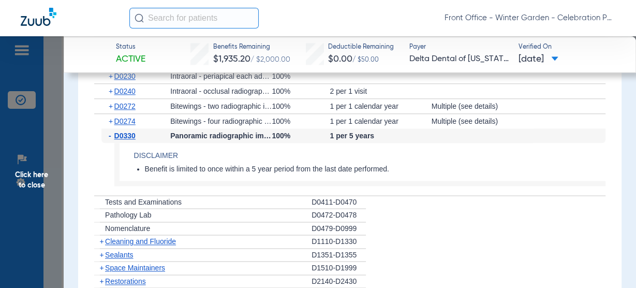
click at [128, 132] on span "D0330" at bounding box center [124, 135] width 21 height 8
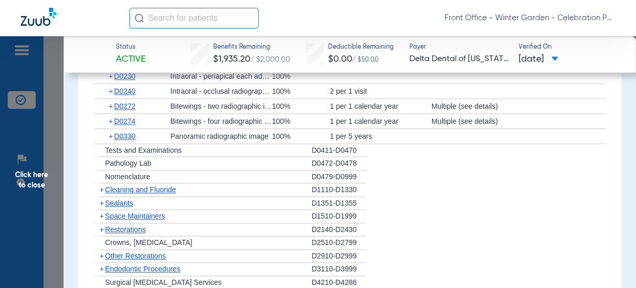
click at [160, 185] on span "Cleaning and Fluoride" at bounding box center [140, 189] width 71 height 8
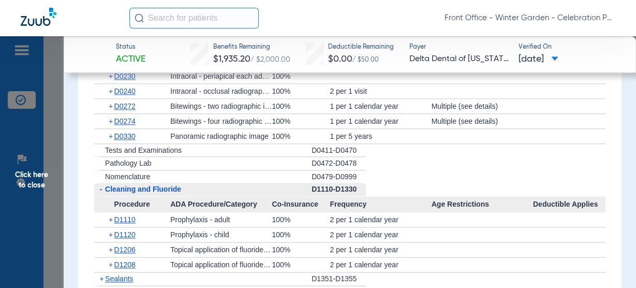
scroll to position [1076, 0]
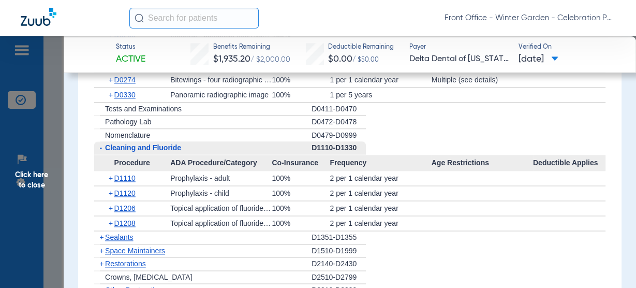
click at [126, 235] on span "Sealants" at bounding box center [119, 237] width 28 height 8
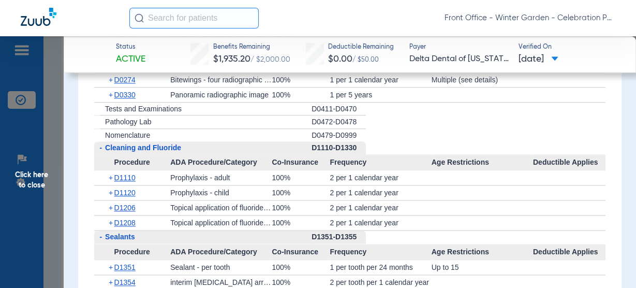
scroll to position [1159, 0]
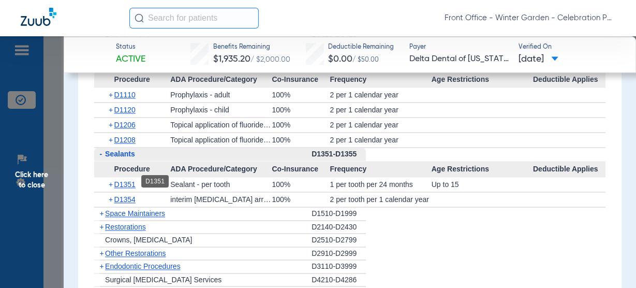
click at [133, 180] on span "D1351" at bounding box center [124, 184] width 21 height 8
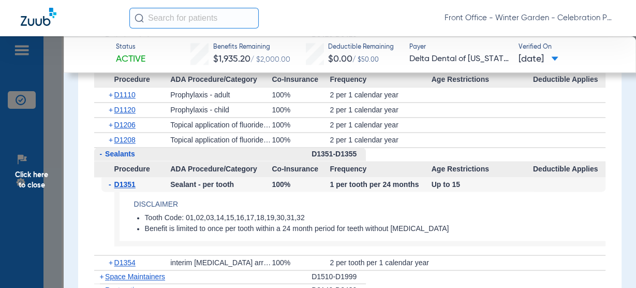
click at [136, 180] on span "D1351" at bounding box center [124, 184] width 21 height 8
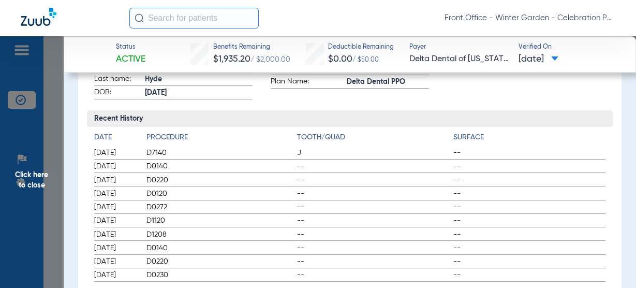
scroll to position [0, 0]
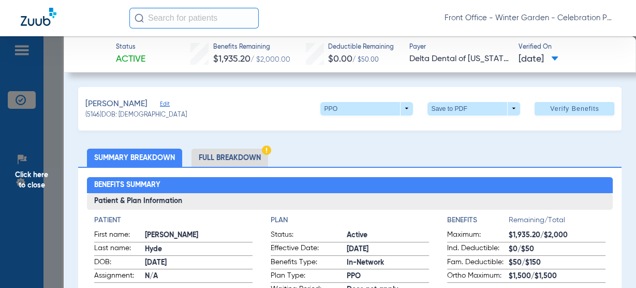
click at [36, 180] on span "Click here to close" at bounding box center [32, 180] width 64 height 288
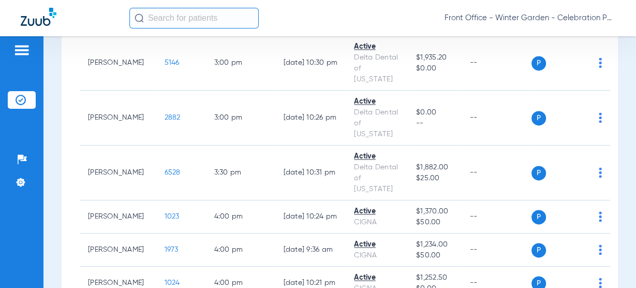
scroll to position [1289, 0]
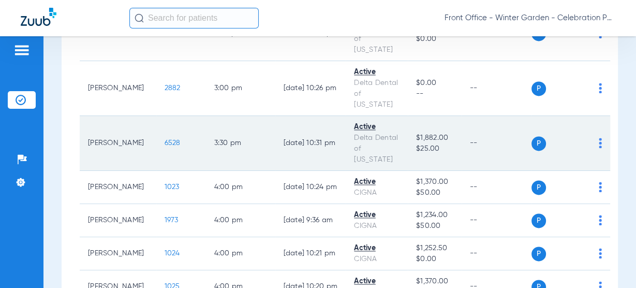
click at [165, 139] on span "6528" at bounding box center [173, 142] width 16 height 7
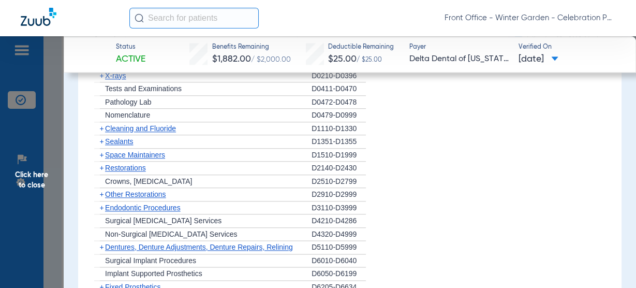
scroll to position [952, 0]
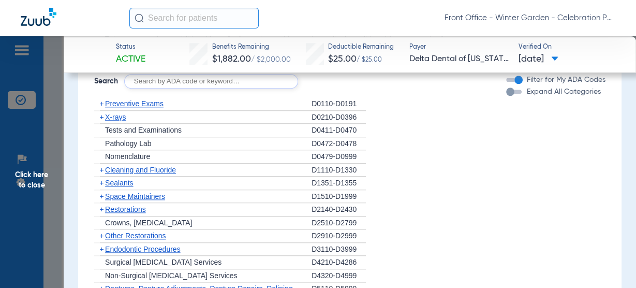
click at [12, 179] on span "Click here to close" at bounding box center [32, 180] width 64 height 288
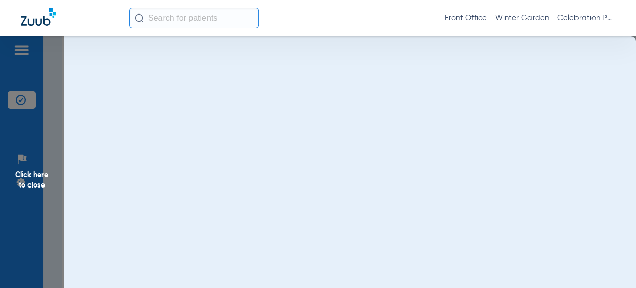
scroll to position [0, 0]
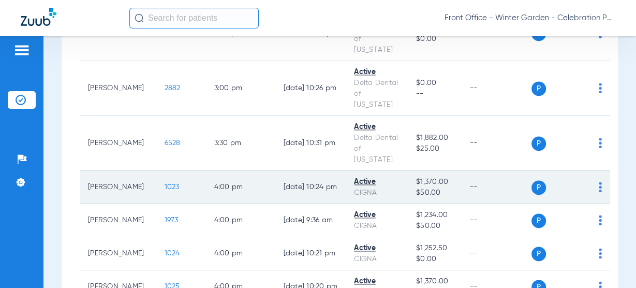
click at [165, 183] on span "1023" at bounding box center [172, 186] width 15 height 7
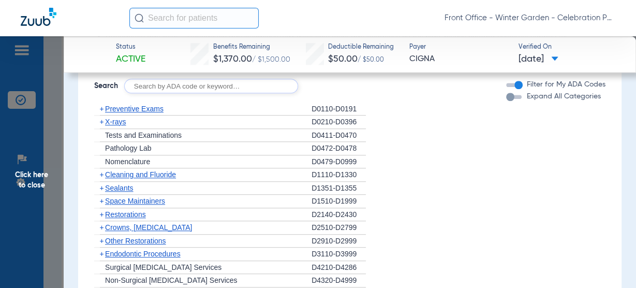
scroll to position [828, 0]
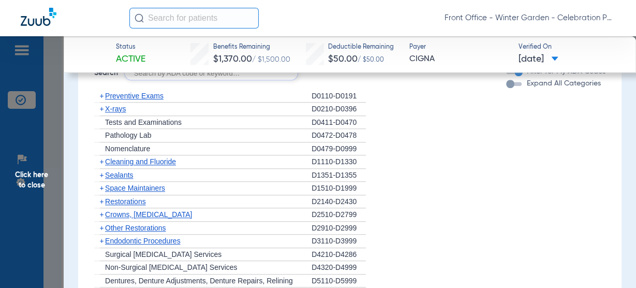
click at [121, 112] on span "X-rays" at bounding box center [115, 109] width 21 height 8
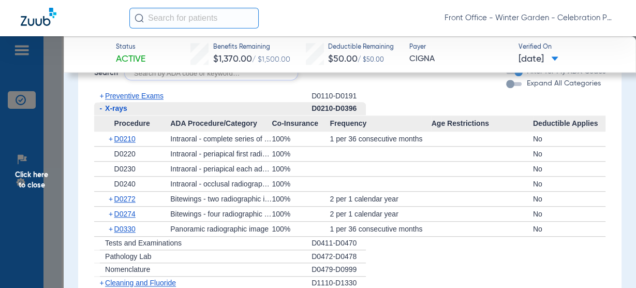
click at [122, 109] on span "X-rays" at bounding box center [116, 108] width 22 height 8
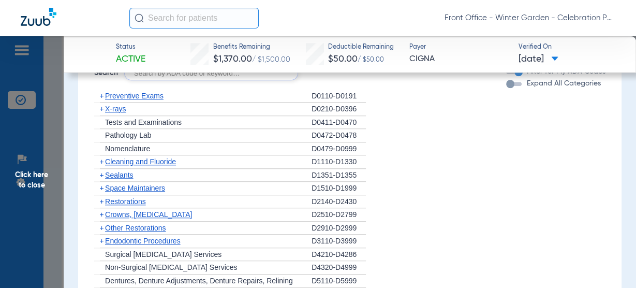
click at [122, 109] on span "X-rays" at bounding box center [115, 109] width 21 height 8
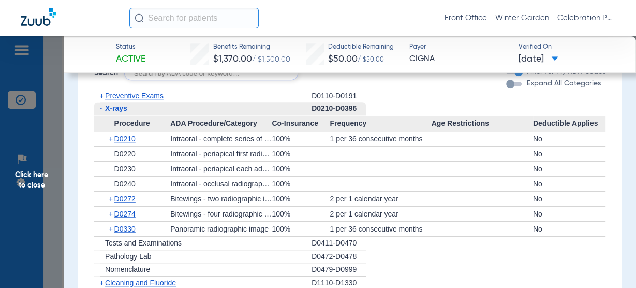
click at [123, 110] on span "X-rays" at bounding box center [116, 108] width 22 height 8
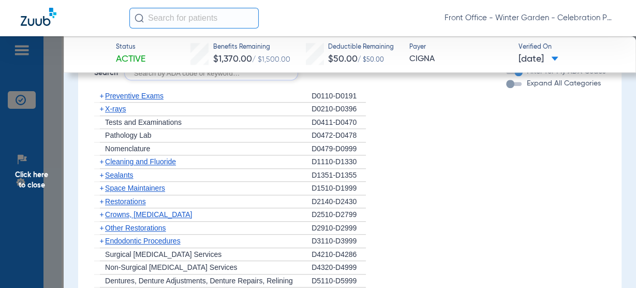
click at [122, 158] on span "Cleaning and Fluoride" at bounding box center [140, 161] width 71 height 8
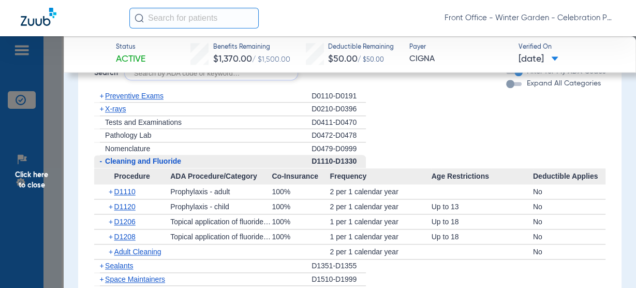
click at [122, 158] on span "Cleaning and Fluoride" at bounding box center [143, 161] width 76 height 8
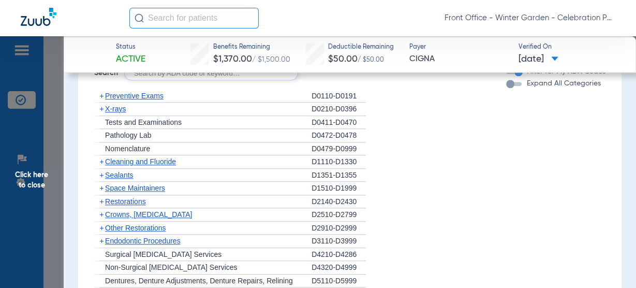
click at [122, 158] on span "Cleaning and Fluoride" at bounding box center [140, 161] width 71 height 8
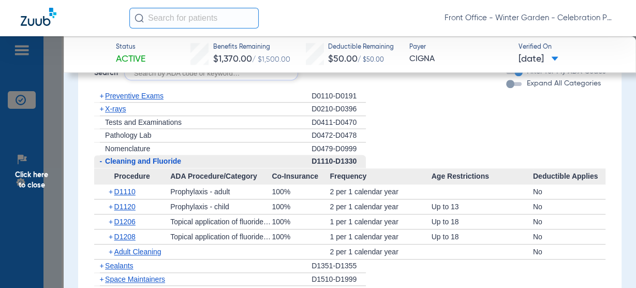
click at [122, 158] on span "Cleaning and Fluoride" at bounding box center [143, 161] width 76 height 8
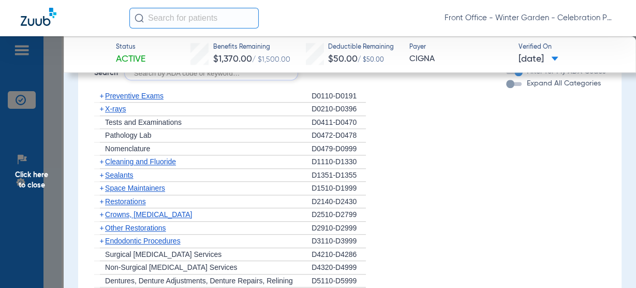
click at [141, 91] on div "+ Preventive Exams" at bounding box center [202, 96] width 217 height 13
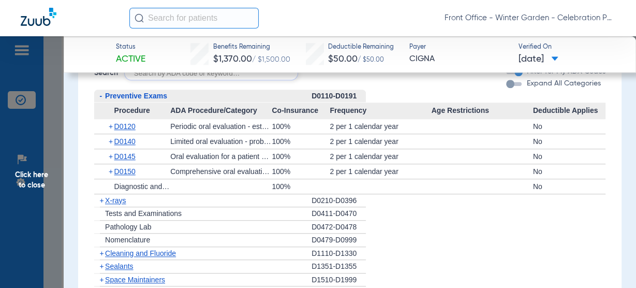
click at [141, 94] on span "Preventive Exams" at bounding box center [136, 96] width 62 height 8
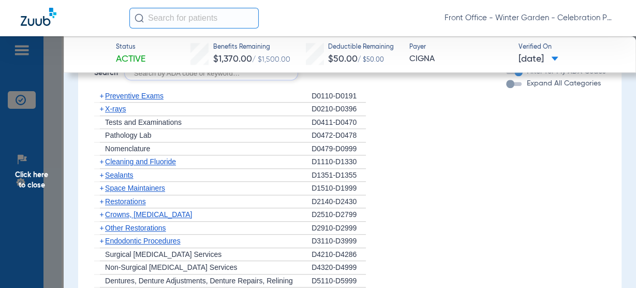
click at [141, 94] on span "Preventive Exams" at bounding box center [134, 96] width 58 height 8
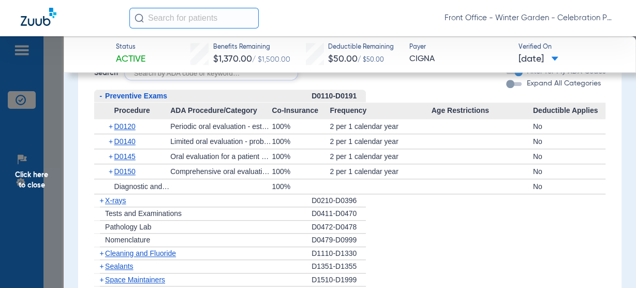
click at [141, 94] on span "Preventive Exams" at bounding box center [136, 96] width 62 height 8
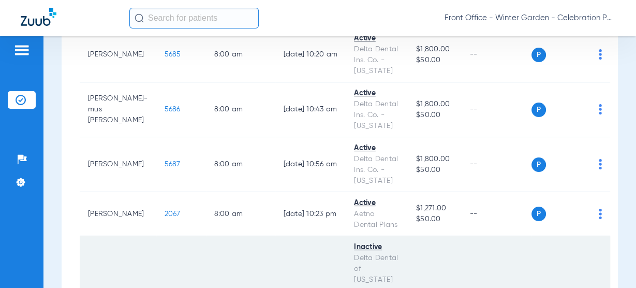
scroll to position [290, 0]
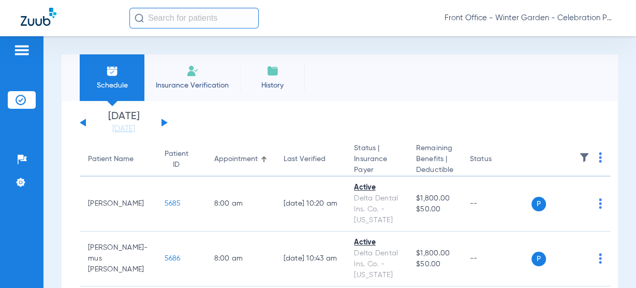
scroll to position [290, 0]
